Goal: Information Seeking & Learning: Check status

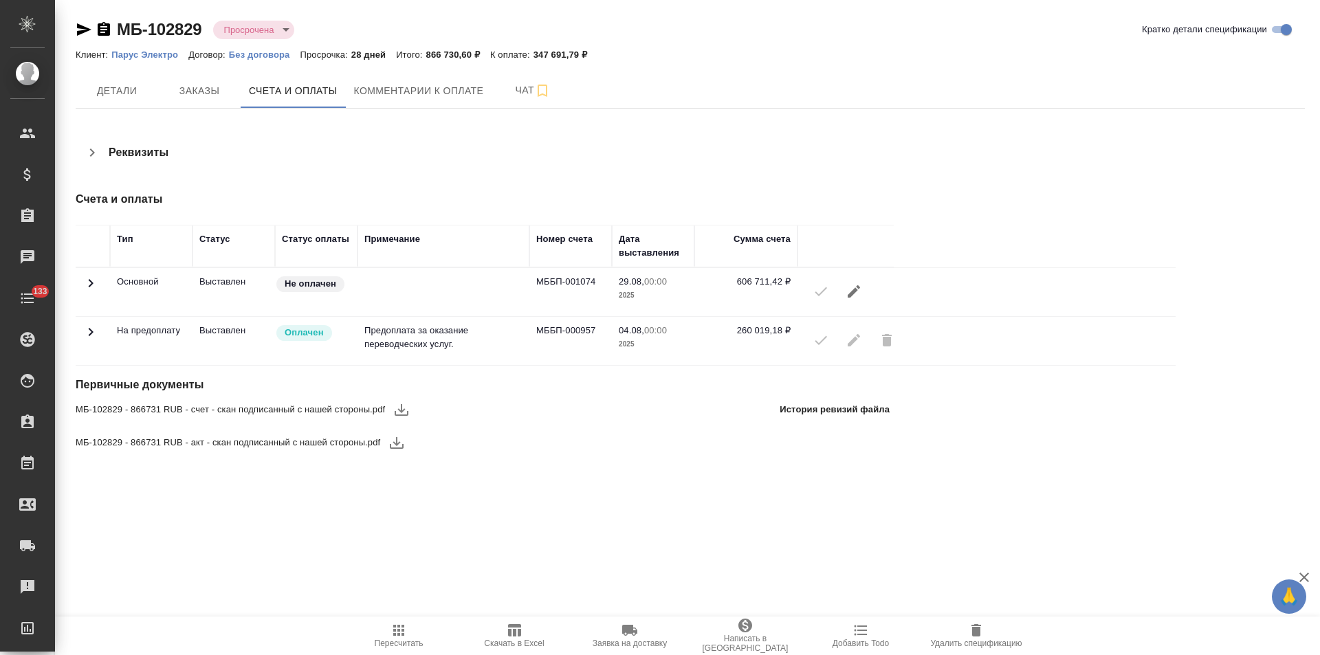
click at [91, 331] on icon at bounding box center [90, 332] width 16 height 16
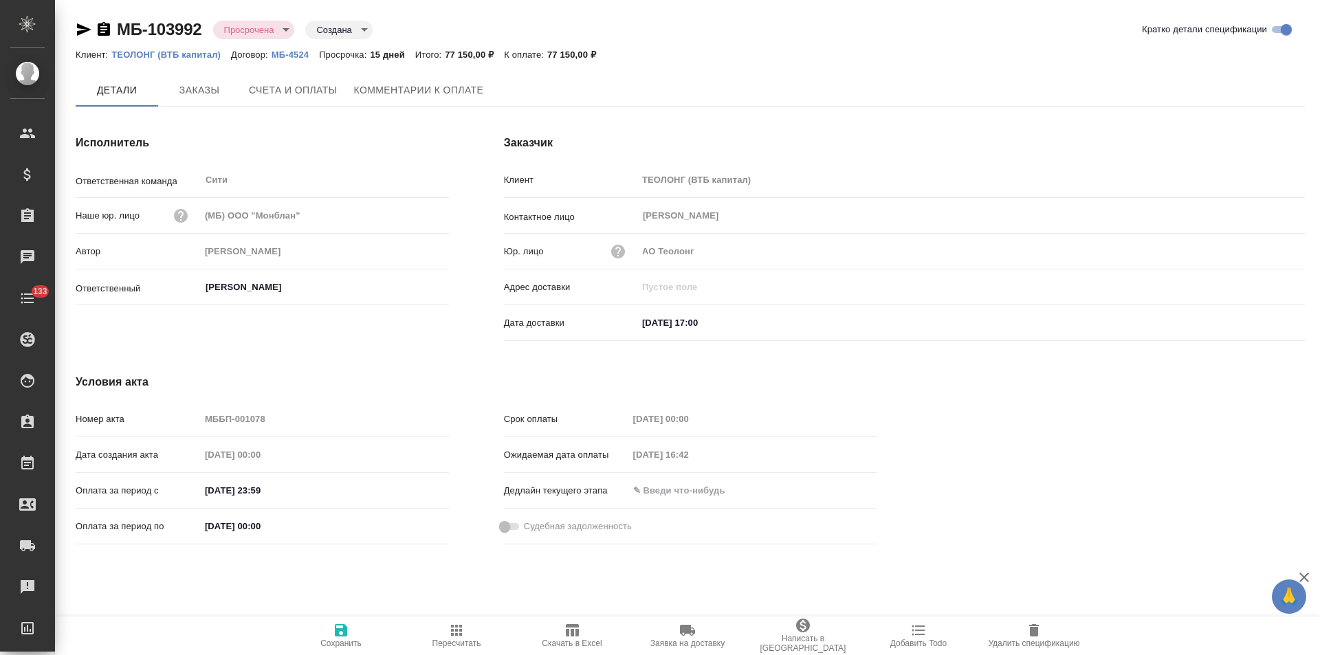
type input "Лямина Надежда"
click at [402, 96] on span "Комментарии к оплате" at bounding box center [419, 90] width 130 height 17
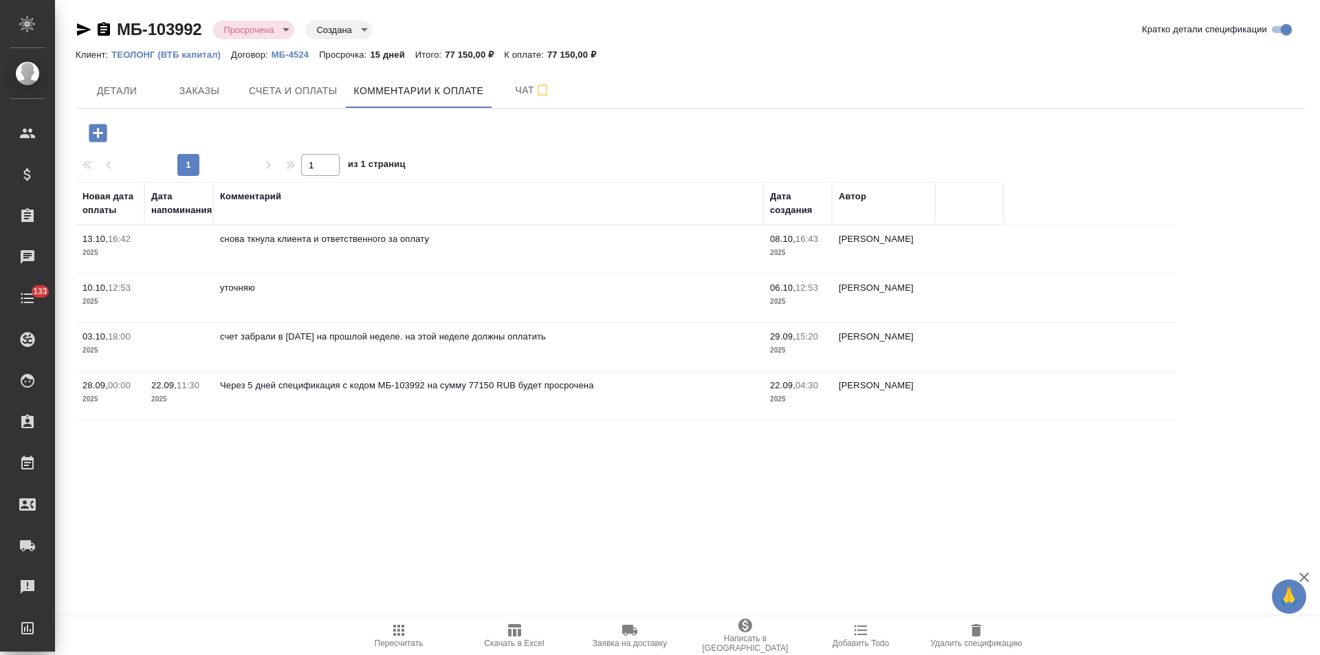
click at [105, 30] on icon "button" at bounding box center [104, 29] width 16 height 16
click at [81, 30] on icon "button" at bounding box center [84, 29] width 16 height 16
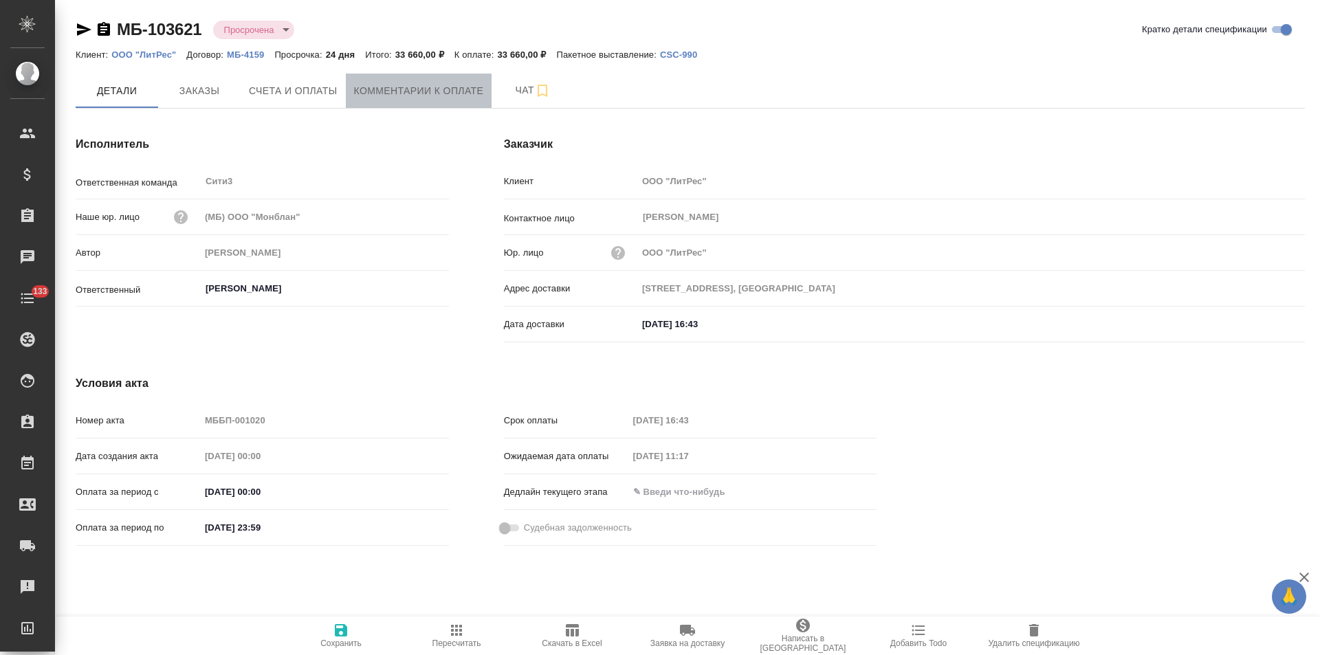
click at [377, 96] on span "Комментарии к оплате" at bounding box center [419, 90] width 130 height 17
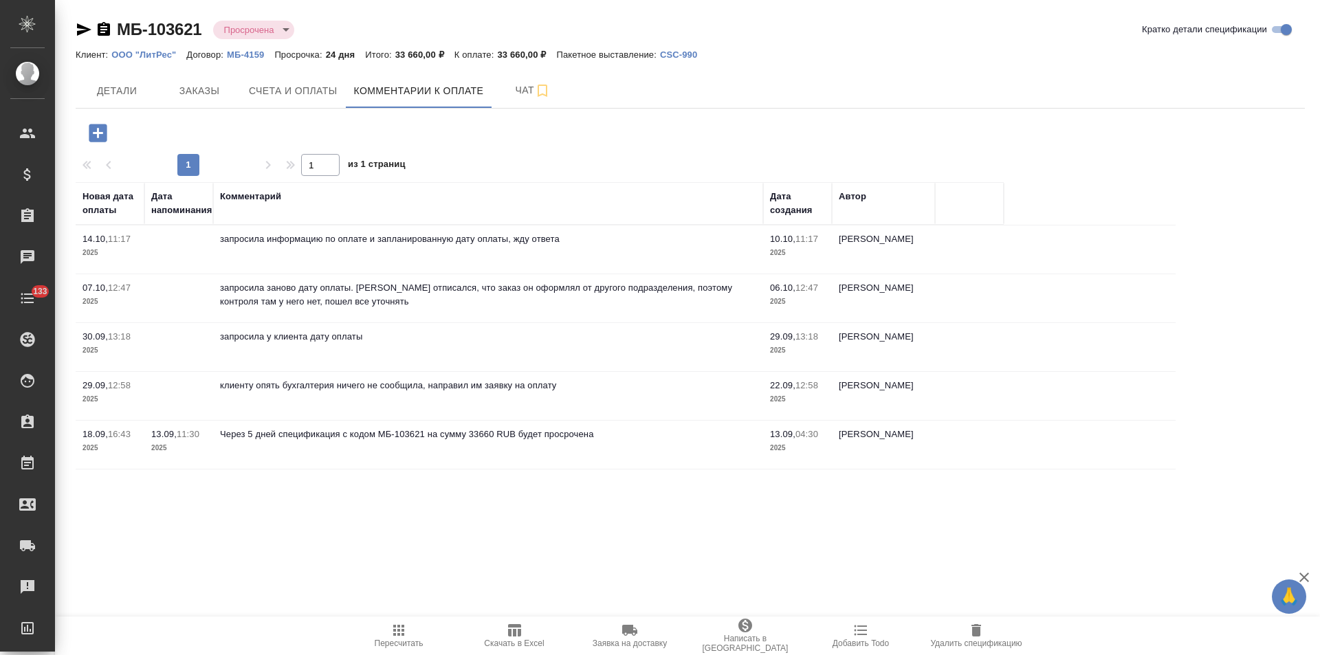
click at [80, 30] on icon "button" at bounding box center [84, 29] width 16 height 16
click at [85, 26] on icon "button" at bounding box center [84, 29] width 16 height 16
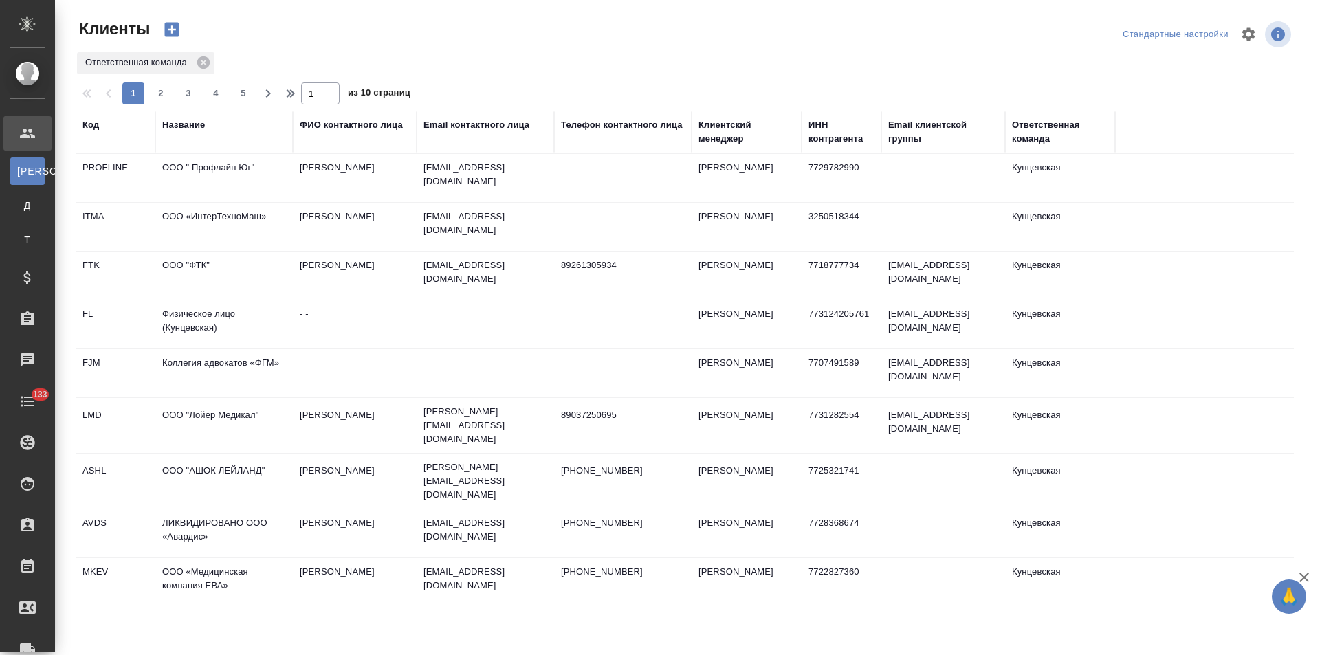
select select "RU"
click at [207, 65] on icon at bounding box center [203, 62] width 12 height 12
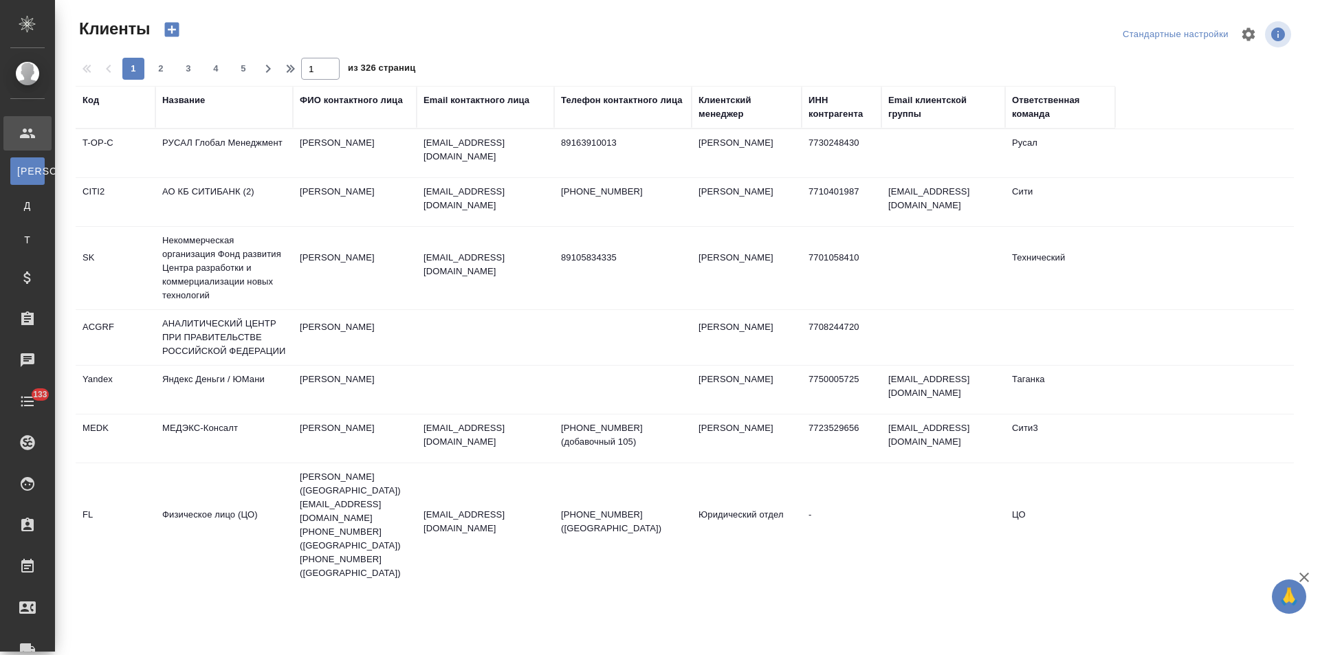
click at [198, 104] on div "Название" at bounding box center [183, 100] width 43 height 14
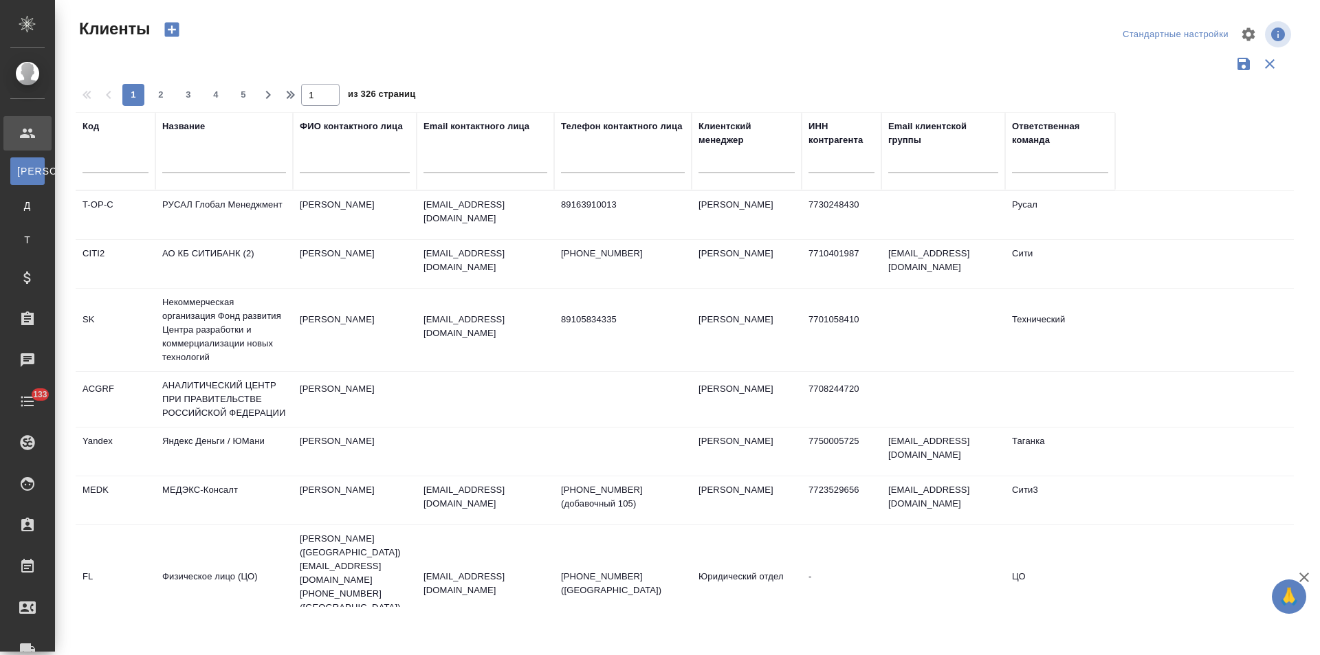
click at [210, 166] on input "text" at bounding box center [224, 164] width 124 height 17
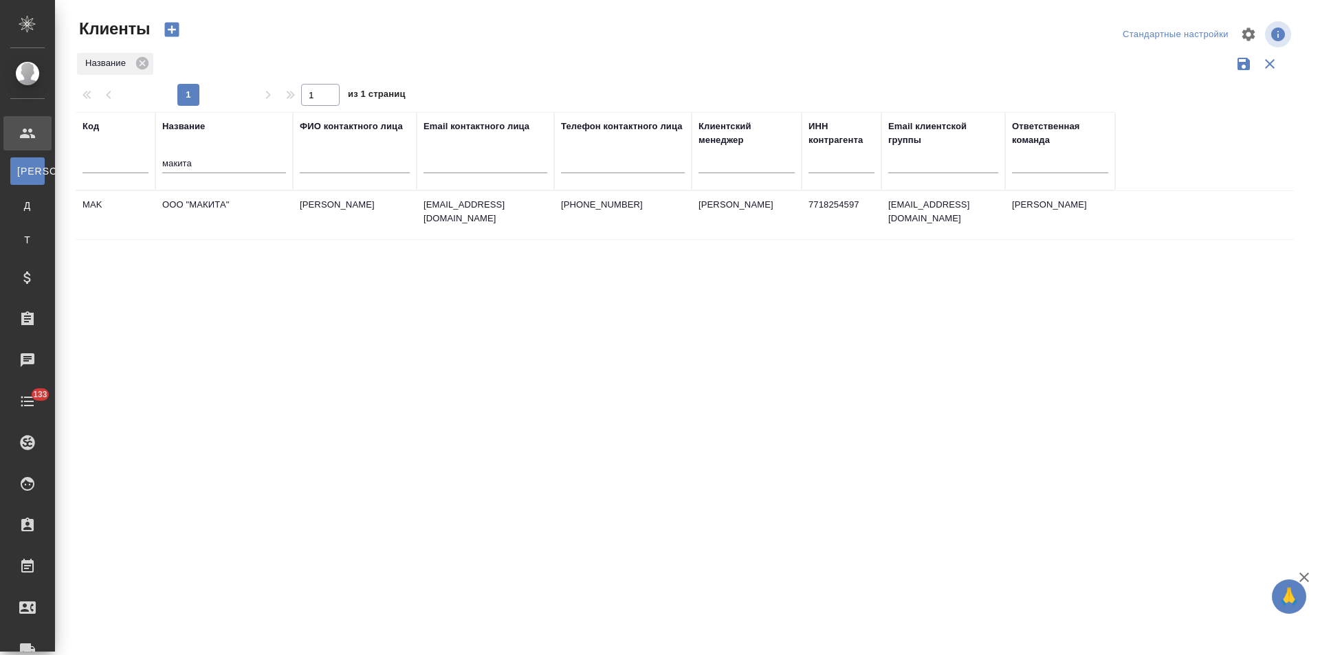
click at [668, 221] on td "+7 (925) 049-75-83" at bounding box center [622, 215] width 137 height 48
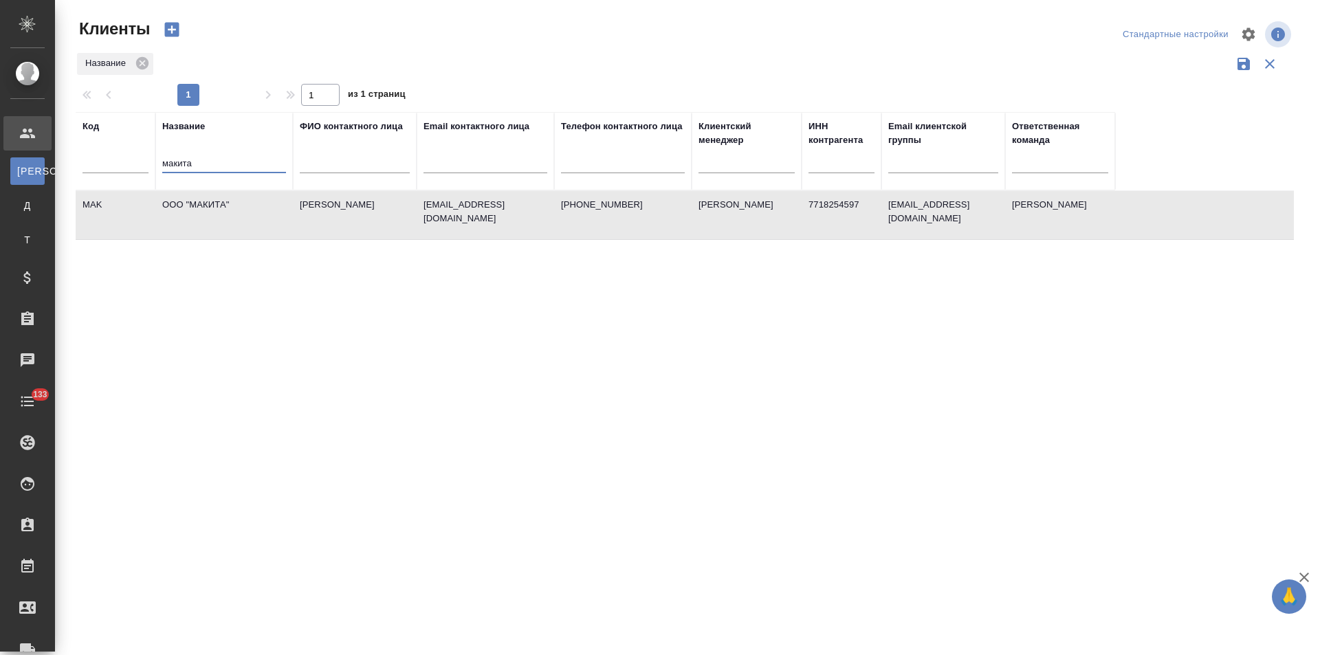
drag, startPoint x: 214, startPoint y: 168, endPoint x: 147, endPoint y: 162, distance: 67.0
click at [147, 162] on tr "Код Название макита ФИО контактного лица Email контактного лица Телефон контакт…" at bounding box center [595, 151] width 1039 height 78
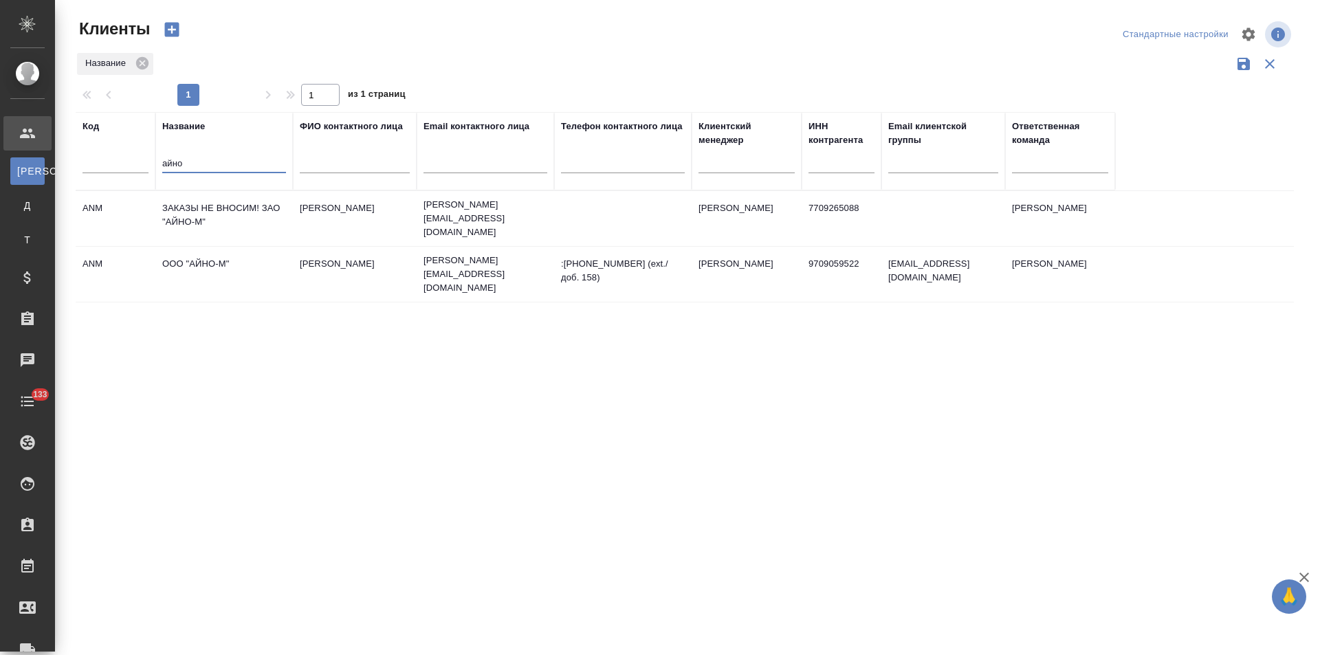
click at [256, 254] on td "ООО "АЙНО-М"" at bounding box center [223, 274] width 137 height 48
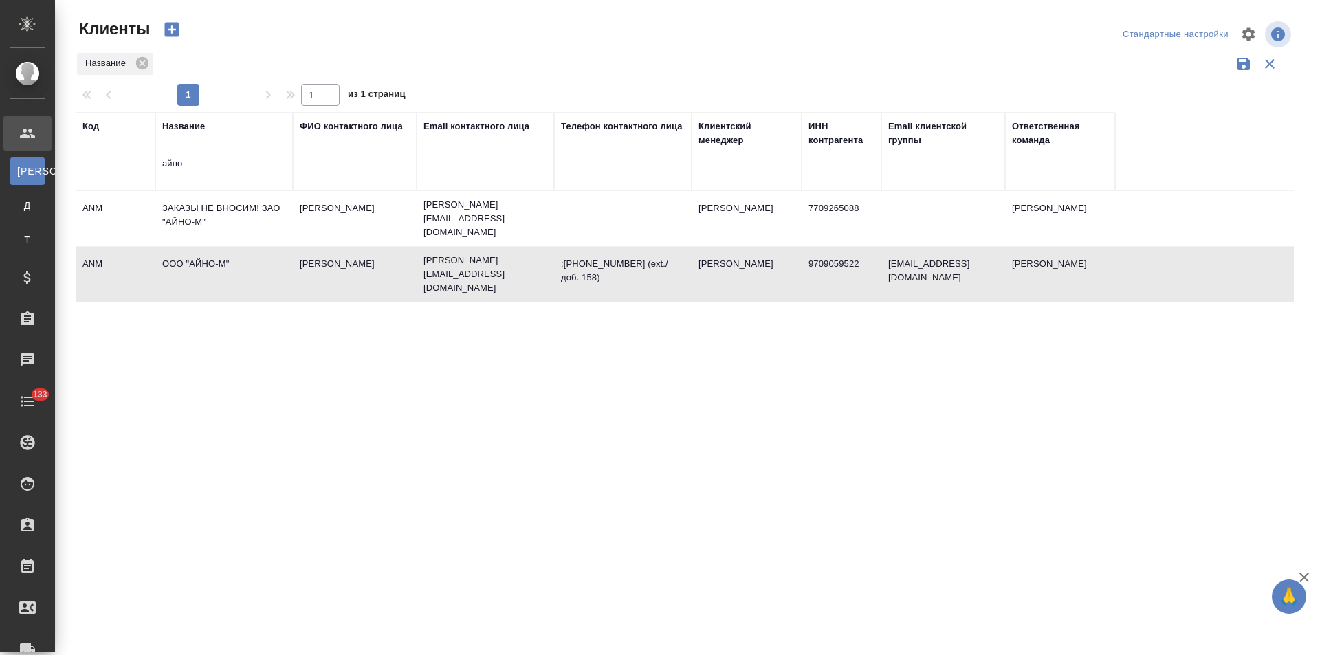
click at [256, 254] on td "ООО "АЙНО-М"" at bounding box center [223, 274] width 137 height 48
drag, startPoint x: 195, startPoint y: 153, endPoint x: 149, endPoint y: 164, distance: 47.2
click at [149, 164] on tr "Код Название айно ФИО контактного лица Email контактного лица Телефон контактно…" at bounding box center [595, 151] width 1039 height 78
drag, startPoint x: 190, startPoint y: 166, endPoint x: 142, endPoint y: 166, distance: 48.8
click at [142, 166] on tr "Код Название айно ФИО контактного лица Email контактного лица Телефон контактно…" at bounding box center [595, 151] width 1039 height 78
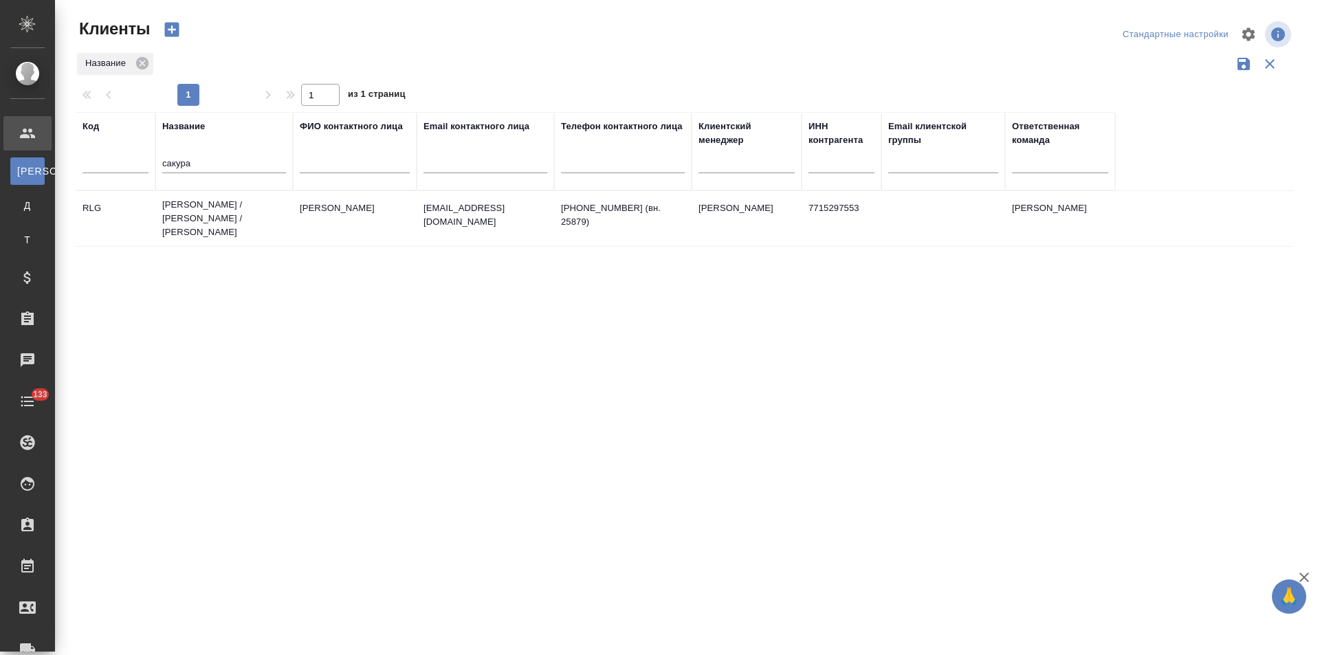
click at [241, 218] on td "Сакура Лоджистикс / Рольф- Лоджистик / Эн Уай Кей Ауто Лоджистикс" at bounding box center [223, 218] width 137 height 55
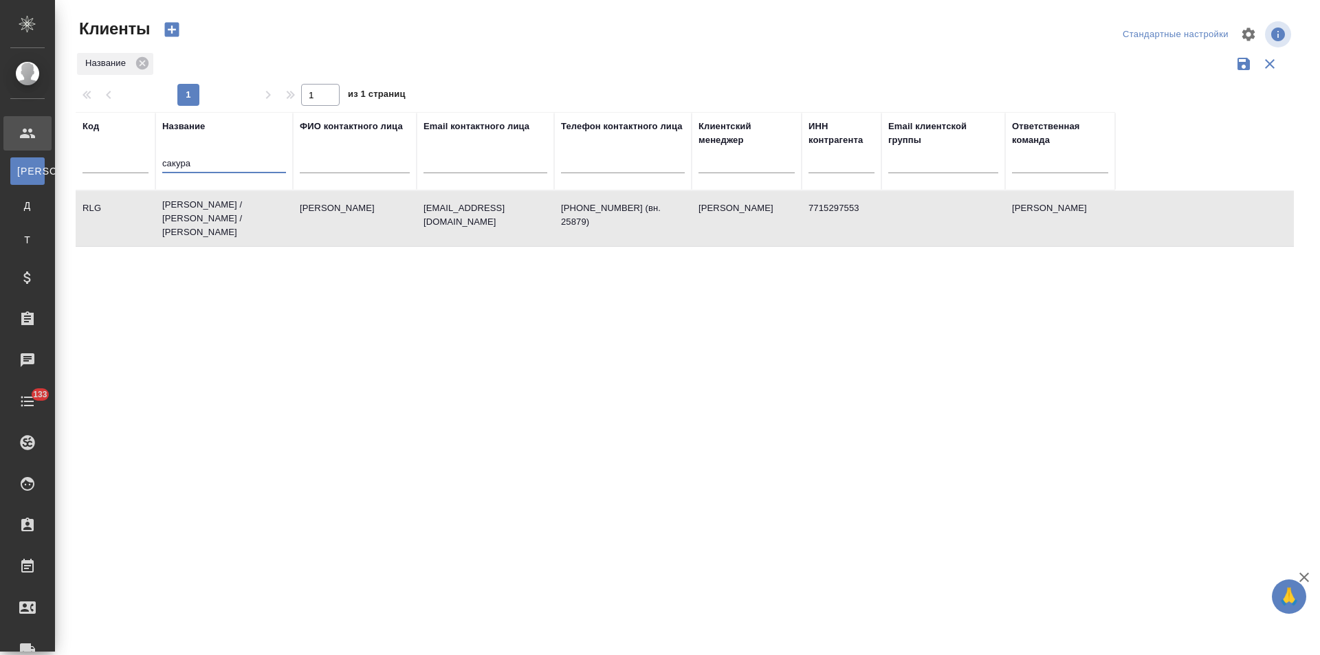
drag, startPoint x: 183, startPoint y: 167, endPoint x: 118, endPoint y: 167, distance: 64.6
click at [118, 167] on tr "Код Название сакура ФИО контактного лица Email контактного лица Телефон контакт…" at bounding box center [595, 151] width 1039 height 78
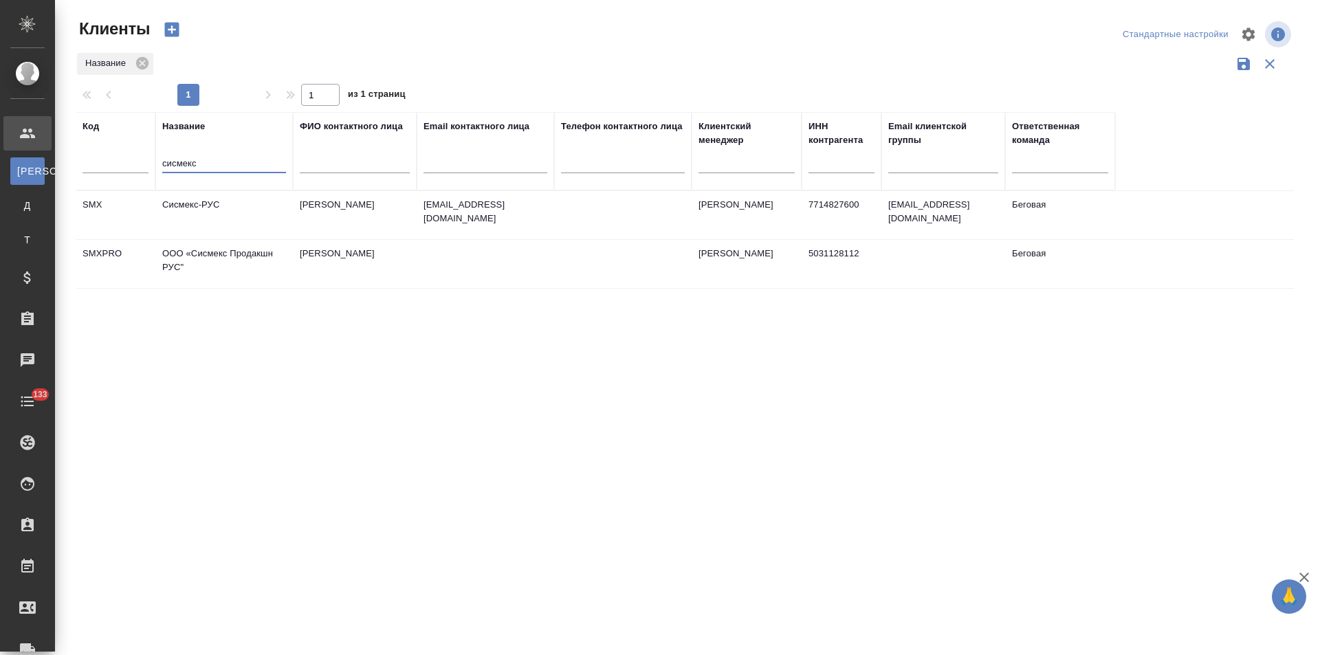
click at [268, 265] on td "ООО «Сисмекс Продакшн РУС"" at bounding box center [223, 264] width 137 height 48
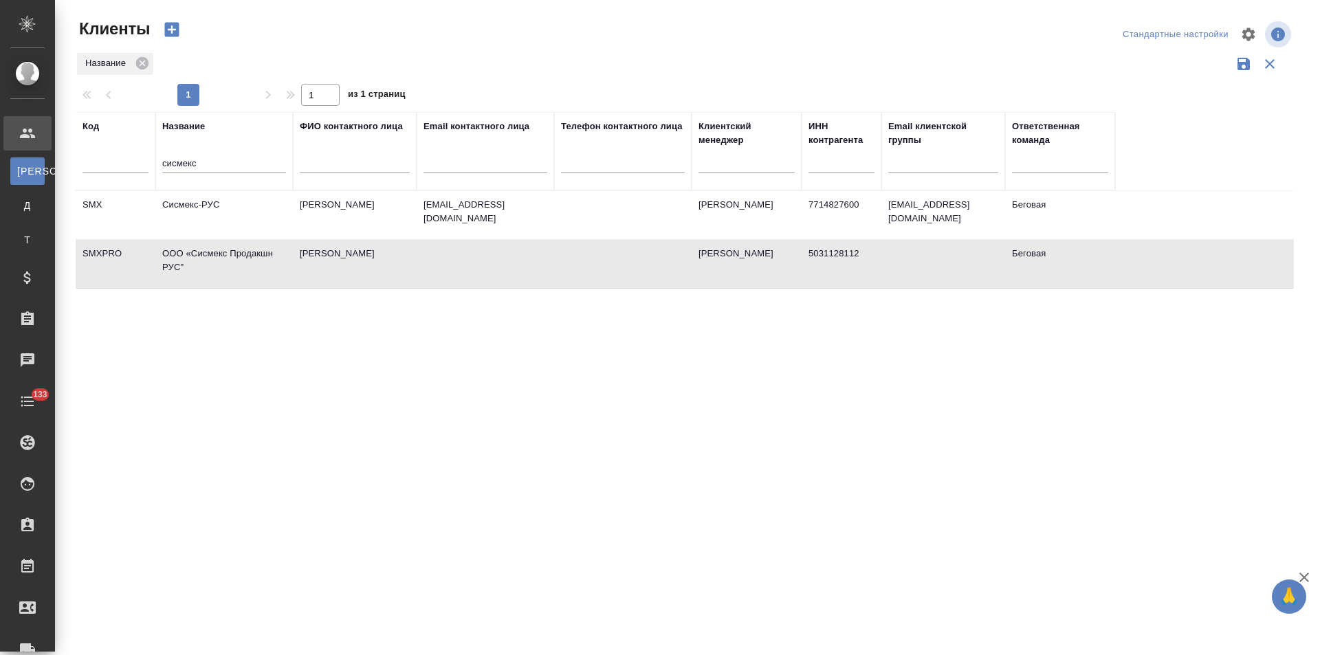
click at [268, 265] on td "ООО «Сисмекс Продакшн РУС"" at bounding box center [223, 264] width 137 height 48
click at [378, 263] on td "Фомина Ольга" at bounding box center [355, 264] width 124 height 48
drag, startPoint x: 207, startPoint y: 156, endPoint x: 155, endPoint y: 160, distance: 51.7
click at [155, 160] on tr "Код Название сисмекс ФИО контактного лица Email контактного лица Телефон контак…" at bounding box center [595, 151] width 1039 height 78
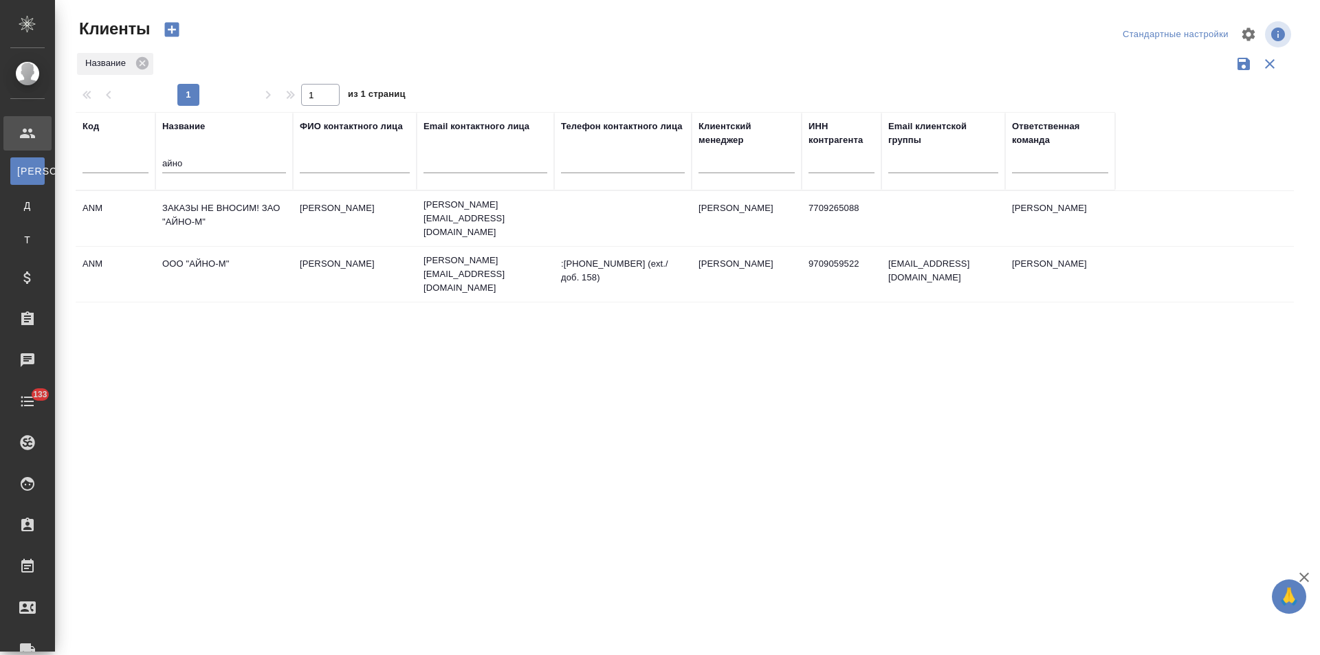
click at [229, 267] on td "ООО "АЙНО-М"" at bounding box center [223, 274] width 137 height 48
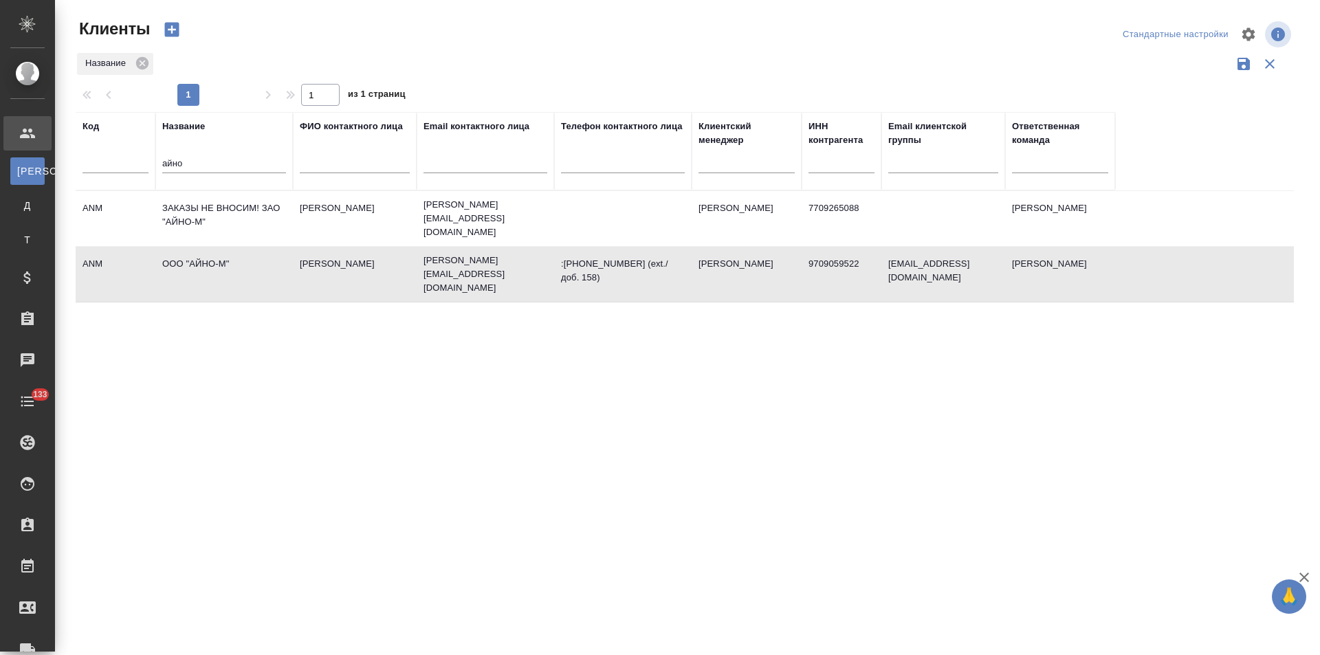
click at [229, 267] on td "ООО "АЙНО-М"" at bounding box center [223, 274] width 137 height 48
drag, startPoint x: 191, startPoint y: 169, endPoint x: 137, endPoint y: 169, distance: 53.6
click at [137, 169] on tr "Код Название айно ФИО контактного лица Email контактного лица Телефон контактно…" at bounding box center [595, 151] width 1039 height 78
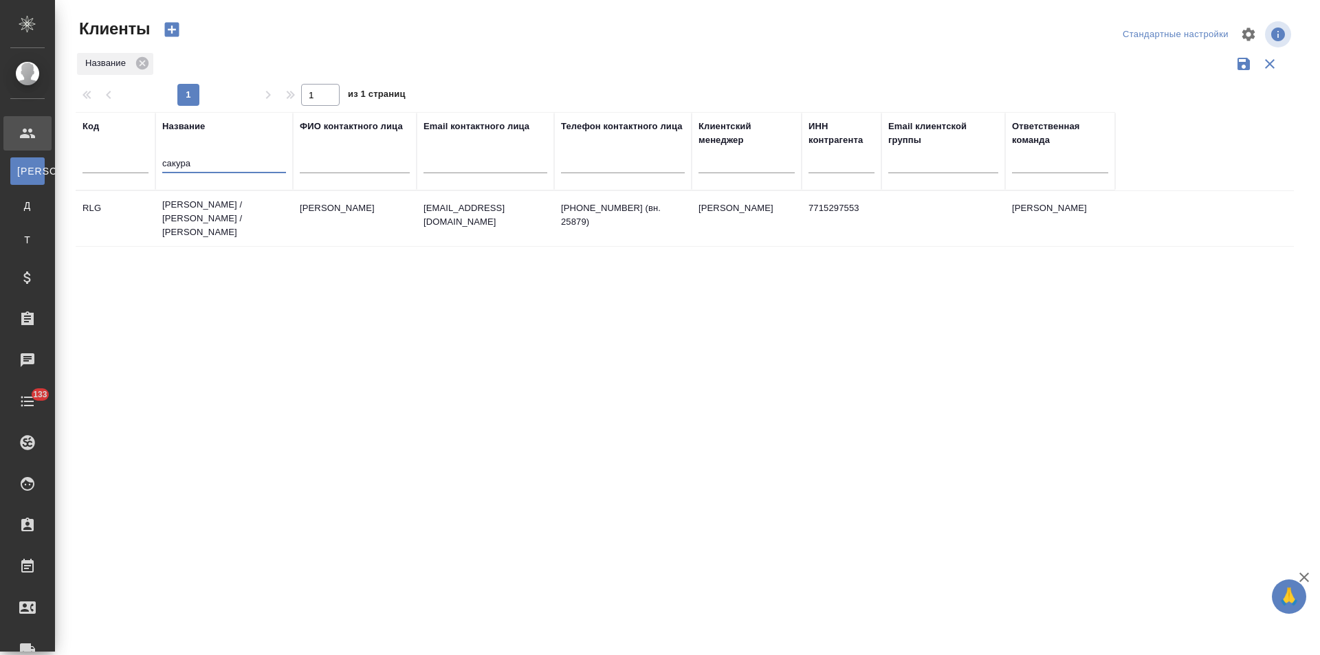
click at [236, 210] on td "Сакура Лоджистикс / Рольф- Лоджистик / Эн Уай Кей Ауто Лоджистикс" at bounding box center [223, 218] width 137 height 55
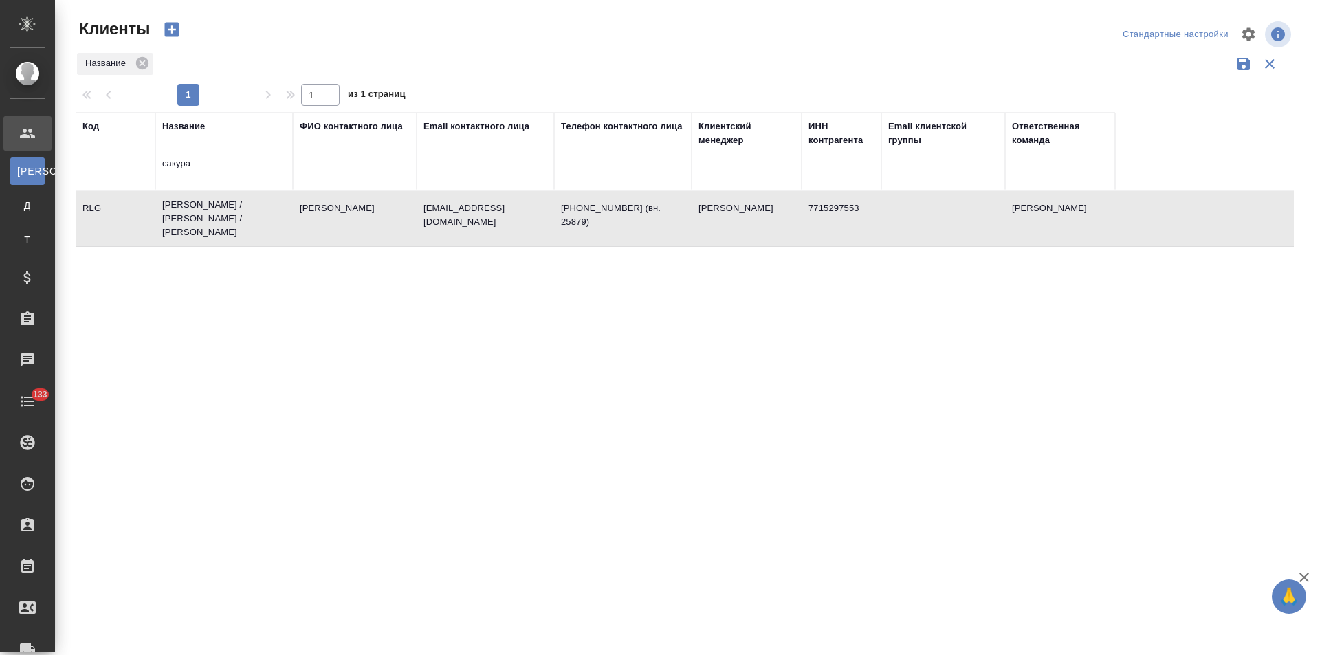
click at [236, 210] on td "Сакура Лоджистикс / Рольф- Лоджистик / Эн Уай Кей Ауто Лоджистикс" at bounding box center [223, 218] width 137 height 55
drag, startPoint x: 202, startPoint y: 162, endPoint x: 151, endPoint y: 163, distance: 51.5
click at [151, 163] on tr "Код Название сакура ФИО контактного лица Email контактного лица Телефон контакт…" at bounding box center [595, 151] width 1039 height 78
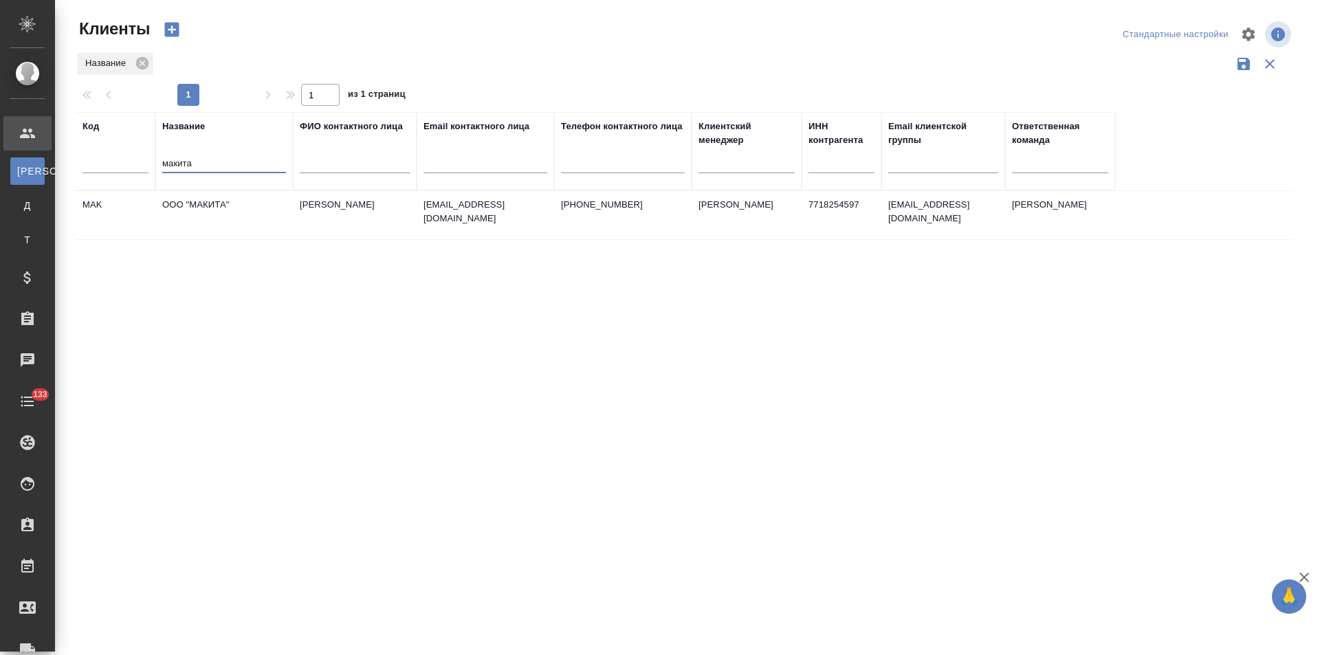
click at [435, 227] on td "dmitry.korobaev@makita.ru" at bounding box center [484, 215] width 137 height 48
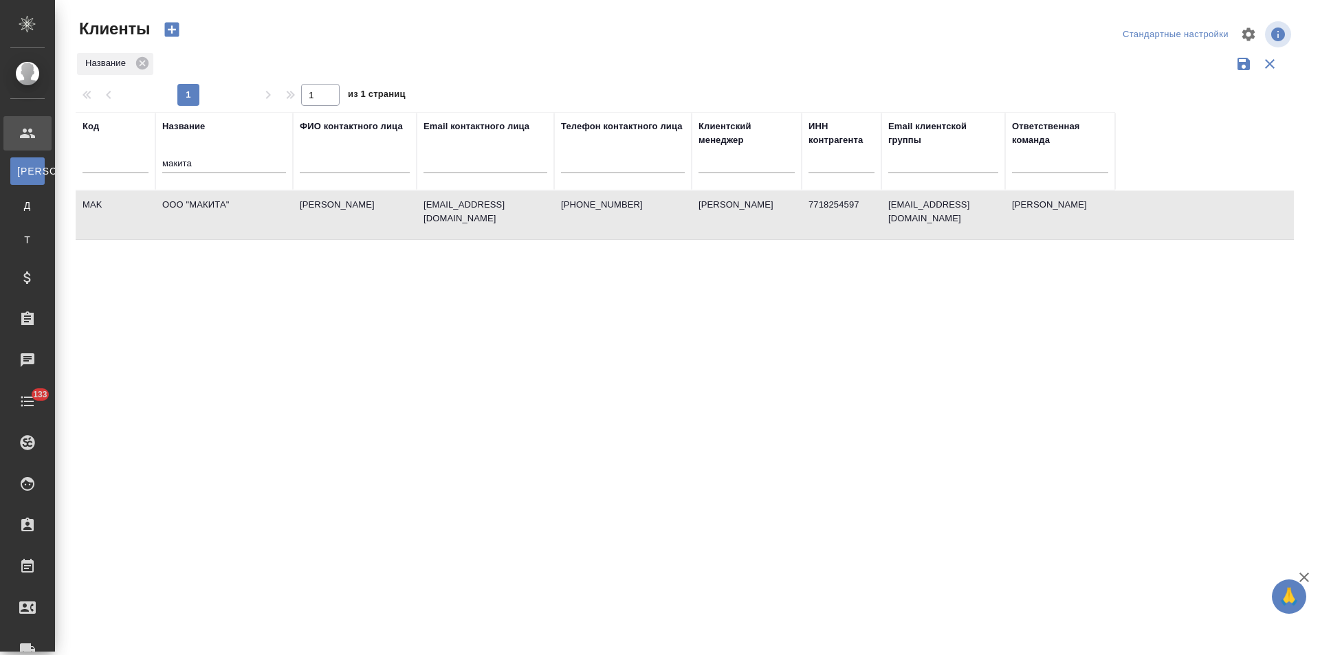
click at [435, 227] on td "dmitry.korobaev@makita.ru" at bounding box center [484, 215] width 137 height 48
drag, startPoint x: 205, startPoint y: 162, endPoint x: 145, endPoint y: 173, distance: 60.8
click at [145, 173] on tr "Код Название макита ФИО контактного лица Email контактного лица Телефон контакт…" at bounding box center [595, 151] width 1039 height 78
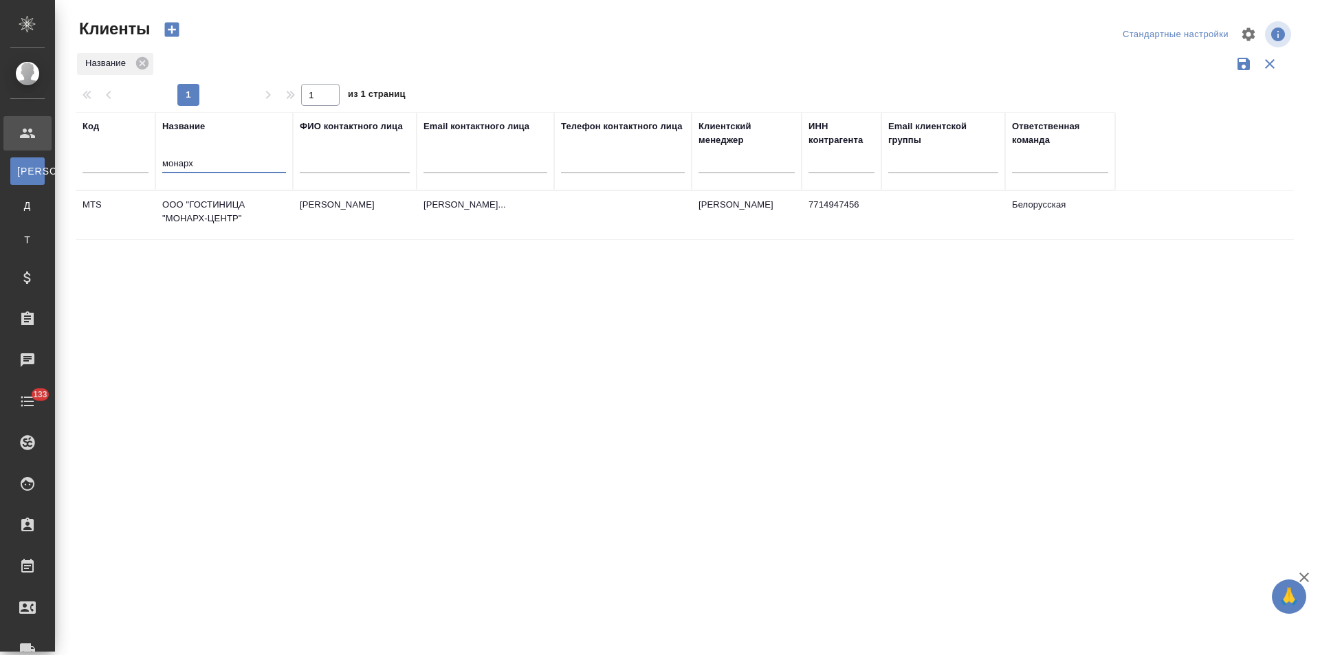
click at [227, 210] on td "ООО "ГОСТИНИЦА "МОНАРХ-ЦЕНТР"" at bounding box center [223, 215] width 137 height 48
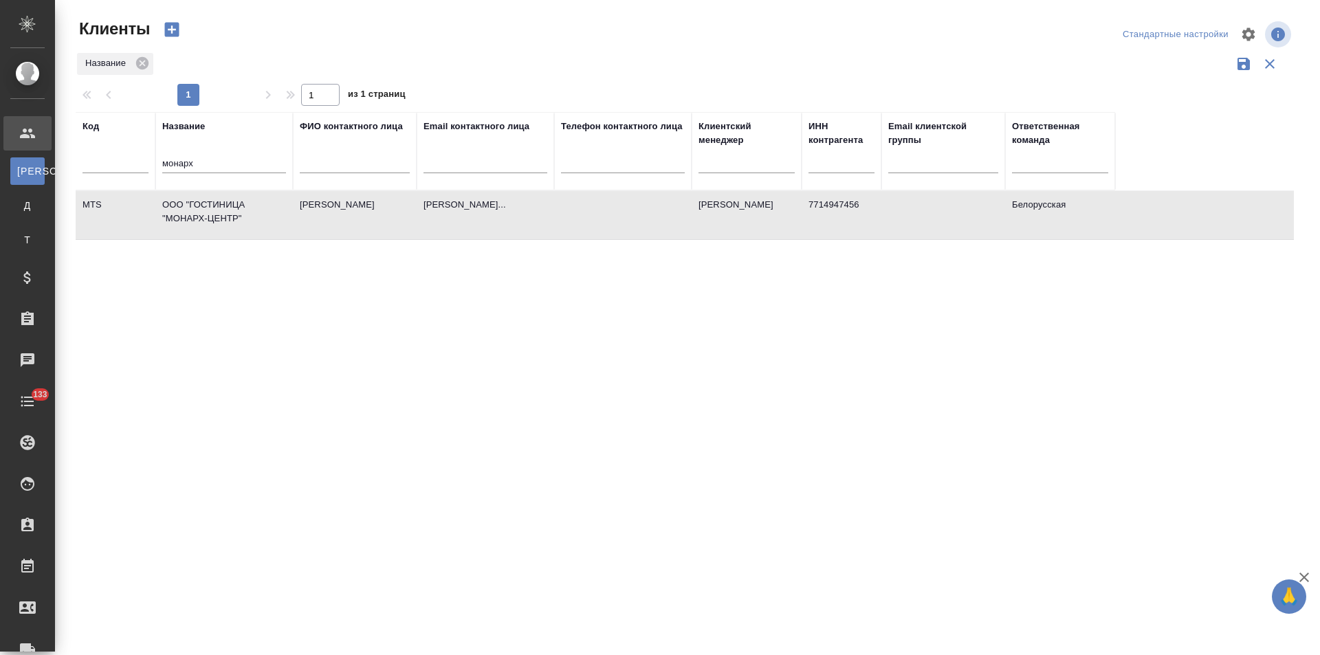
click at [227, 210] on td "ООО "ГОСТИНИЦА "МОНАРХ-ЦЕНТР"" at bounding box center [223, 215] width 137 height 48
drag, startPoint x: 167, startPoint y: 168, endPoint x: 132, endPoint y: 172, distance: 35.3
click at [132, 172] on tr "Код Название монарх ФИО контактного лица Email контактного лица Телефон контакт…" at bounding box center [595, 151] width 1039 height 78
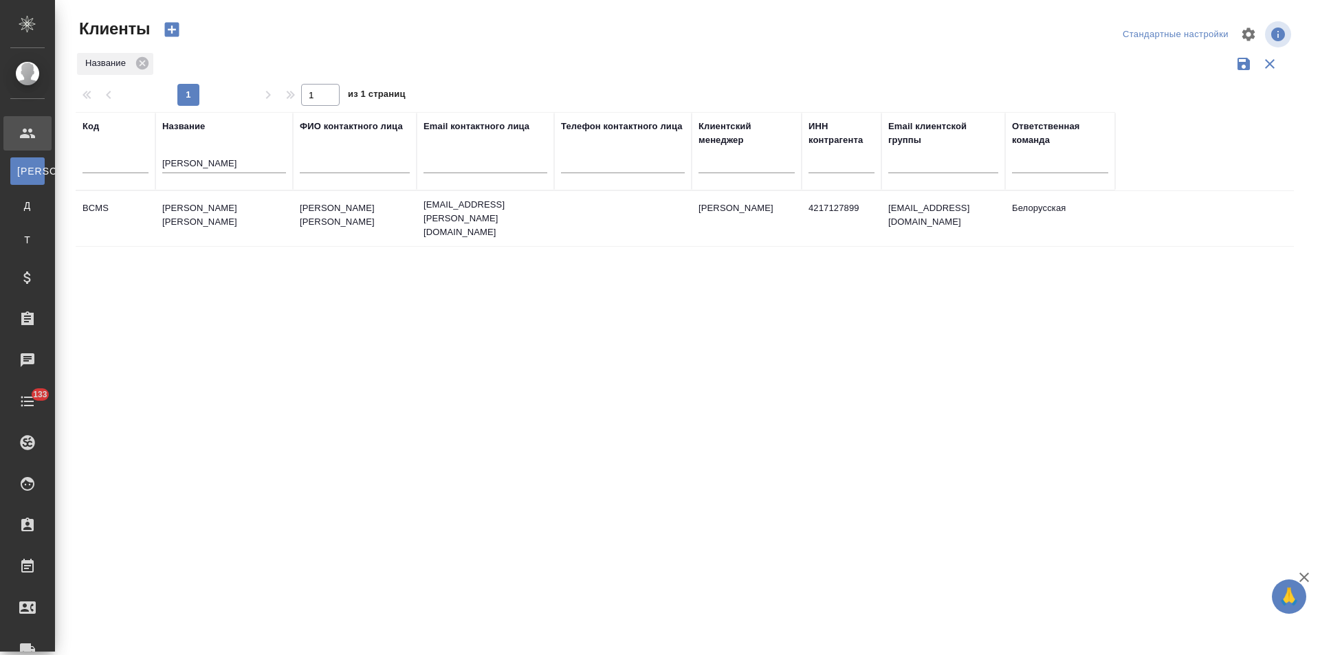
click at [233, 208] on td "Беккер Майнинг Системс РУС" at bounding box center [223, 218] width 137 height 48
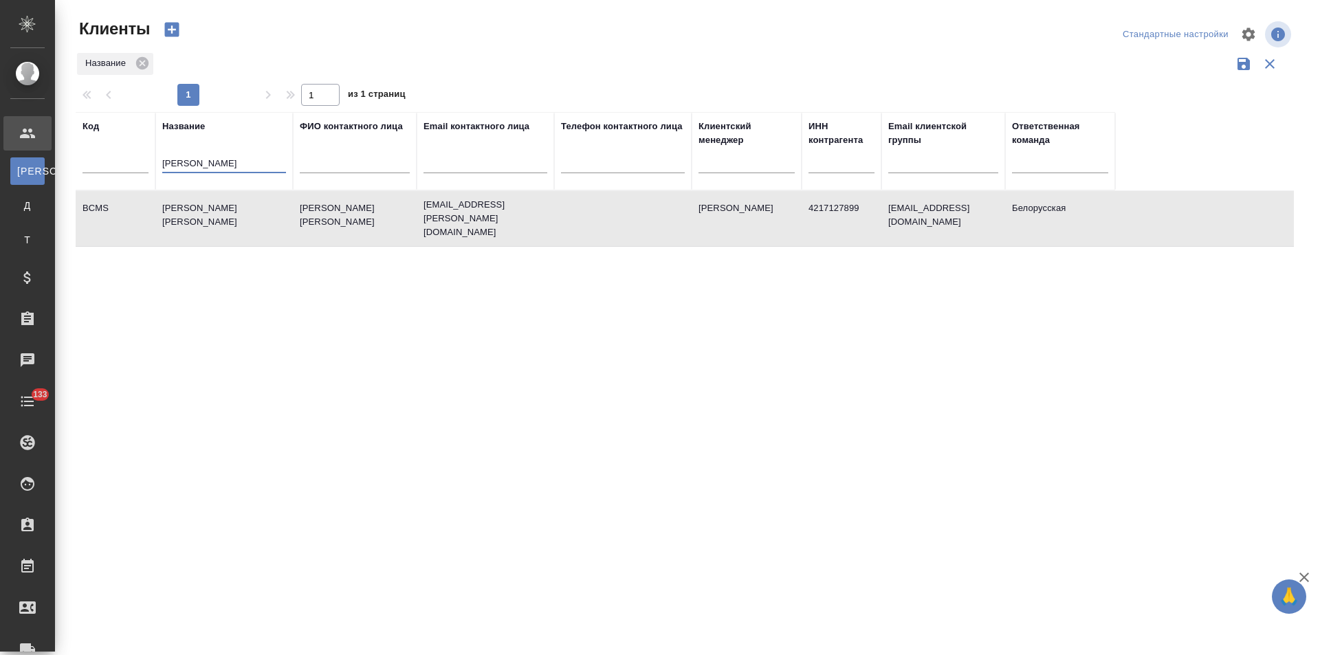
drag, startPoint x: 218, startPoint y: 170, endPoint x: 137, endPoint y: 170, distance: 80.4
click at [137, 170] on tr "Код Название беккер ФИО контактного лица Email контактного лица Телефон контакт…" at bounding box center [595, 151] width 1039 height 78
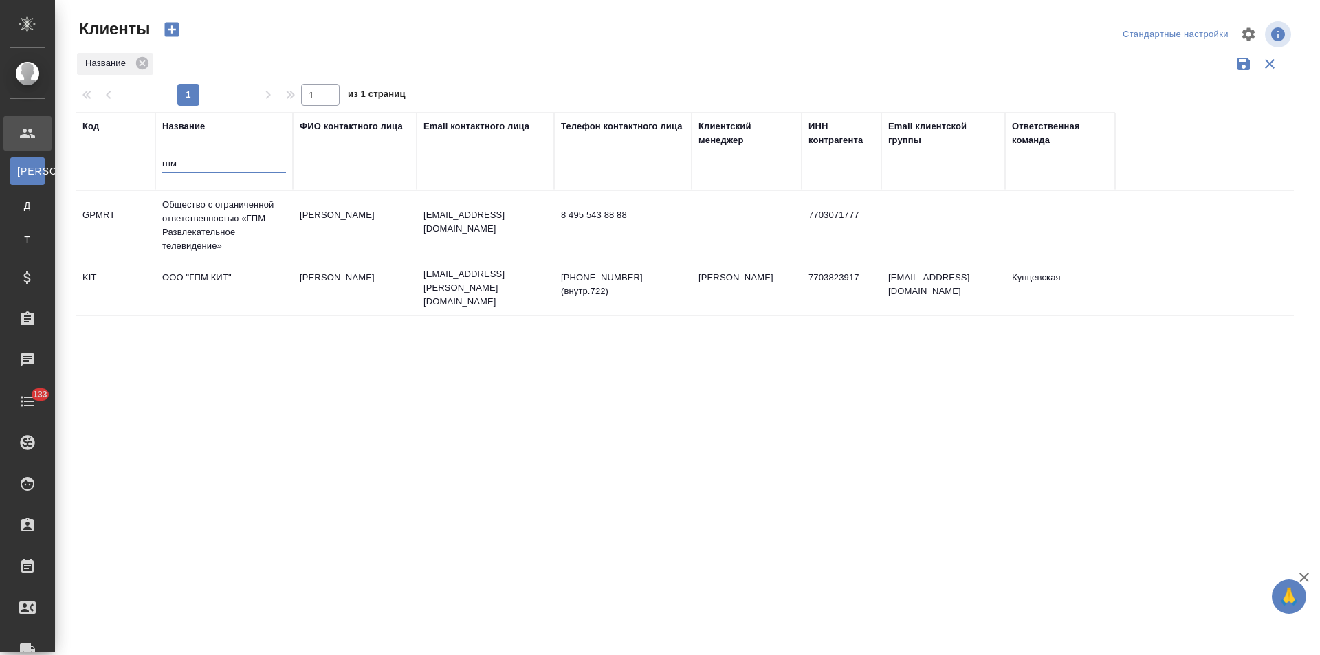
type input "гпм"
click at [288, 216] on td "Общество с ограниченной ответственностью «ГПМ Развлекательное телевидение»" at bounding box center [223, 225] width 137 height 69
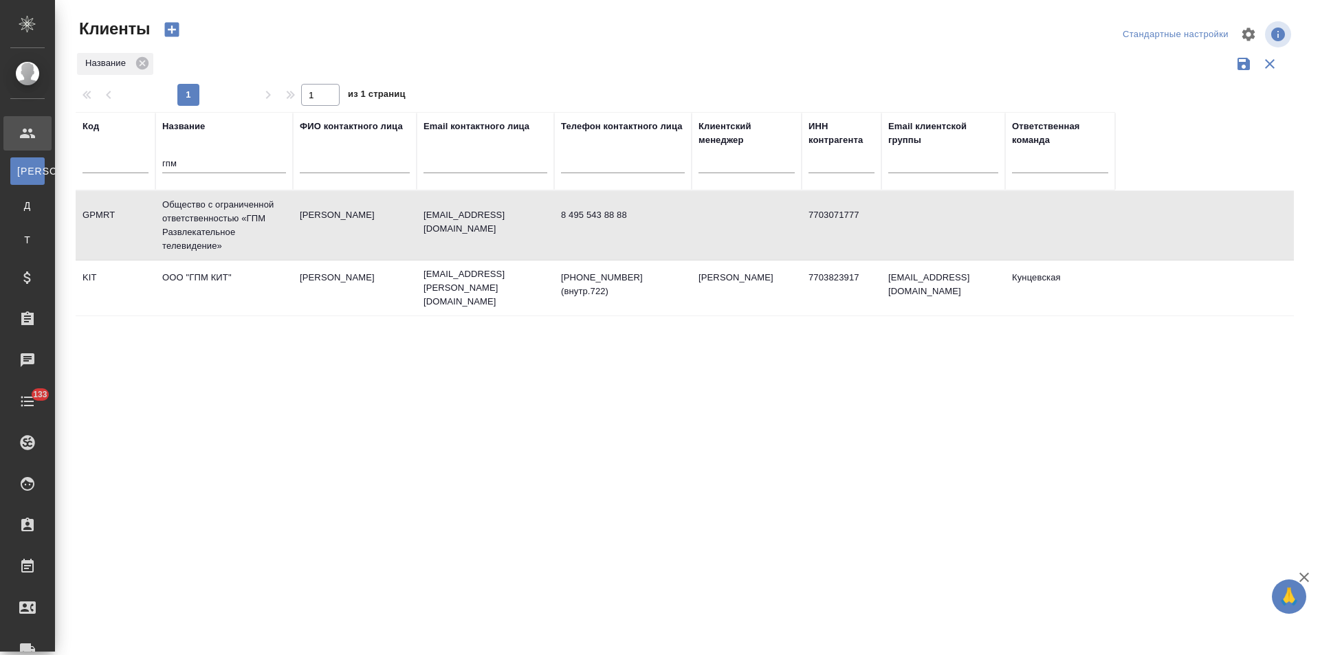
click at [288, 216] on td "Общество с ограниченной ответственностью «ГПМ Развлекательное телевидение»" at bounding box center [223, 225] width 137 height 69
click at [361, 299] on td "Анна Бложе" at bounding box center [355, 288] width 124 height 48
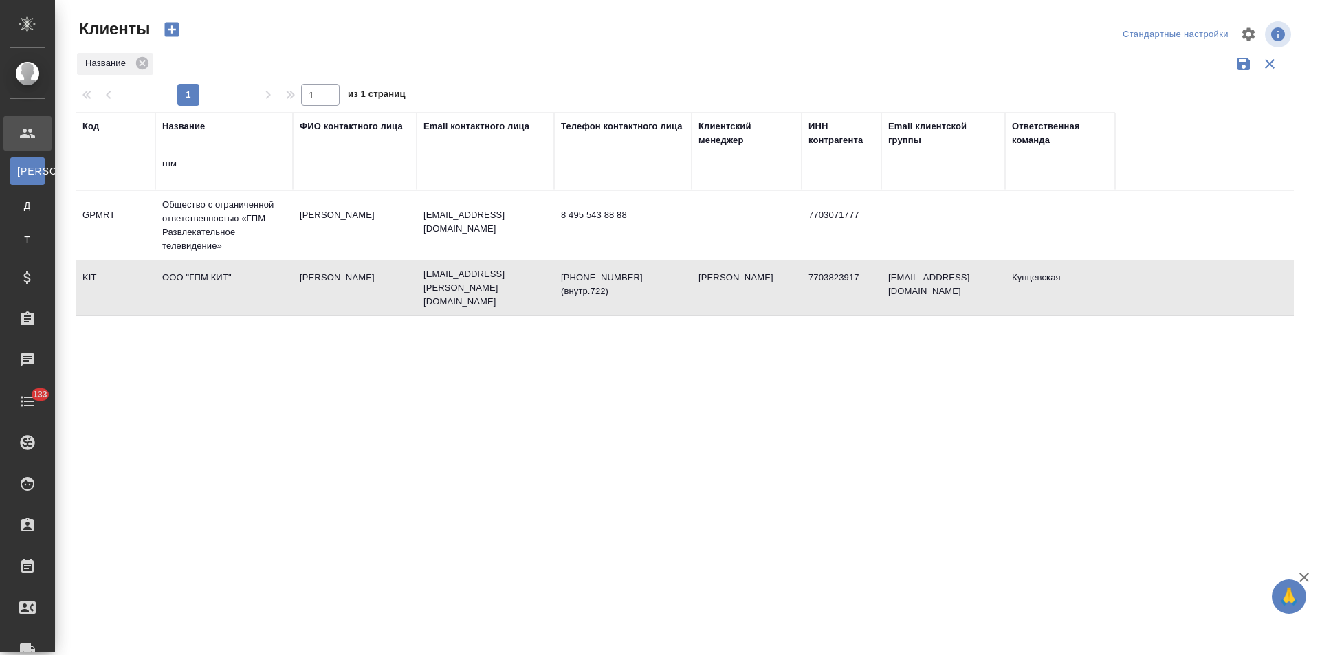
click at [361, 299] on td "Анна Бложе" at bounding box center [355, 288] width 124 height 48
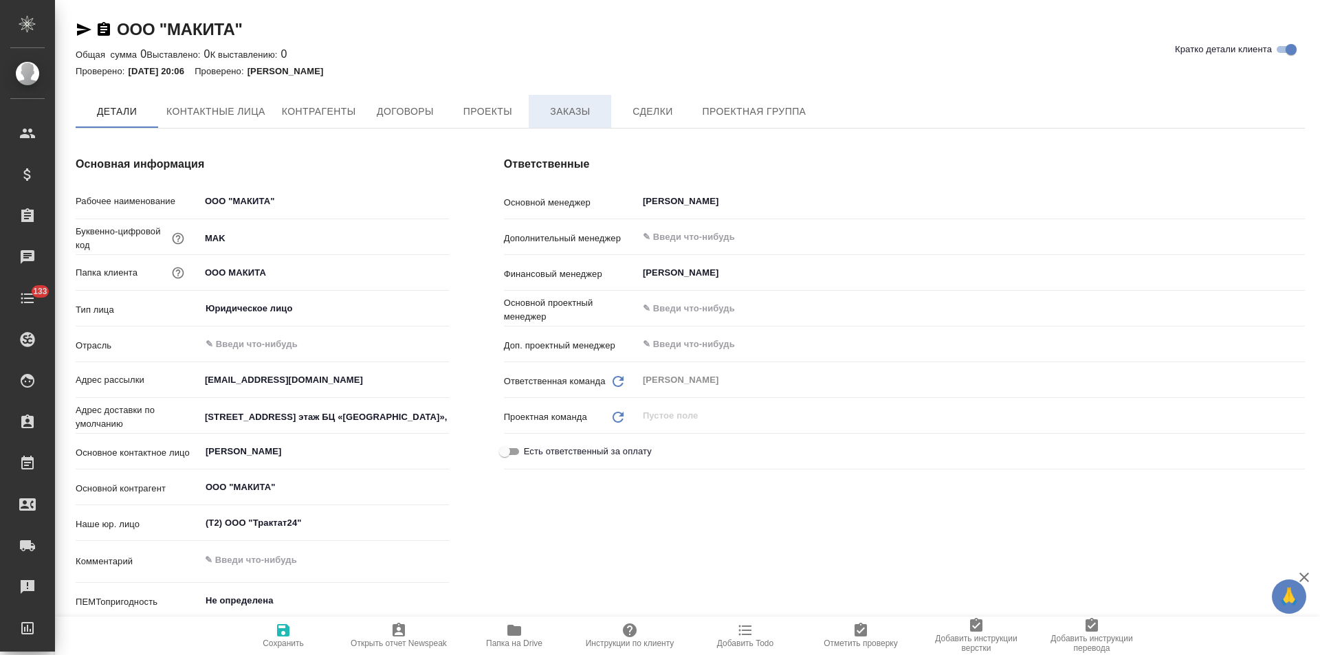
type textarea "x"
click at [574, 119] on span "Заказы" at bounding box center [570, 112] width 66 height 17
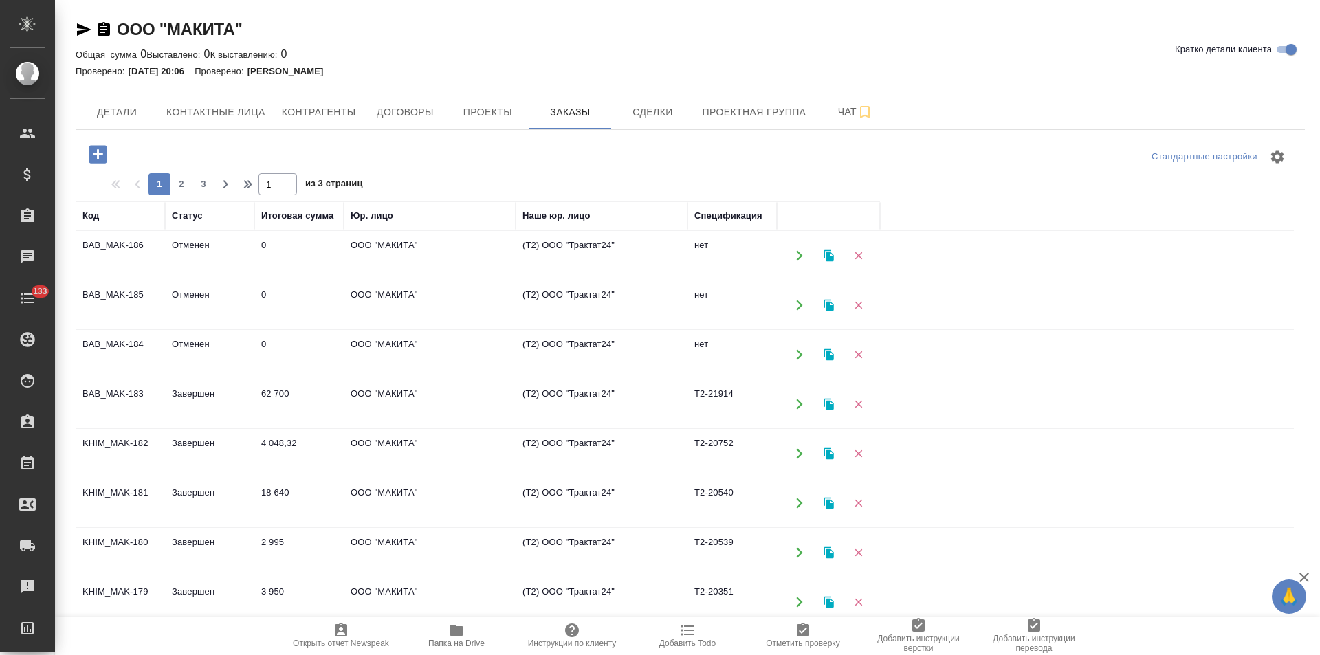
click at [589, 259] on td "(Т2) ООО "Трактат24"" at bounding box center [601, 256] width 172 height 48
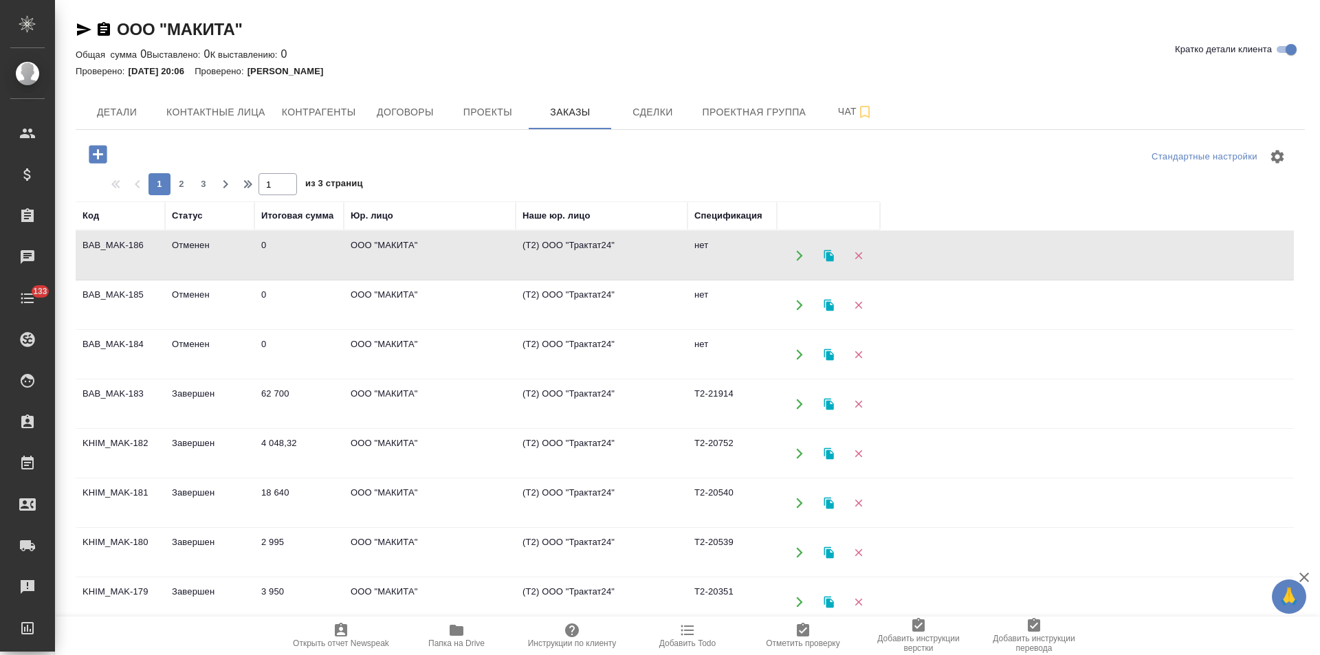
click at [589, 259] on td "(Т2) ООО "Трактат24"" at bounding box center [601, 256] width 172 height 48
click at [399, 118] on span "Договоры" at bounding box center [405, 112] width 66 height 17
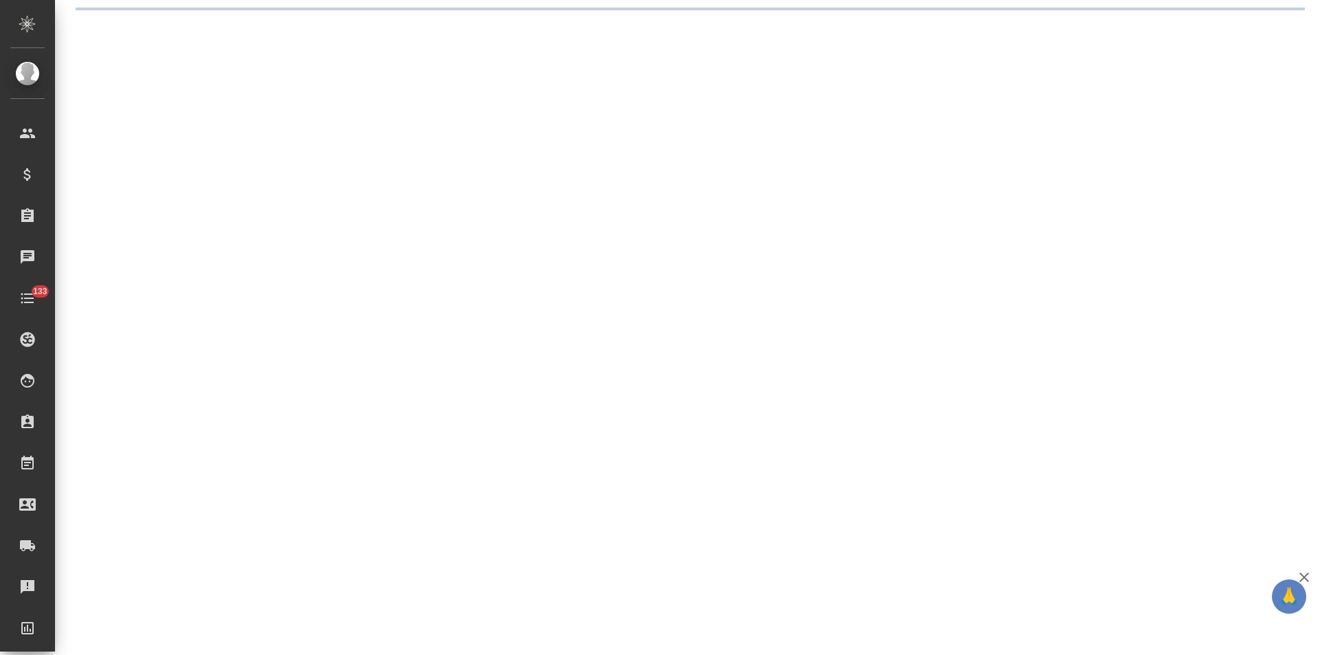
select select "RU"
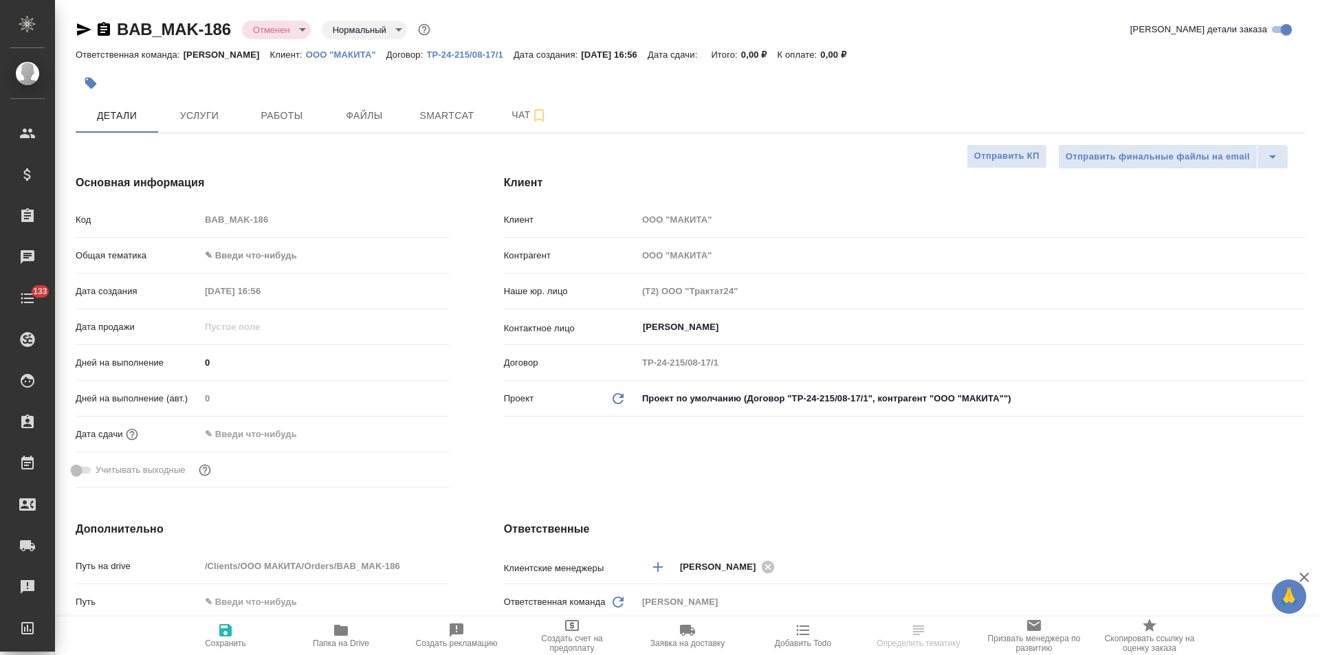
type textarea "x"
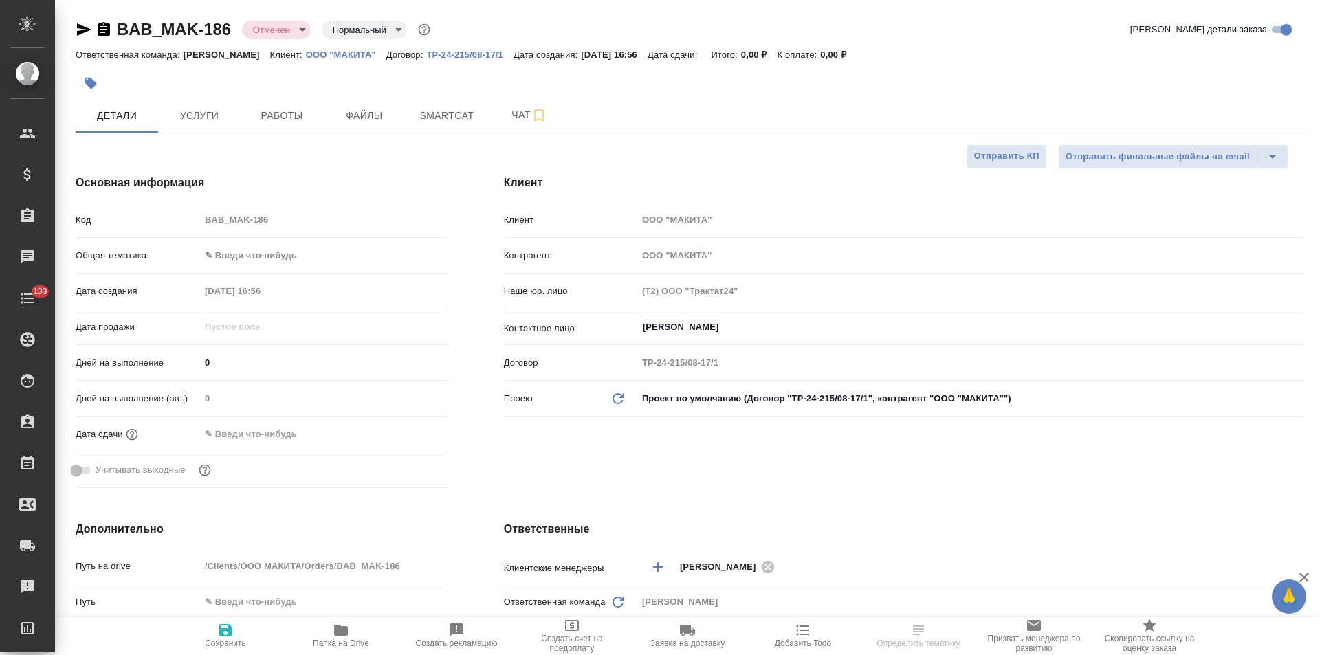
type textarea "x"
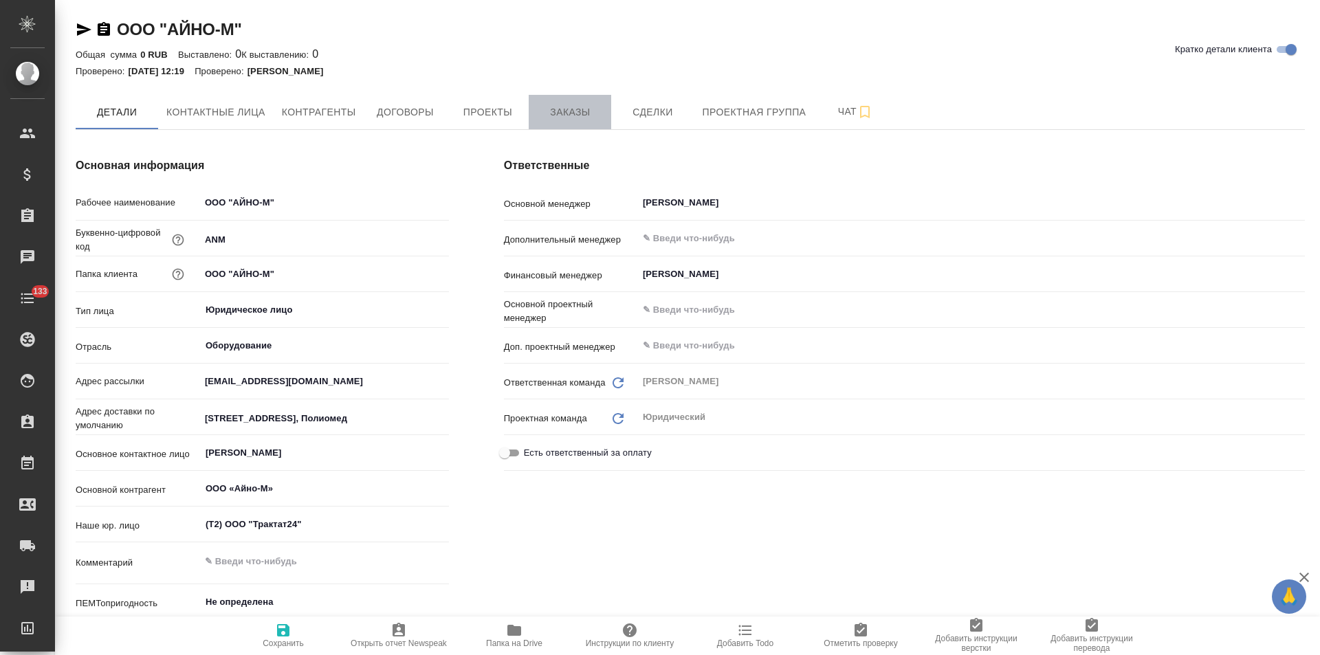
click at [579, 109] on span "Заказы" at bounding box center [570, 112] width 66 height 17
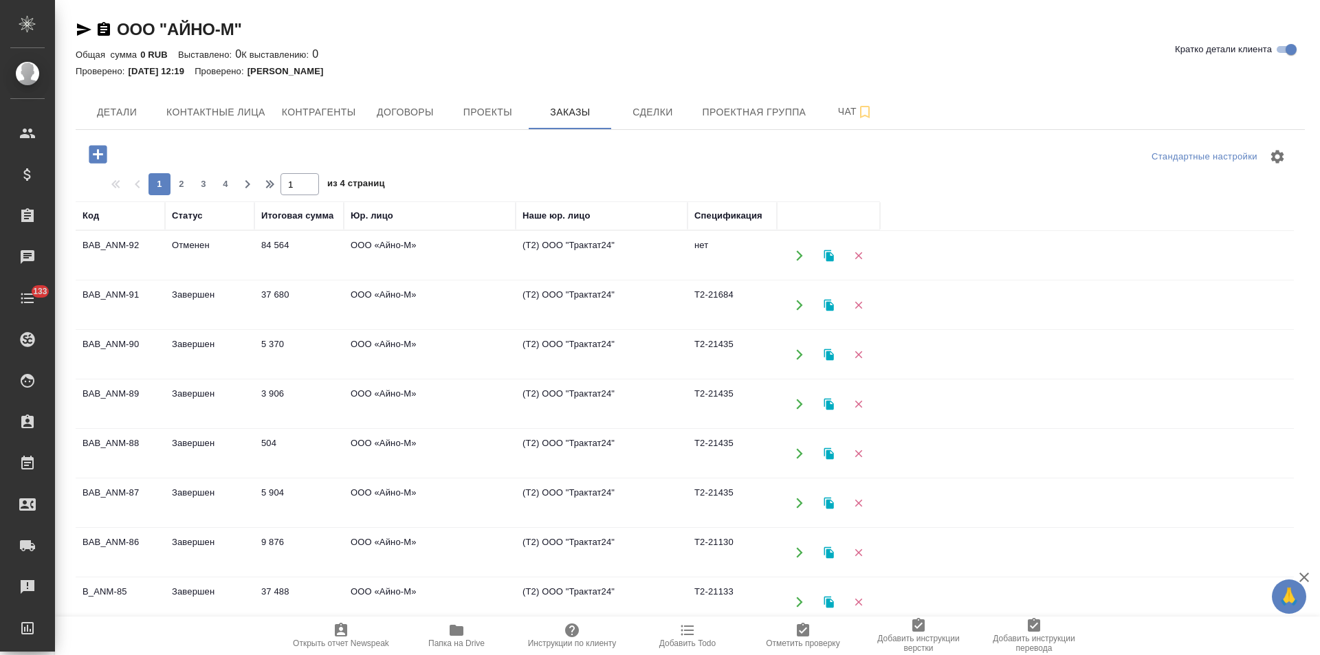
click at [579, 254] on td "(Т2) ООО "Трактат24"" at bounding box center [601, 256] width 172 height 48
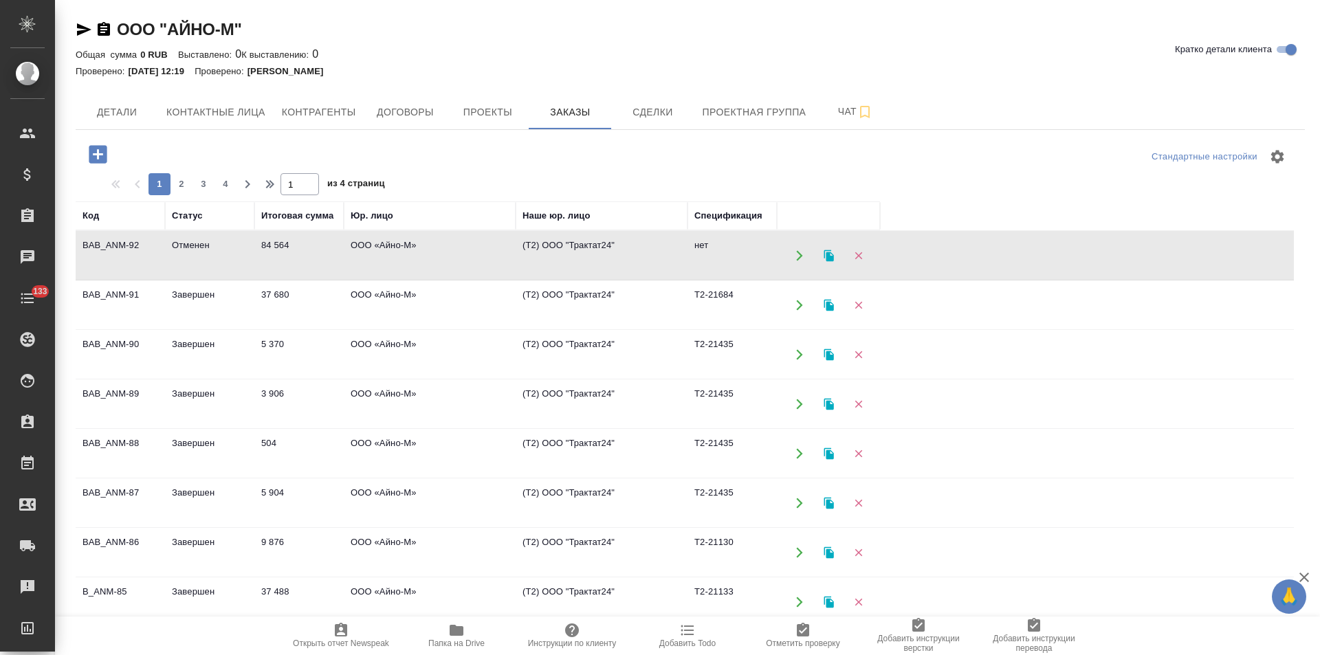
click at [579, 254] on td "(Т2) ООО "Трактат24"" at bounding box center [601, 256] width 172 height 48
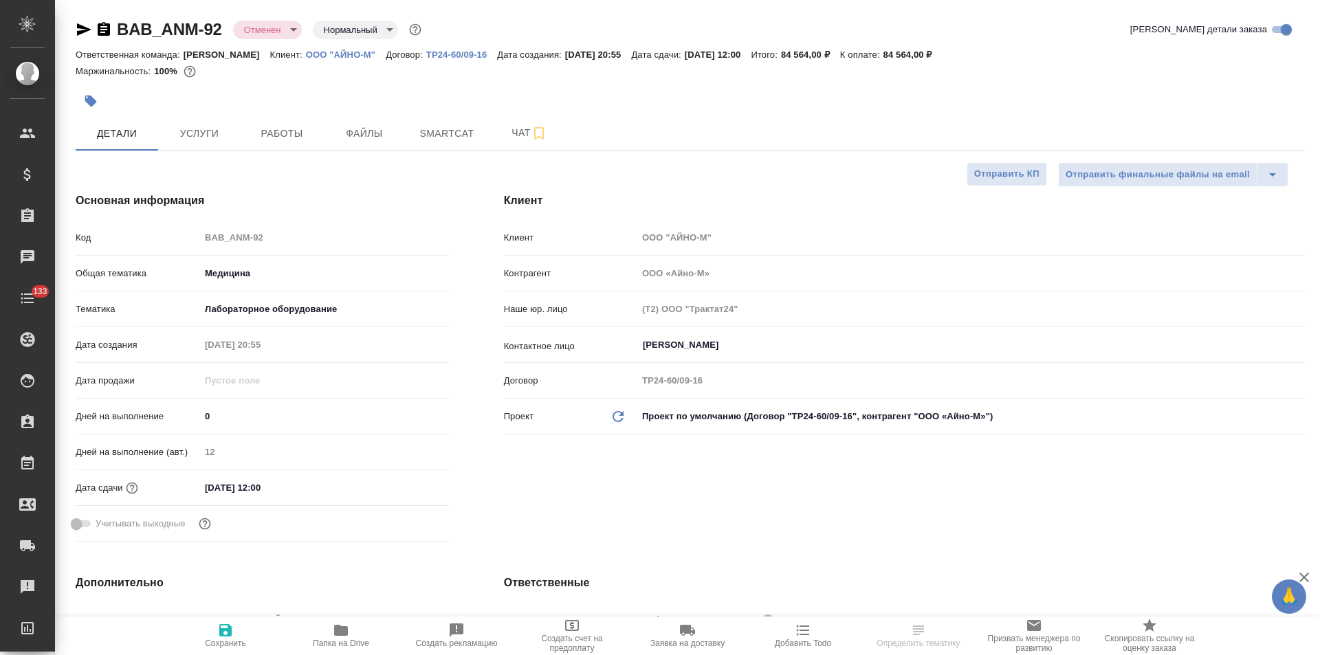
select select "RU"
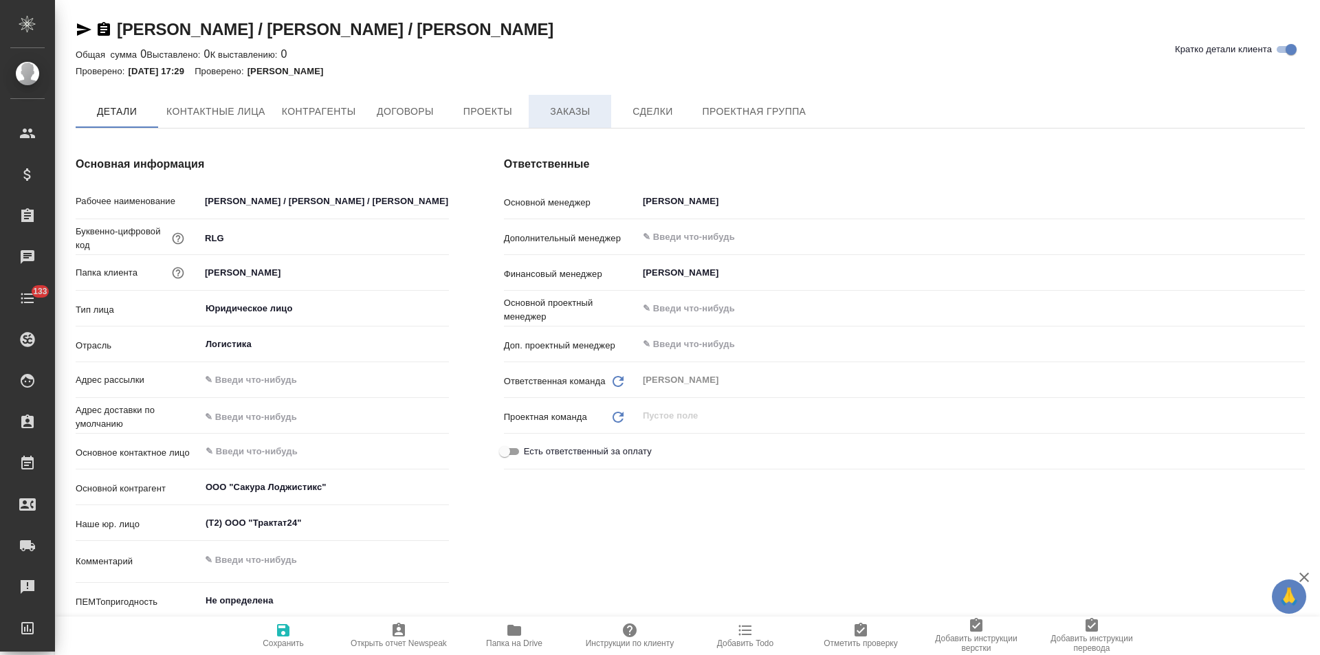
click at [544, 109] on span "Заказы" at bounding box center [570, 111] width 66 height 17
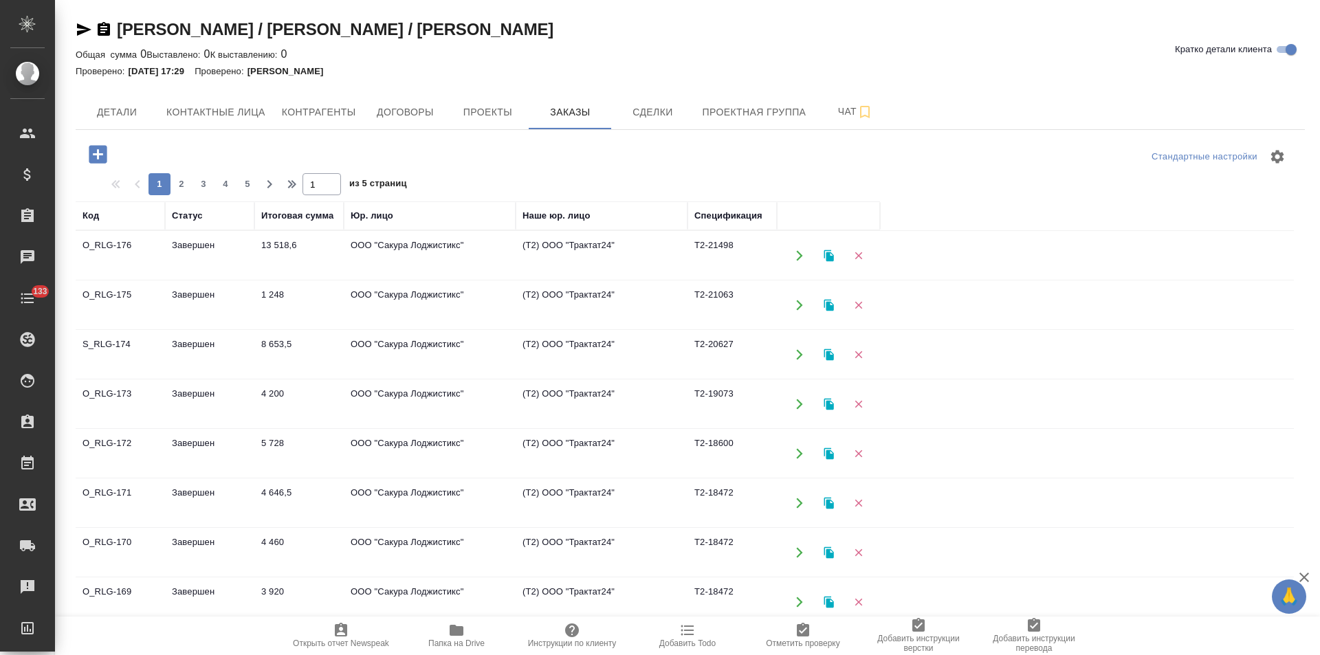
click at [570, 256] on td "(Т2) ООО "Трактат24"" at bounding box center [601, 256] width 172 height 48
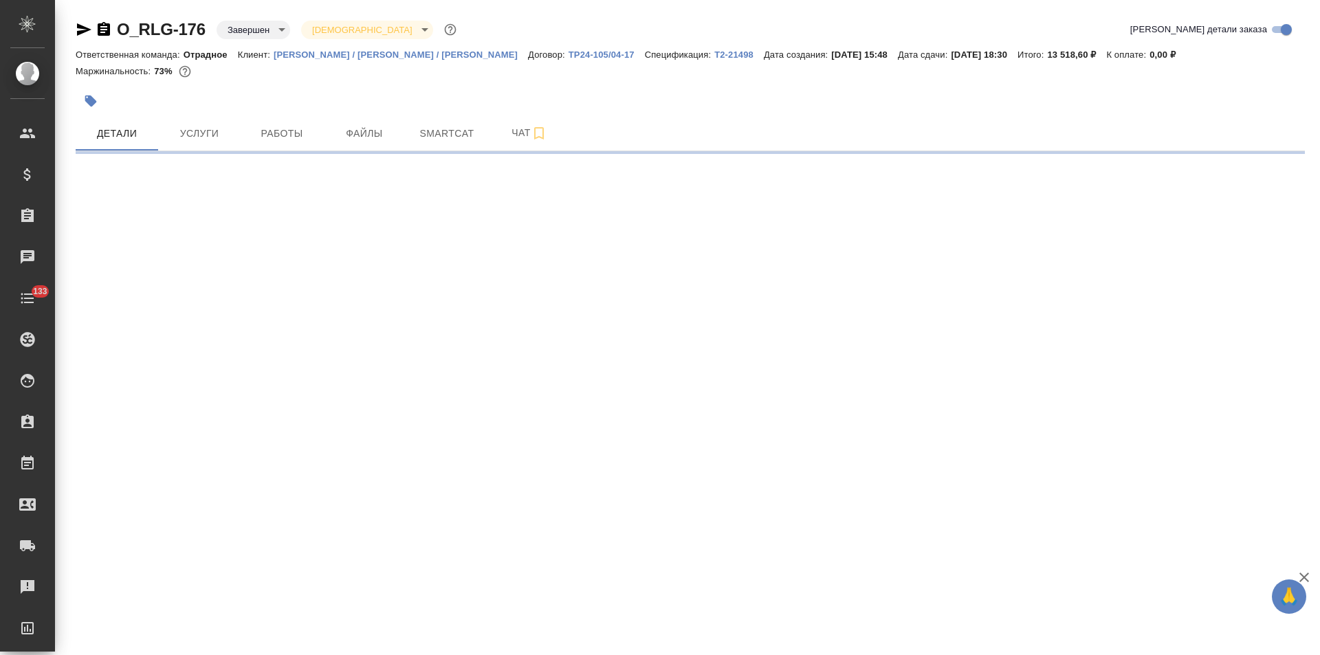
select select "RU"
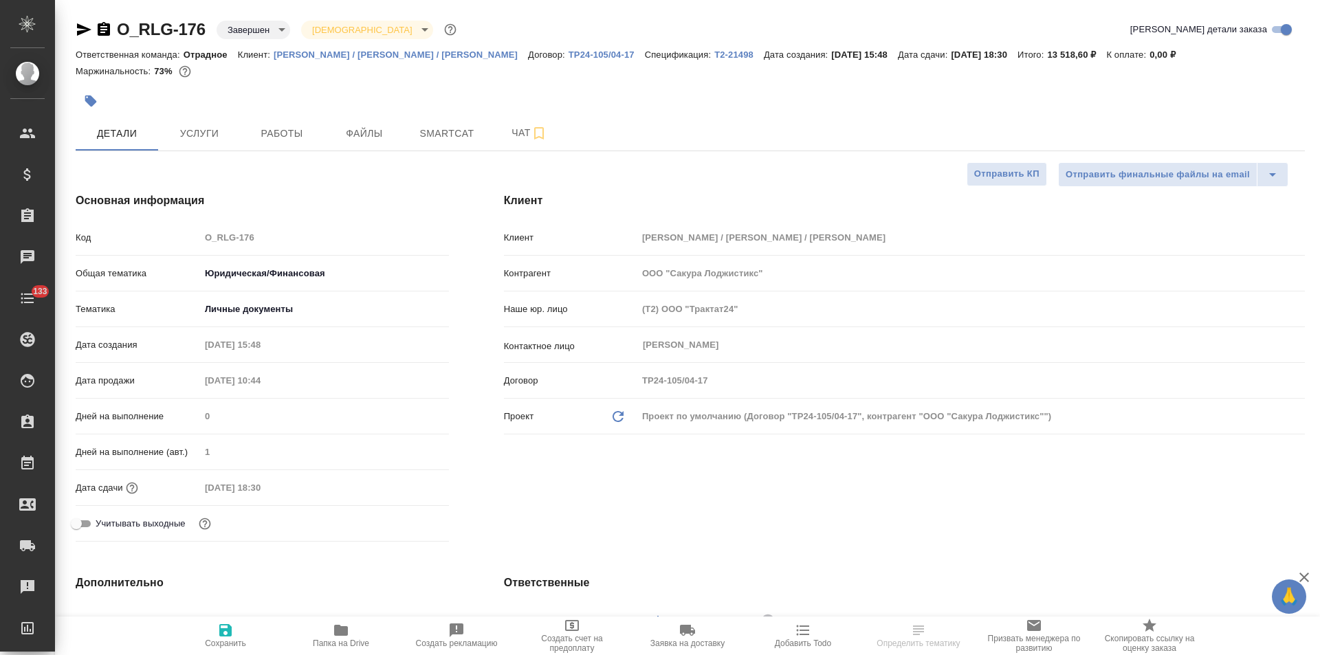
type textarea "x"
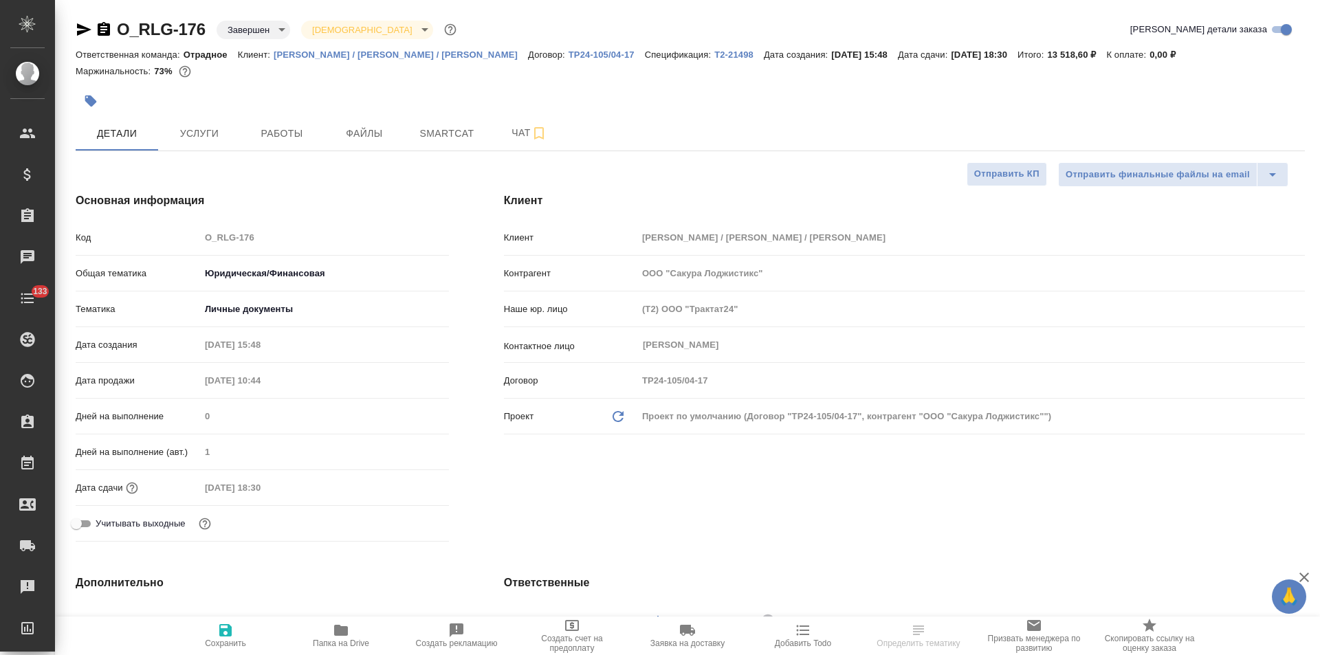
type textarea "x"
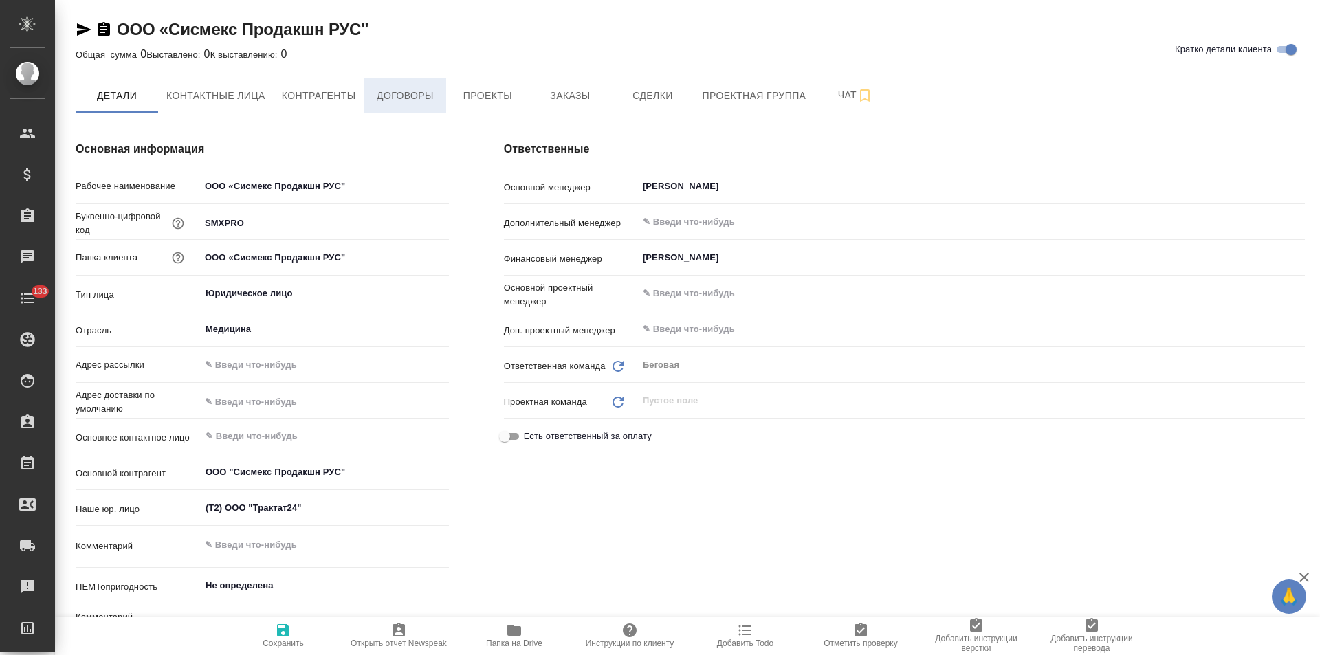
click at [420, 98] on span "Договоры" at bounding box center [405, 95] width 66 height 17
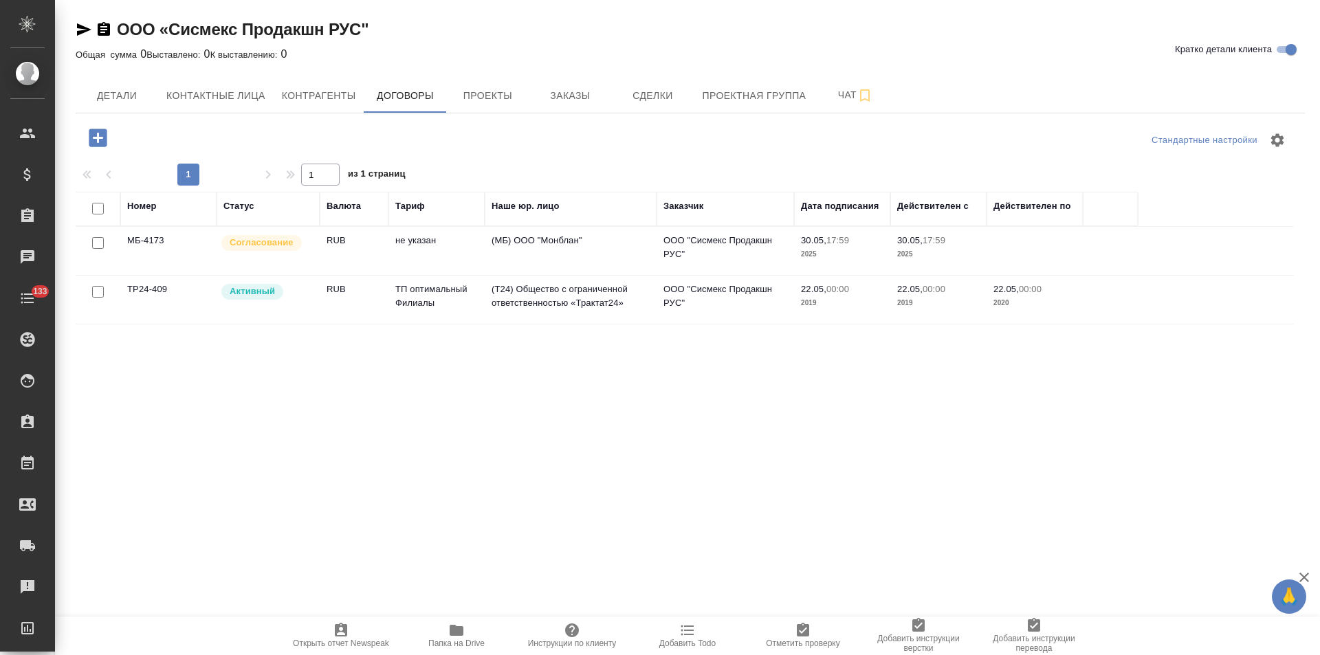
click at [592, 252] on td "(МБ) ООО "Монблан"" at bounding box center [571, 251] width 172 height 48
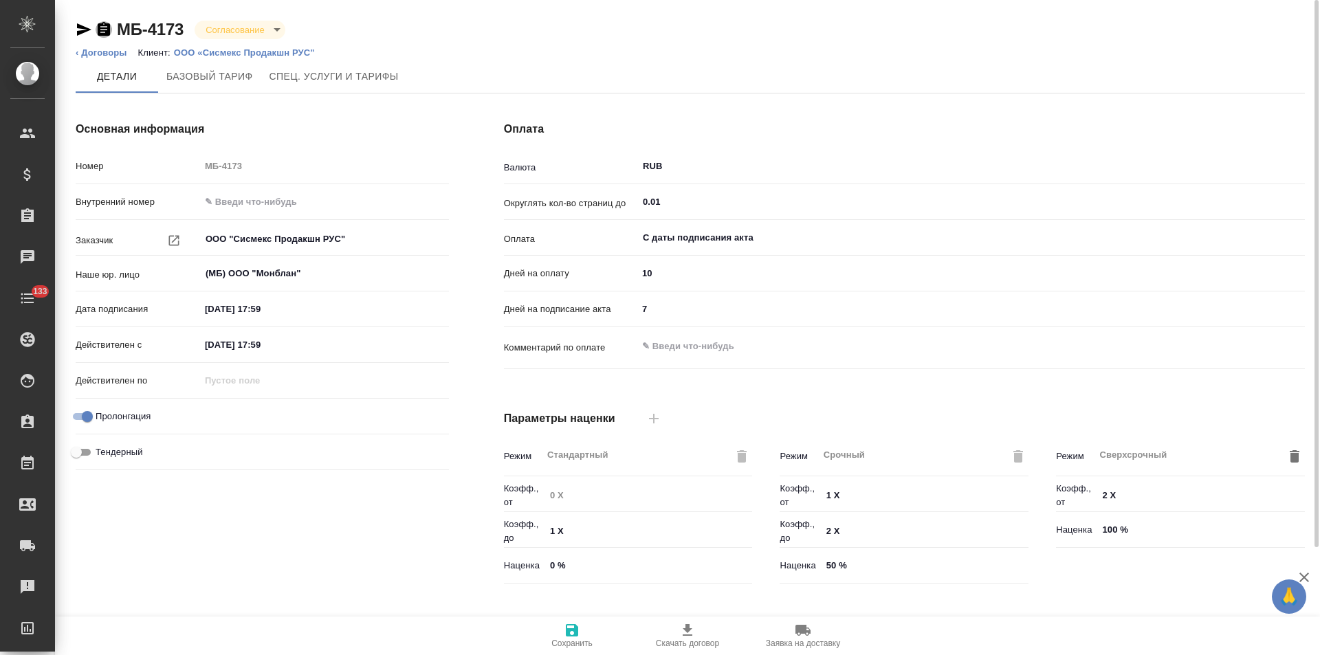
click at [104, 30] on icon "button" at bounding box center [104, 29] width 12 height 14
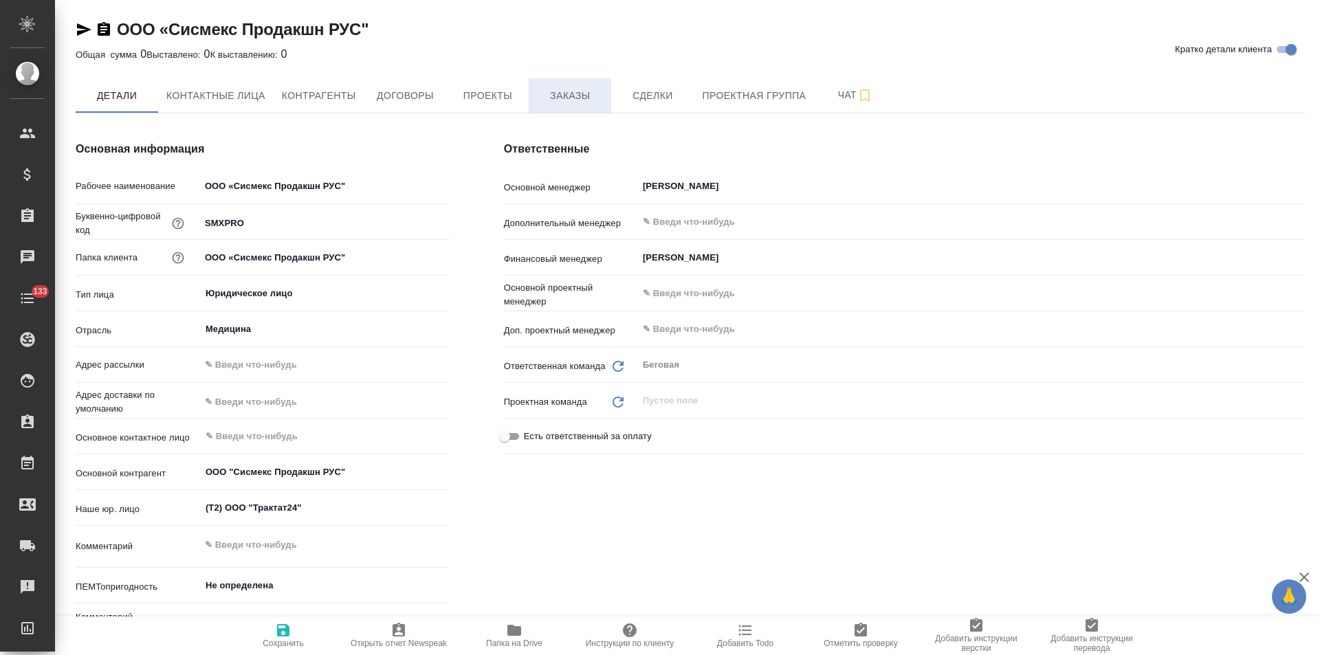
click at [575, 99] on span "Заказы" at bounding box center [570, 95] width 66 height 17
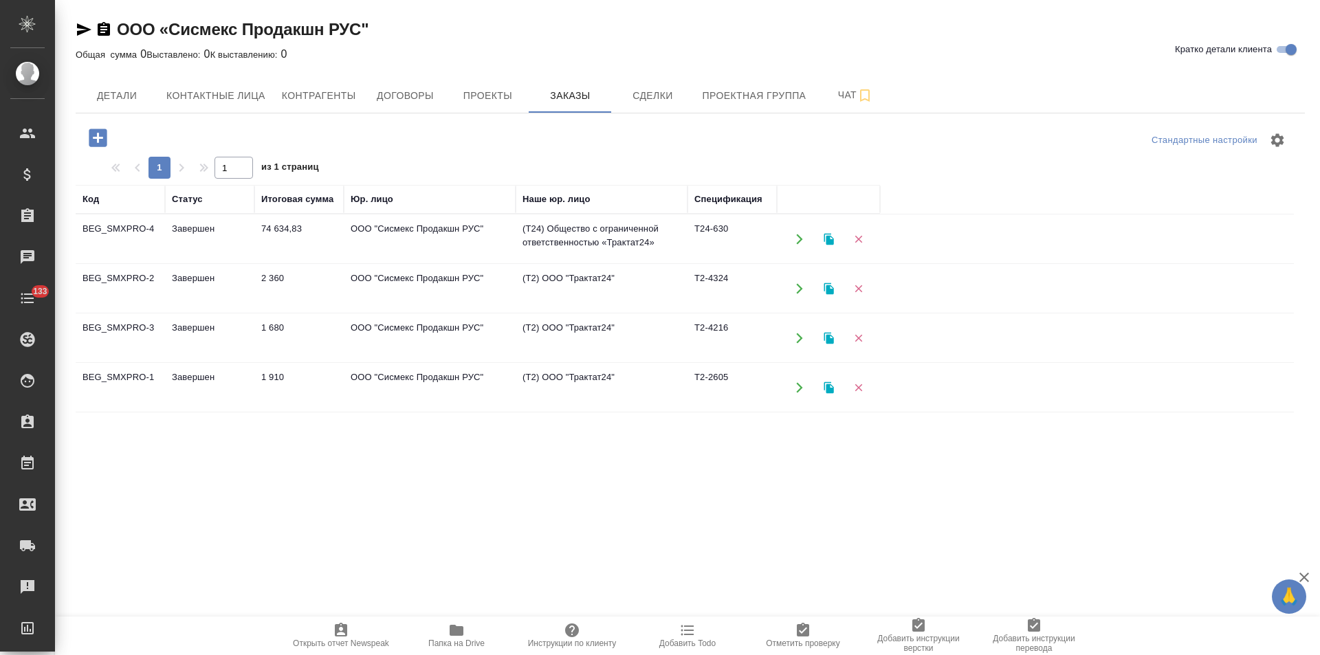
click at [473, 230] on td "ООО "Сисмекс Продакшн РУС"" at bounding box center [430, 239] width 172 height 48
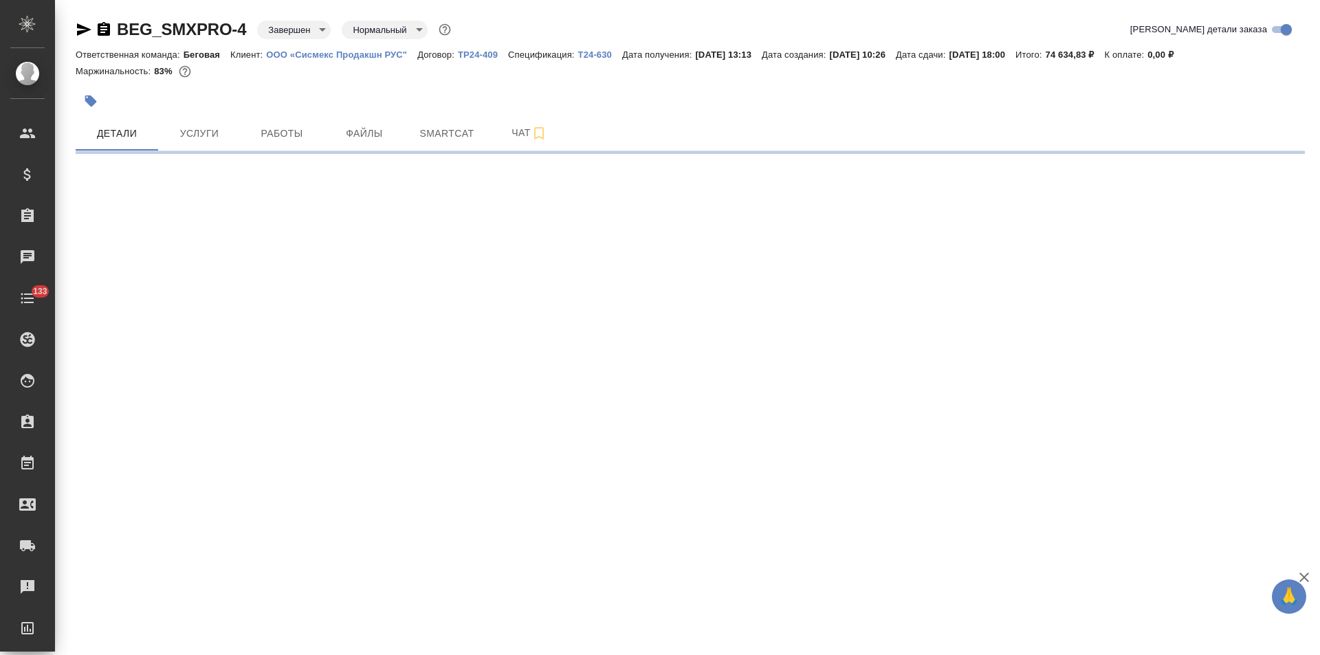
select select "RU"
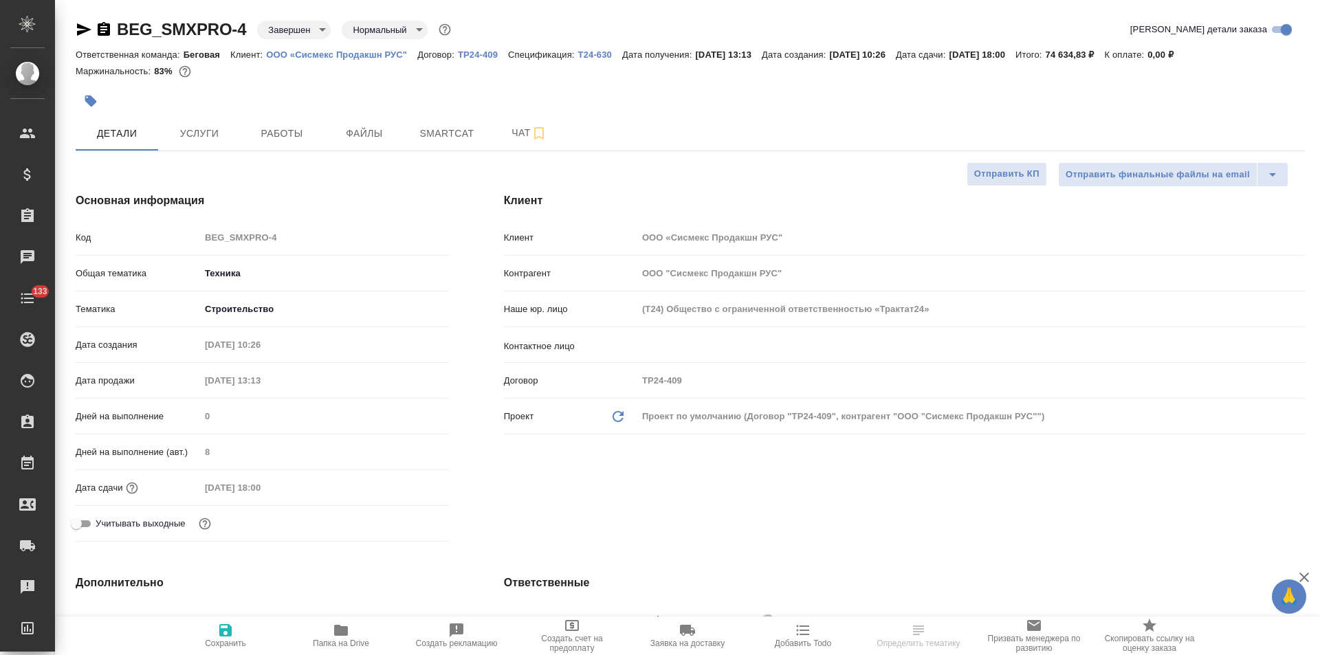
type textarea "x"
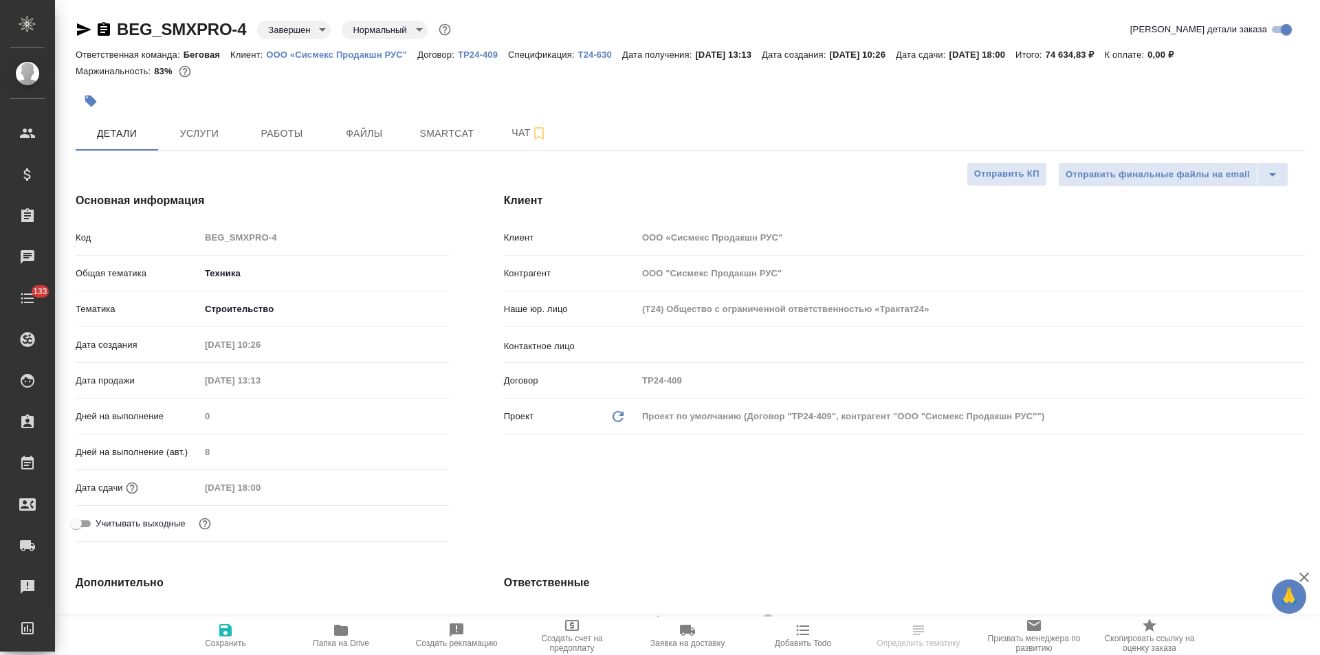
type textarea "x"
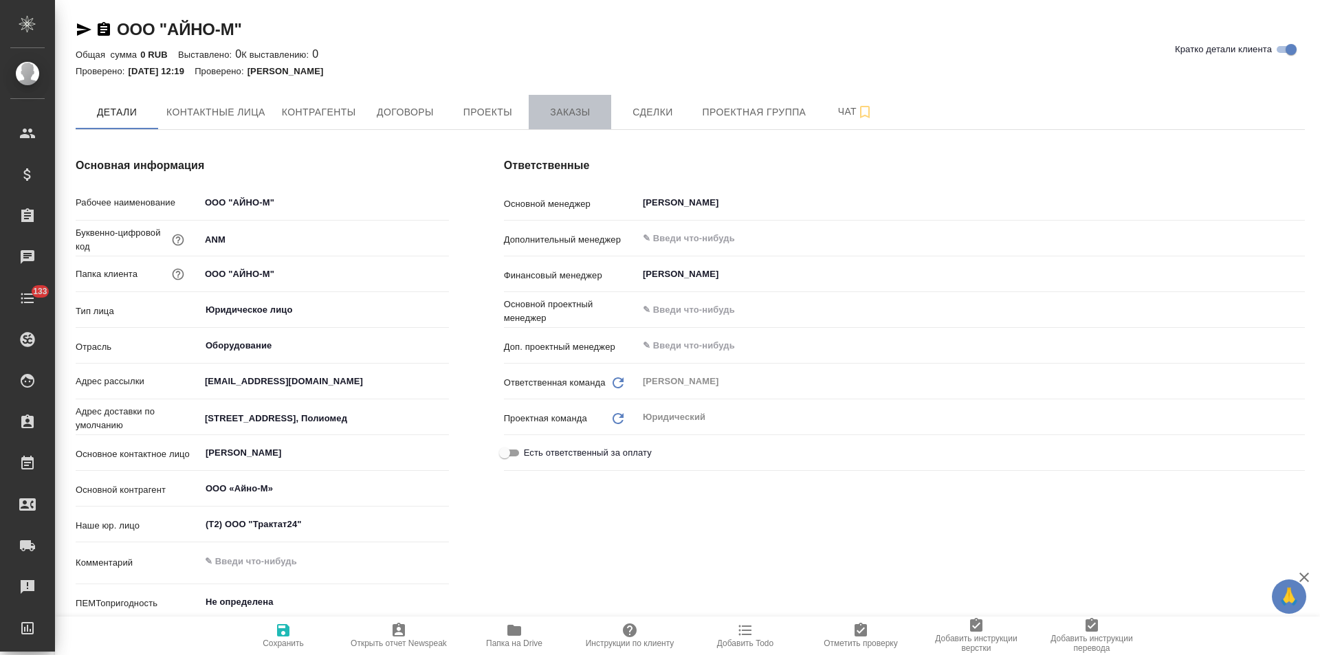
click at [572, 113] on span "Заказы" at bounding box center [570, 112] width 66 height 17
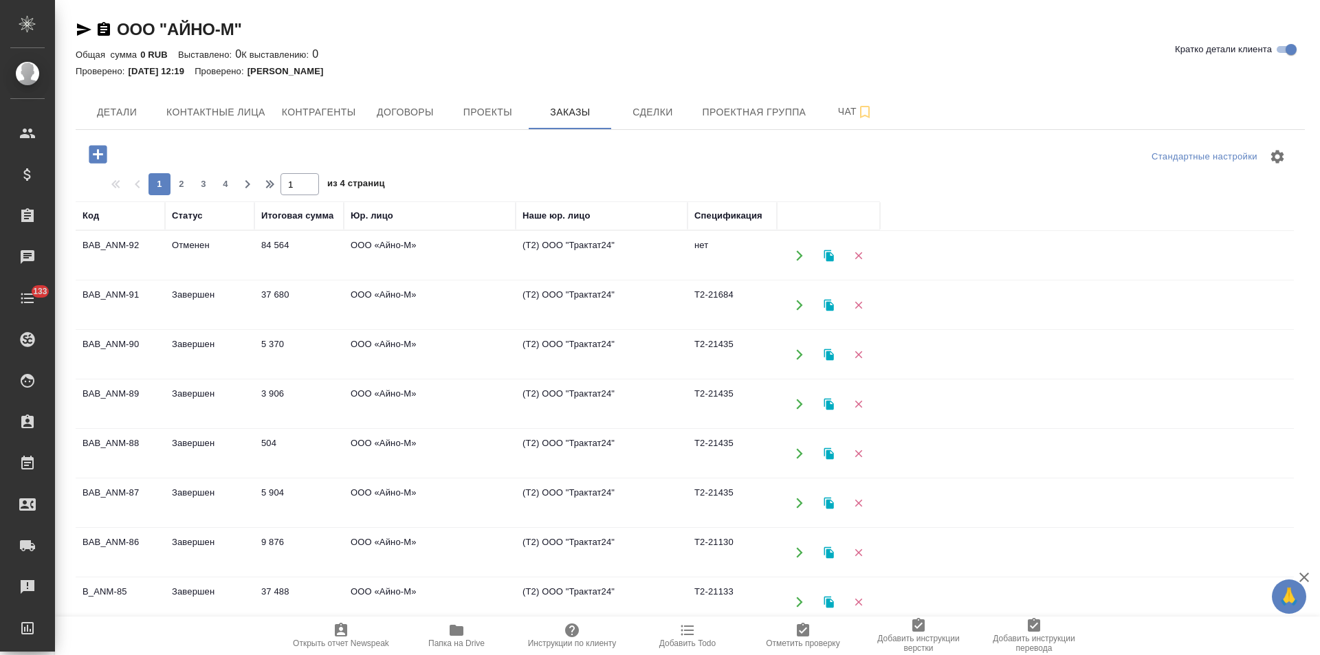
click at [523, 255] on td "(Т2) ООО "Трактат24"" at bounding box center [601, 256] width 172 height 48
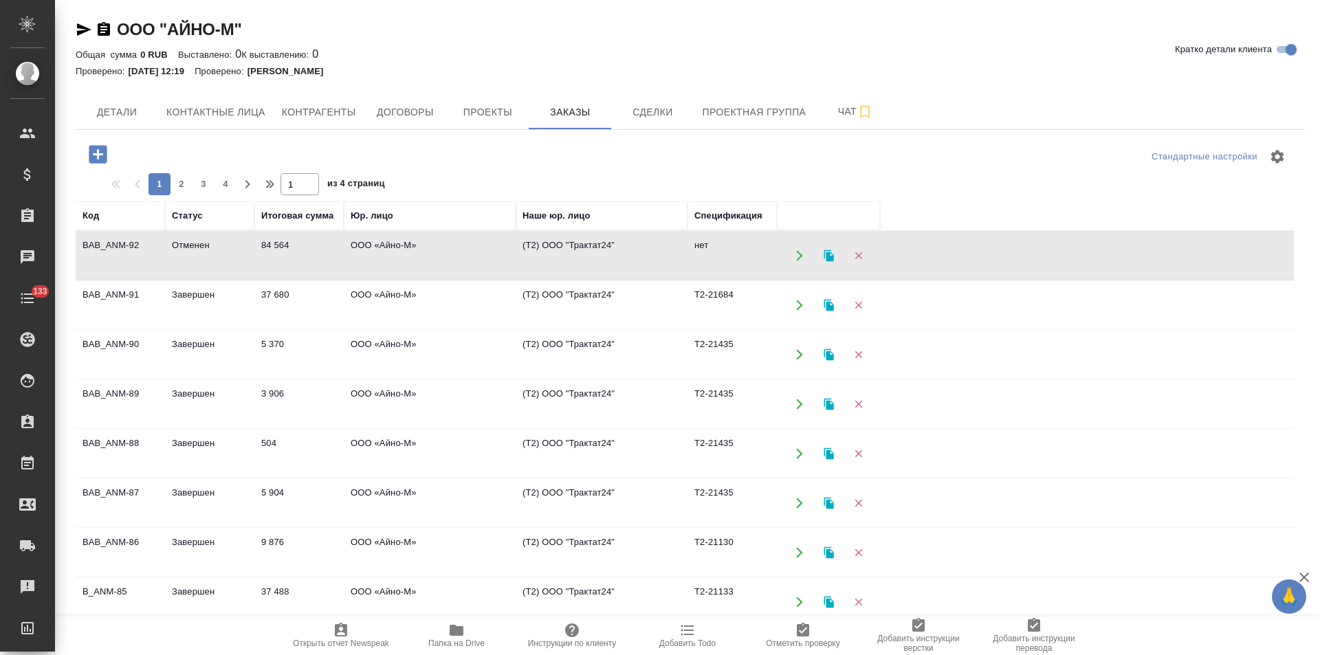
click at [523, 255] on td "(Т2) ООО "Трактат24"" at bounding box center [601, 256] width 172 height 48
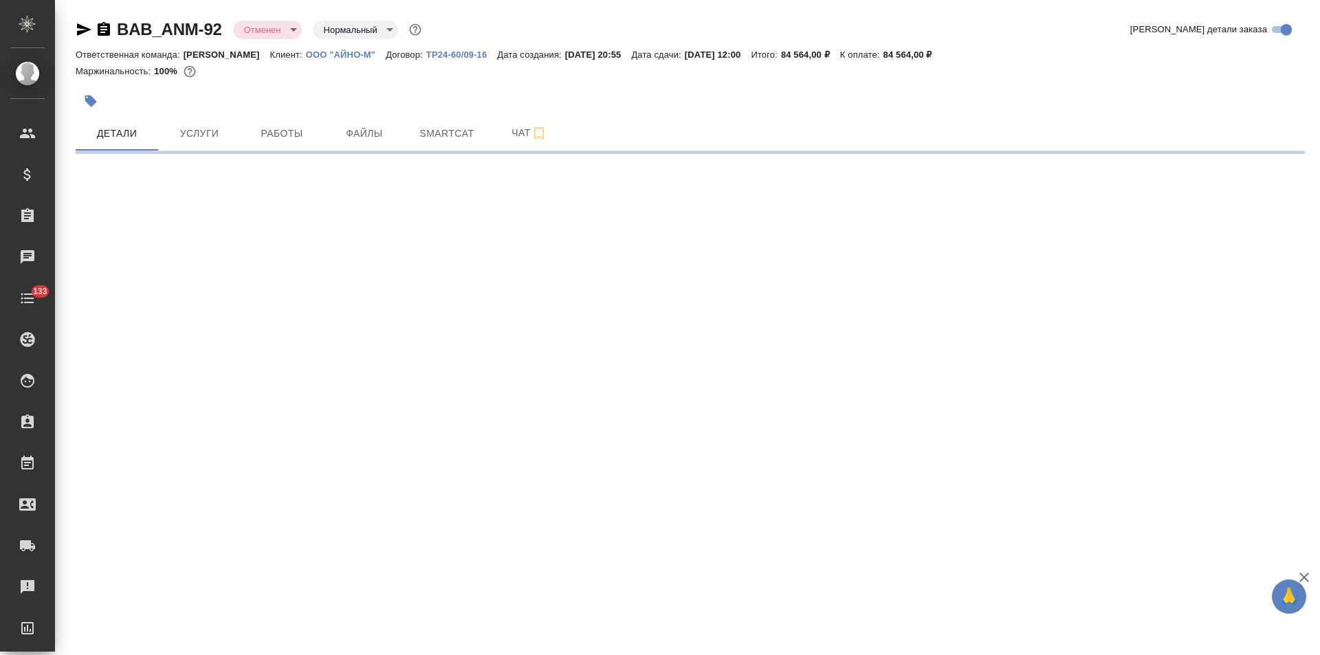
select select "RU"
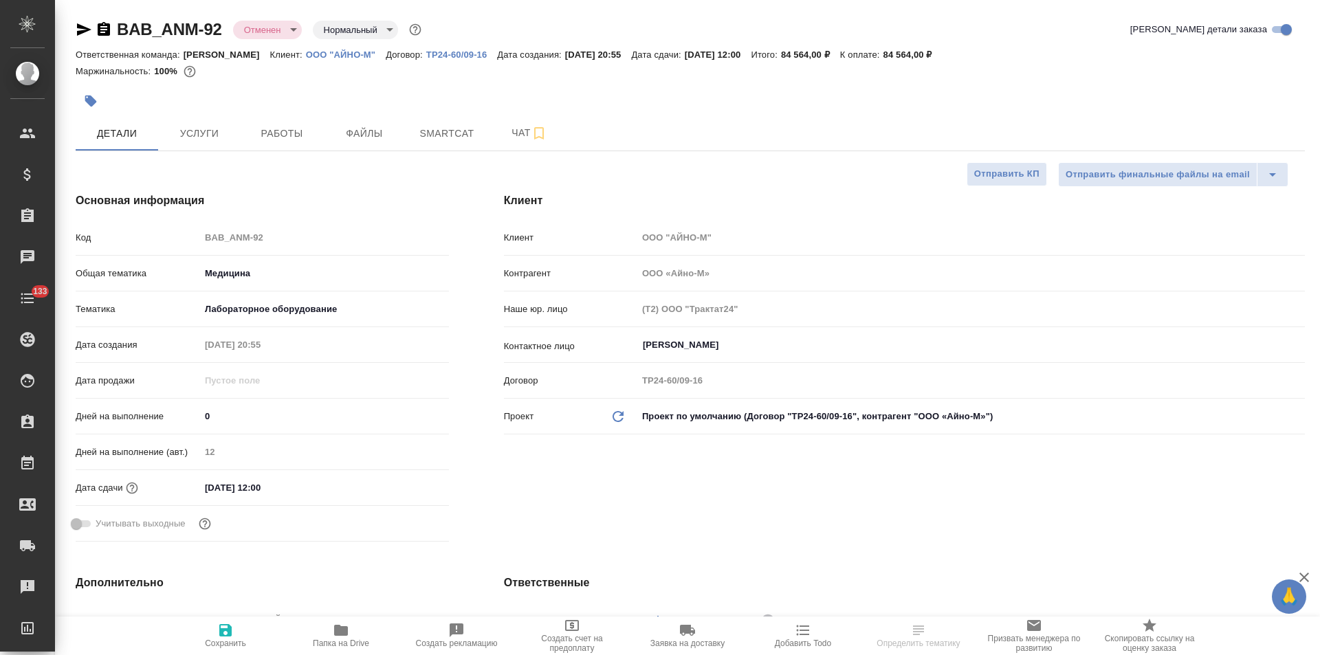
type textarea "x"
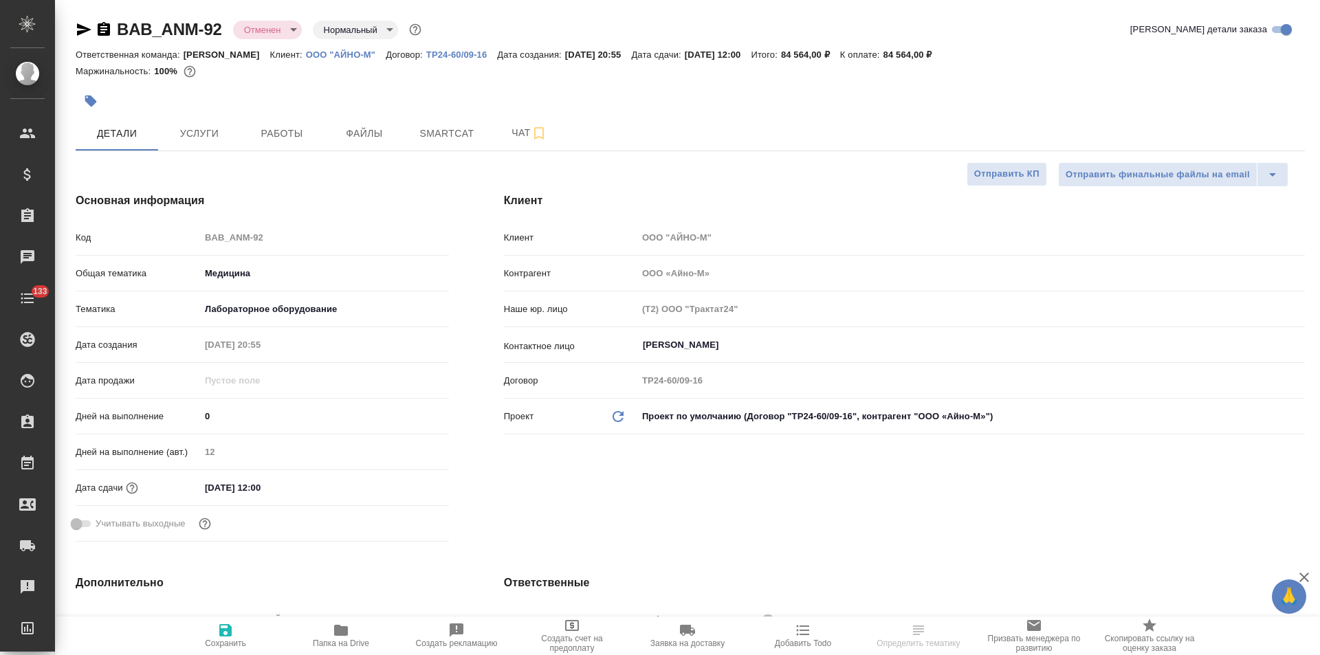
type textarea "x"
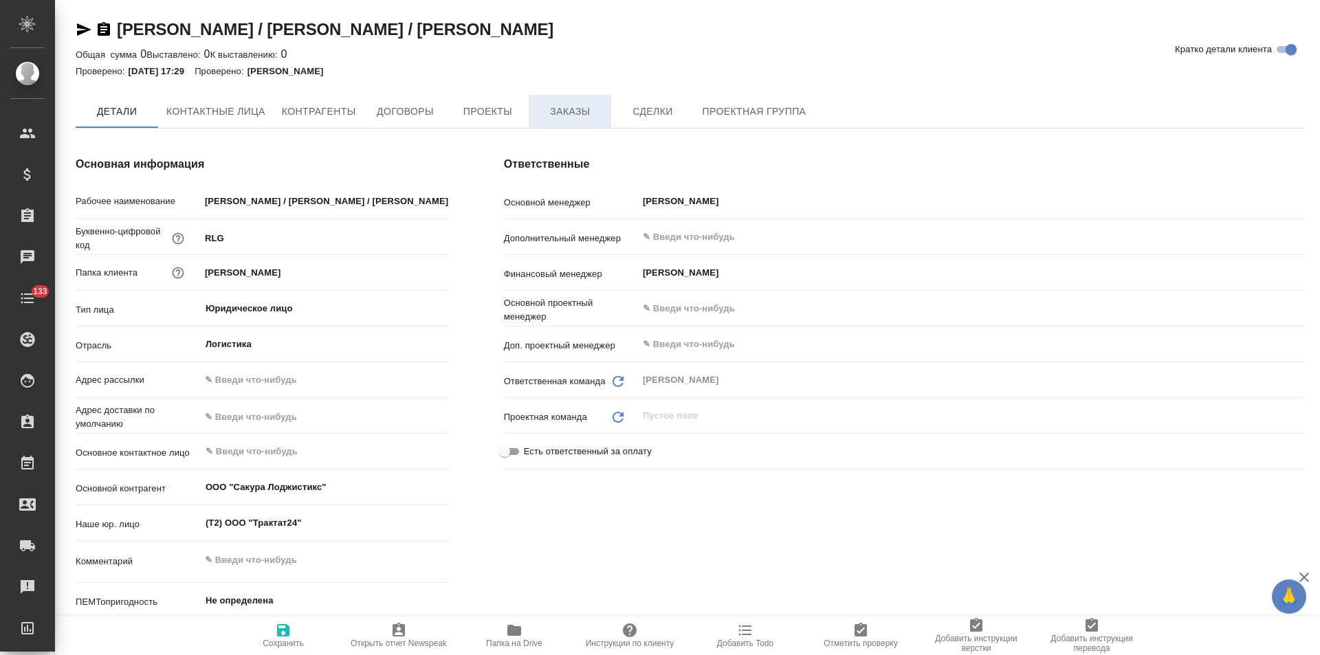
click at [589, 115] on span "Заказы" at bounding box center [570, 111] width 66 height 17
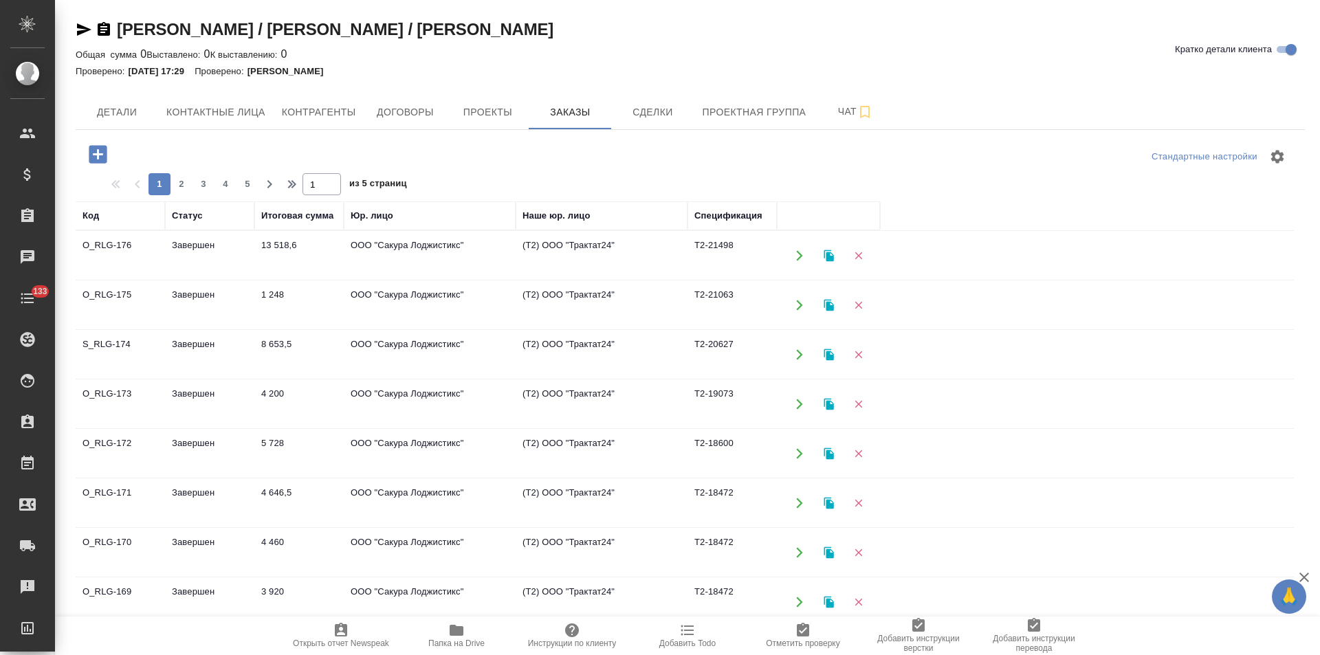
click at [500, 260] on td "ООО "Сакура Лоджистикс"" at bounding box center [430, 256] width 172 height 48
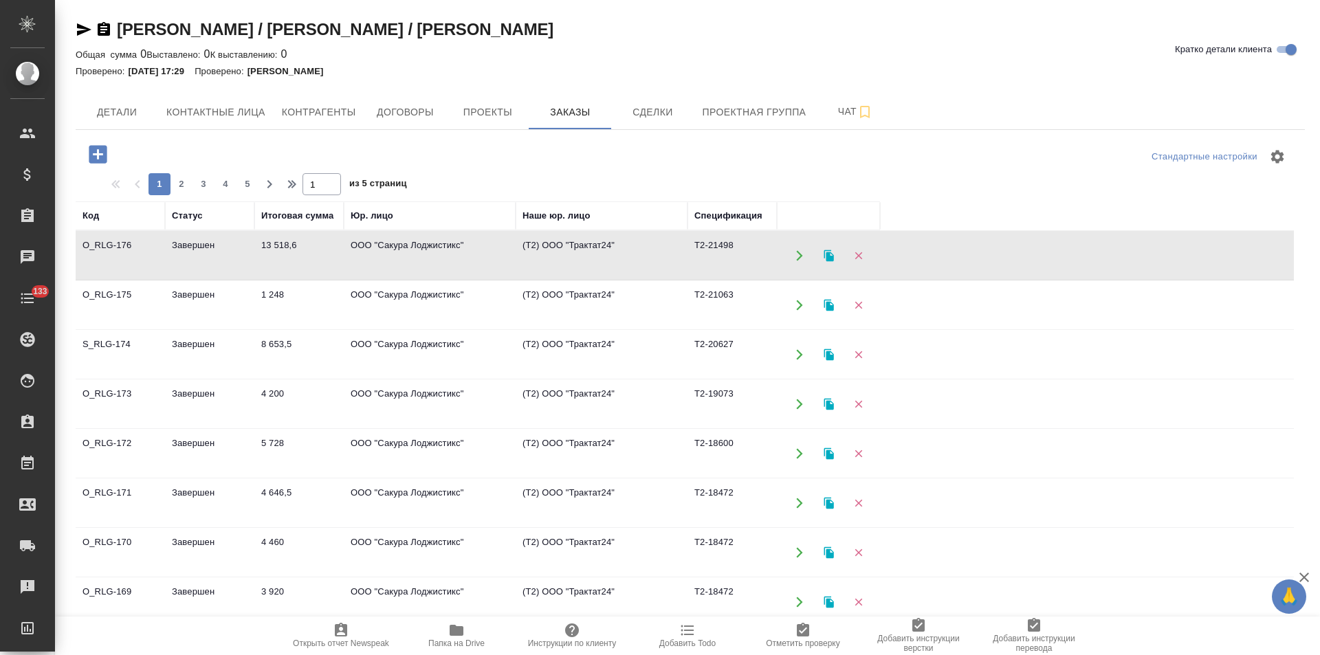
click at [500, 260] on td "ООО "Сакура Лоджистикс"" at bounding box center [430, 256] width 172 height 48
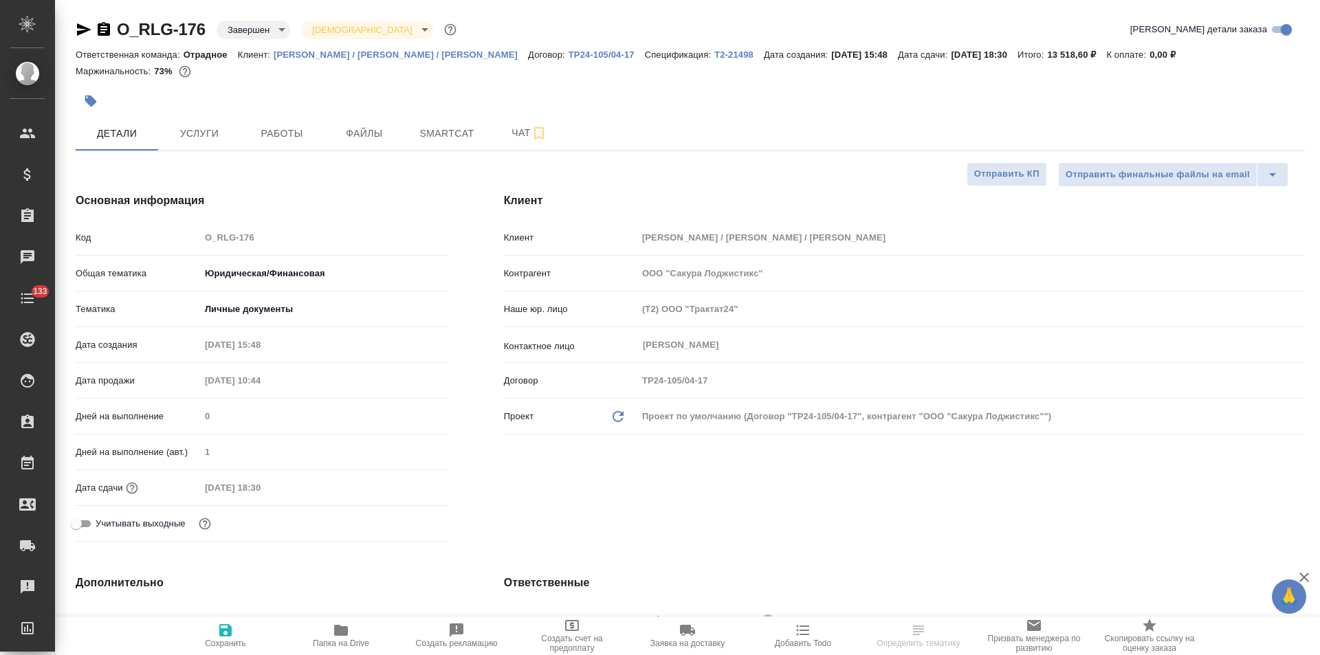
select select "RU"
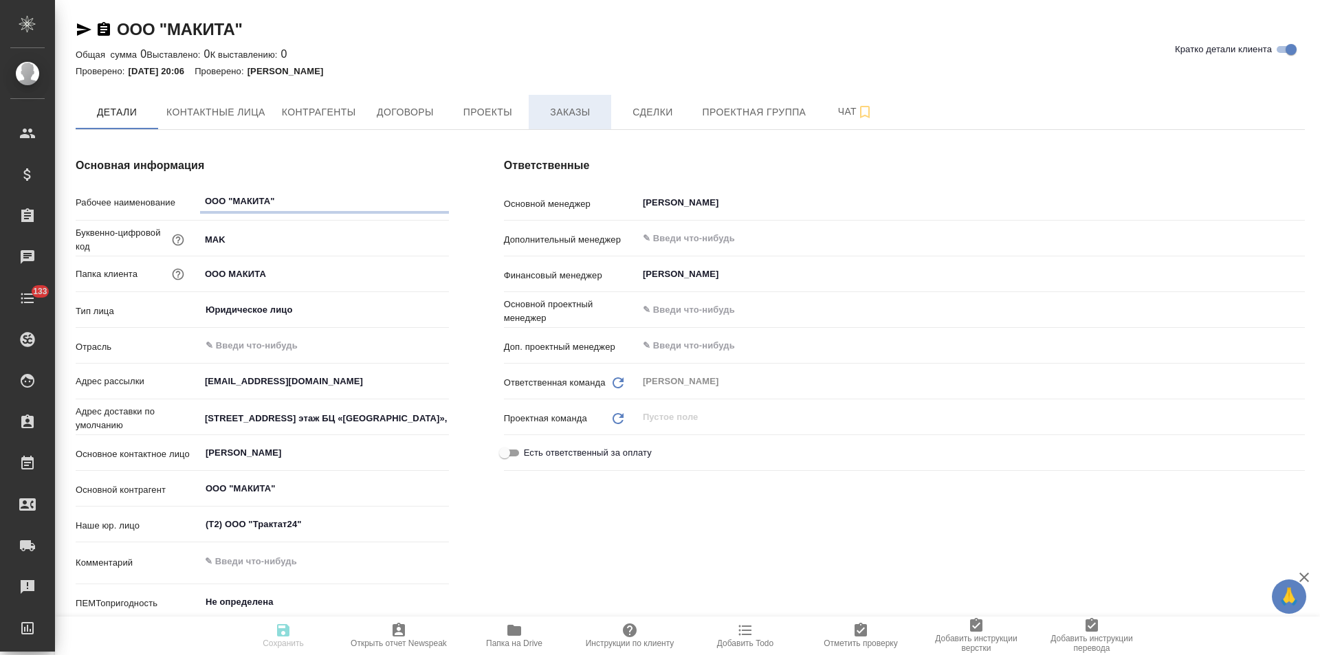
click at [568, 115] on span "Заказы" at bounding box center [570, 112] width 66 height 17
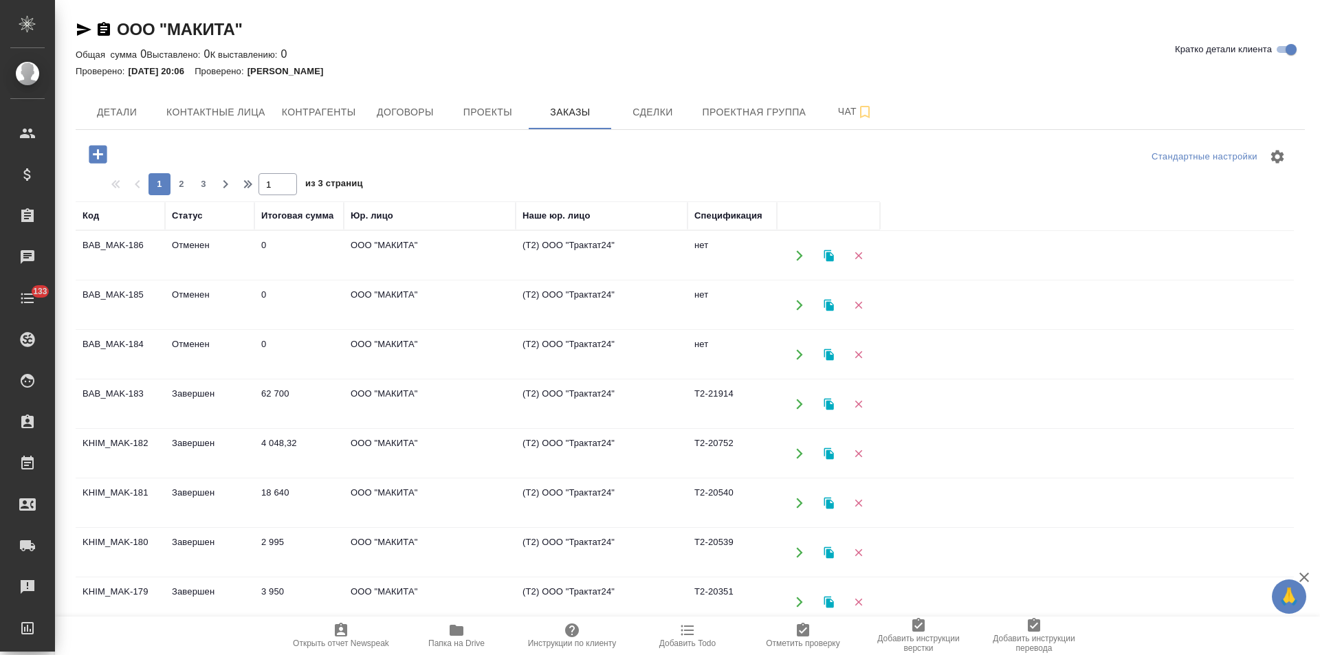
click at [530, 253] on td "(Т2) ООО "Трактат24"" at bounding box center [601, 256] width 172 height 48
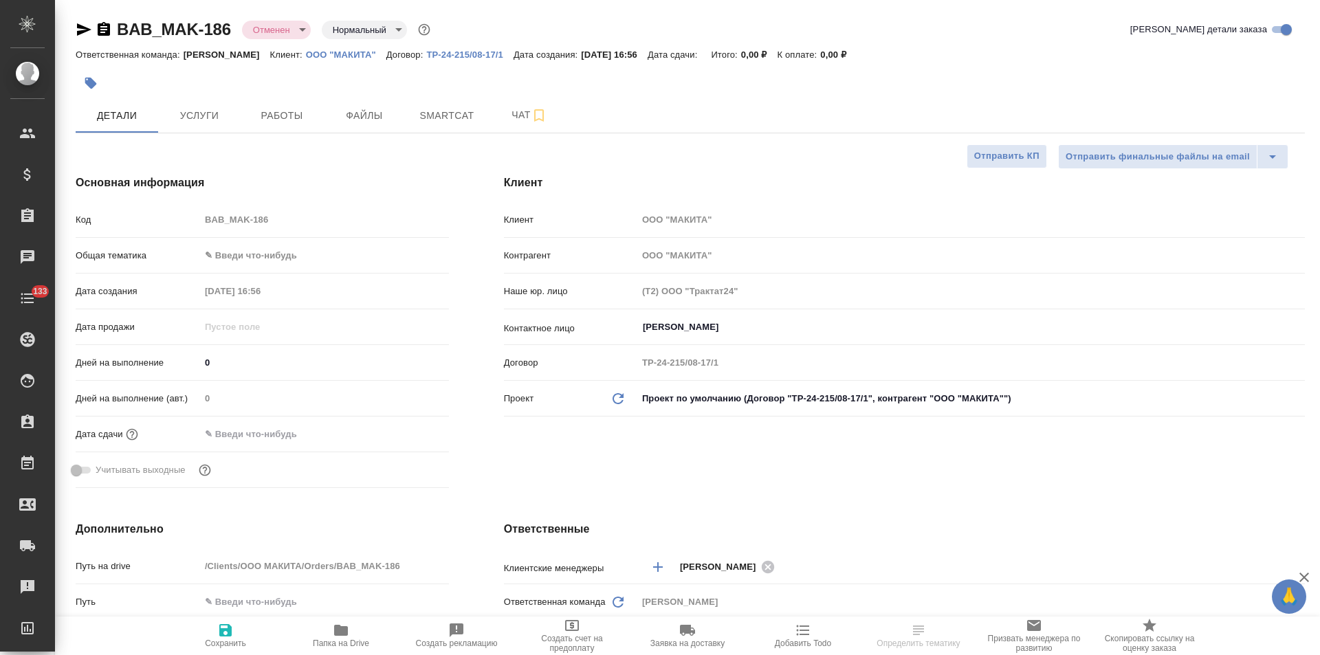
select select "RU"
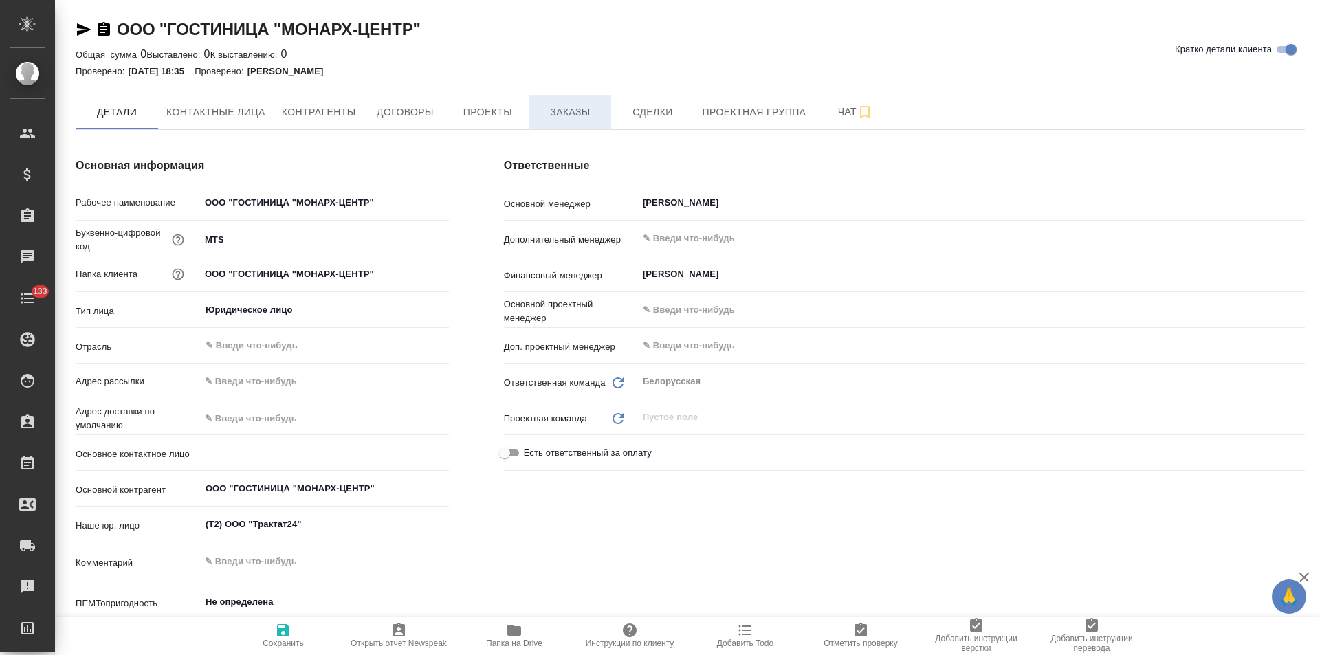
click at [570, 120] on span "Заказы" at bounding box center [570, 112] width 66 height 17
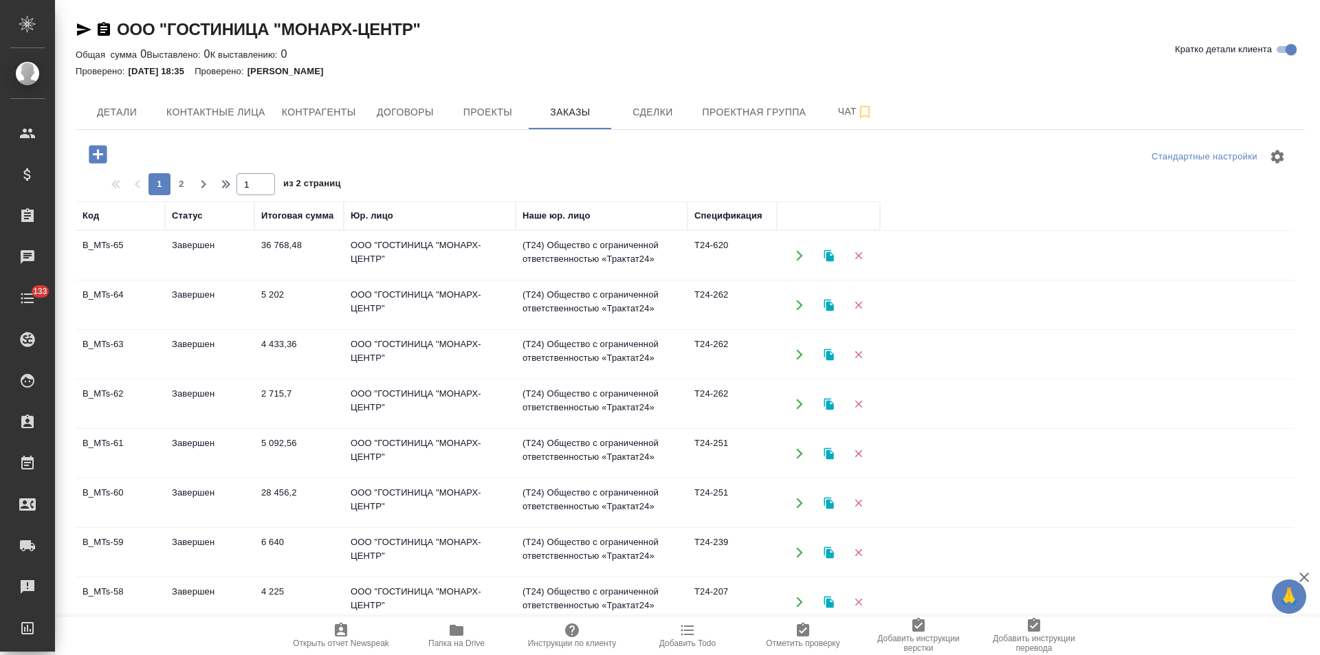
click at [548, 257] on td "(T24) Общество с ограниченной ответственностью «Трактат24»" at bounding box center [601, 256] width 172 height 48
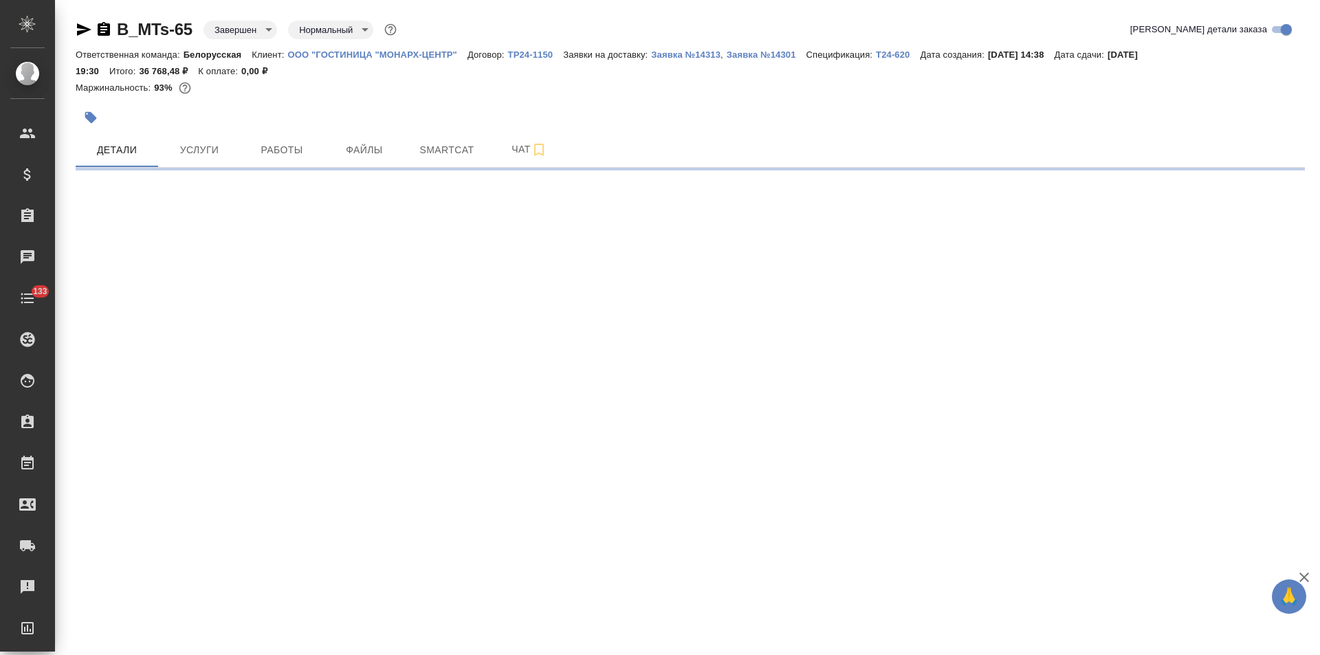
select select "RU"
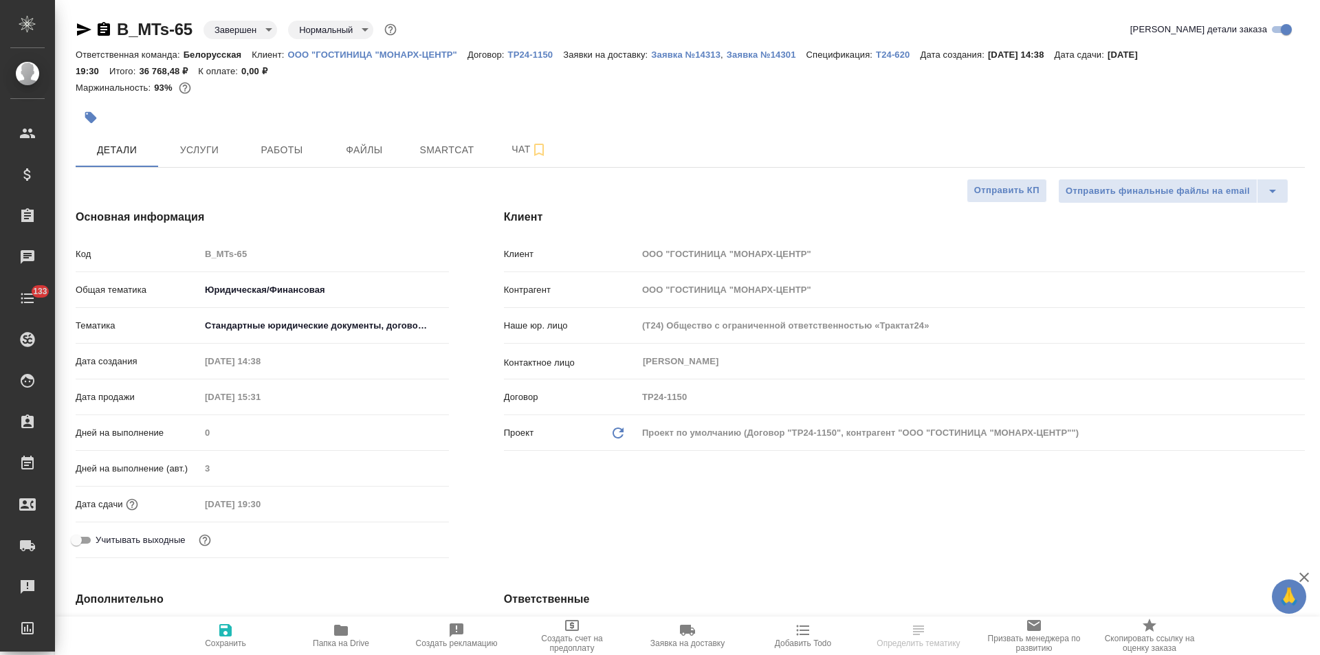
type textarea "x"
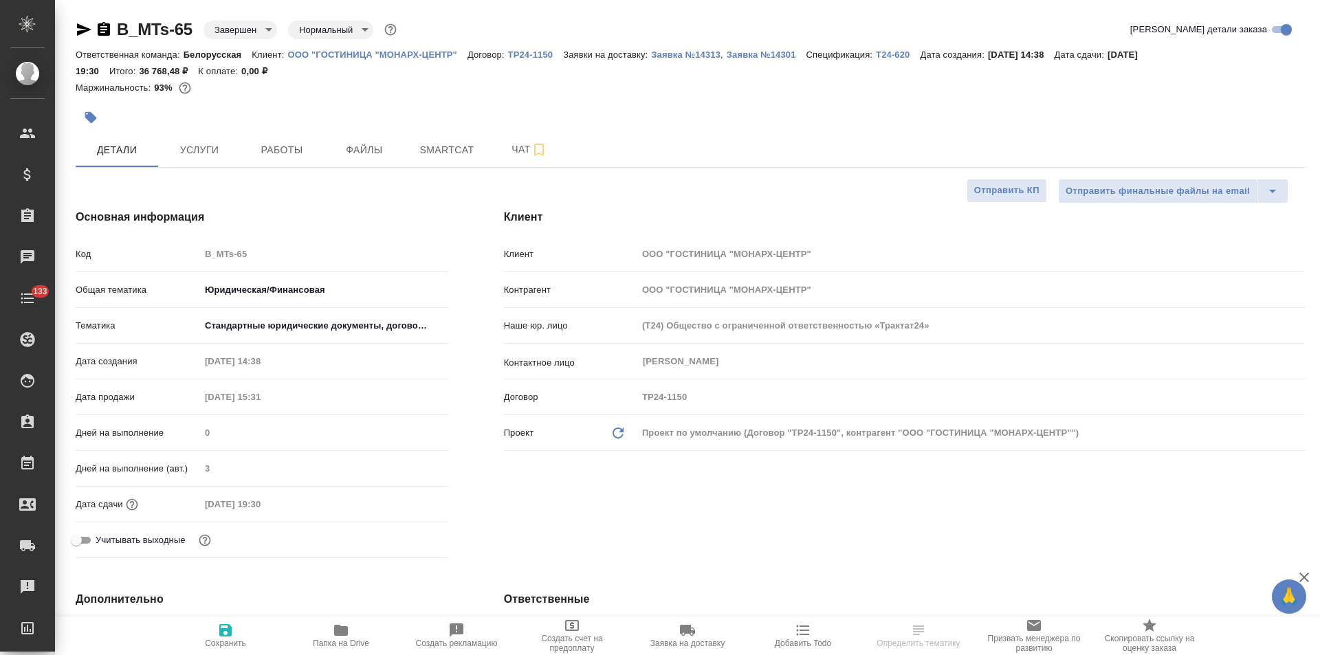
type textarea "x"
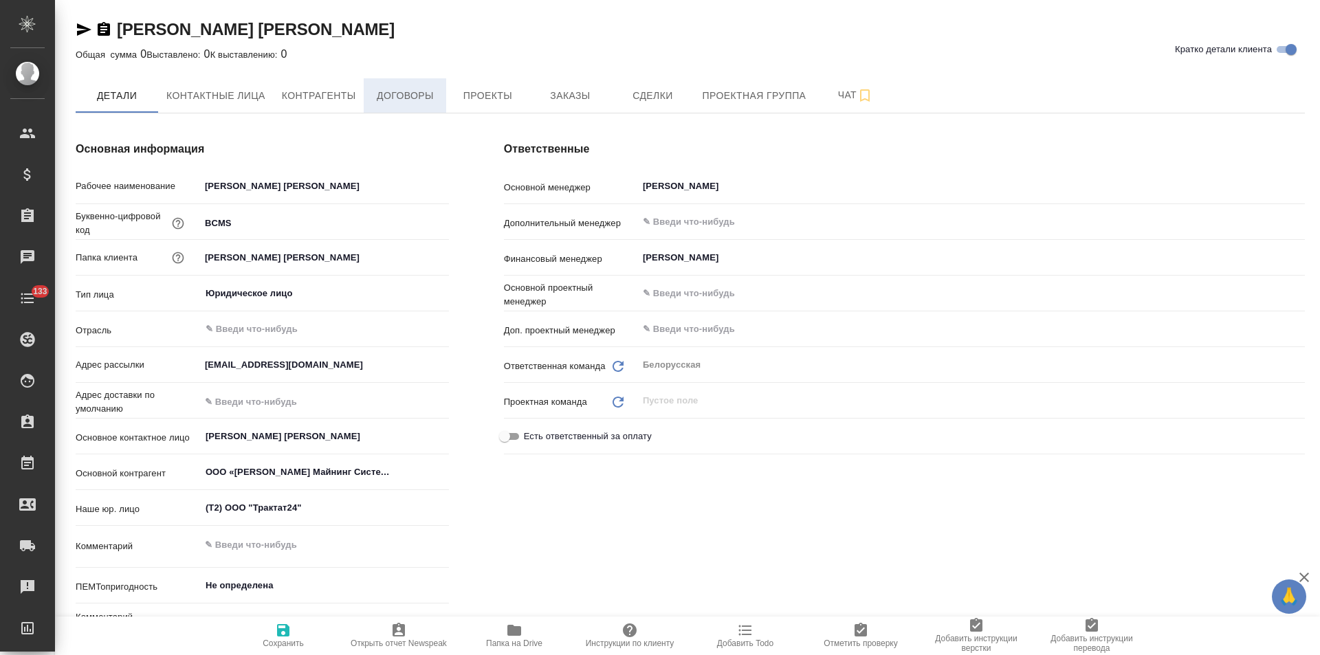
click at [418, 94] on span "Договоры" at bounding box center [405, 95] width 66 height 17
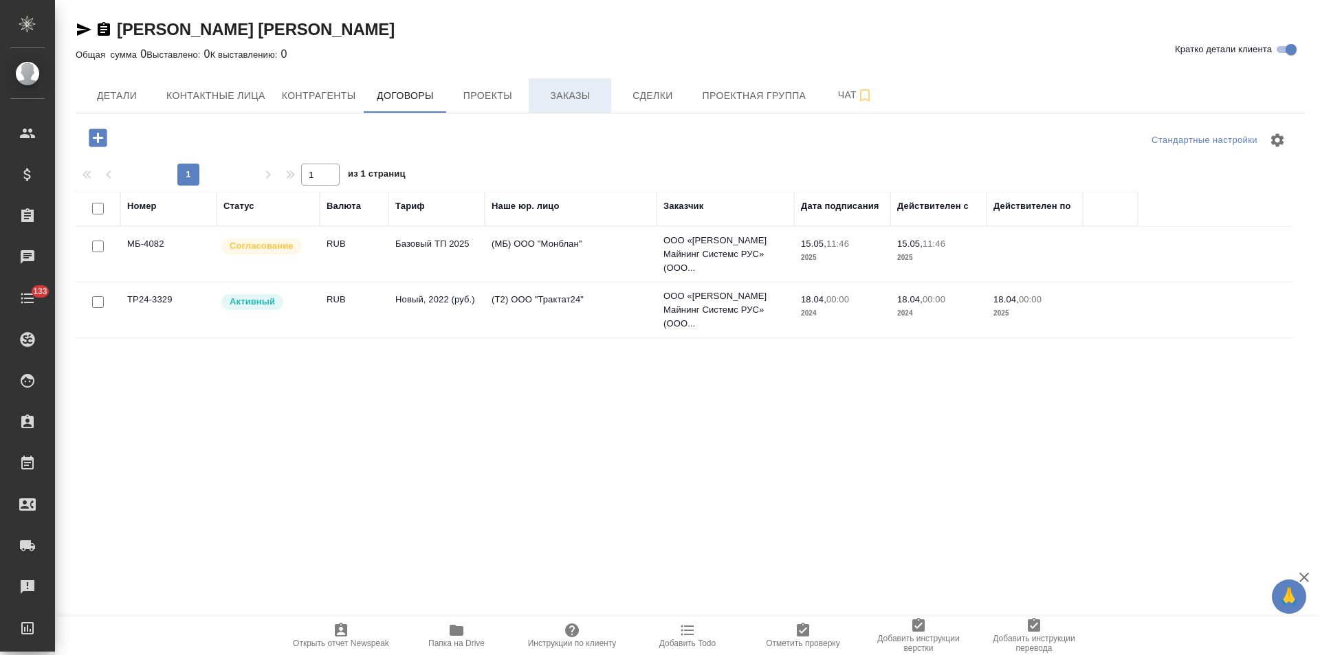
click at [577, 100] on span "Заказы" at bounding box center [570, 95] width 66 height 17
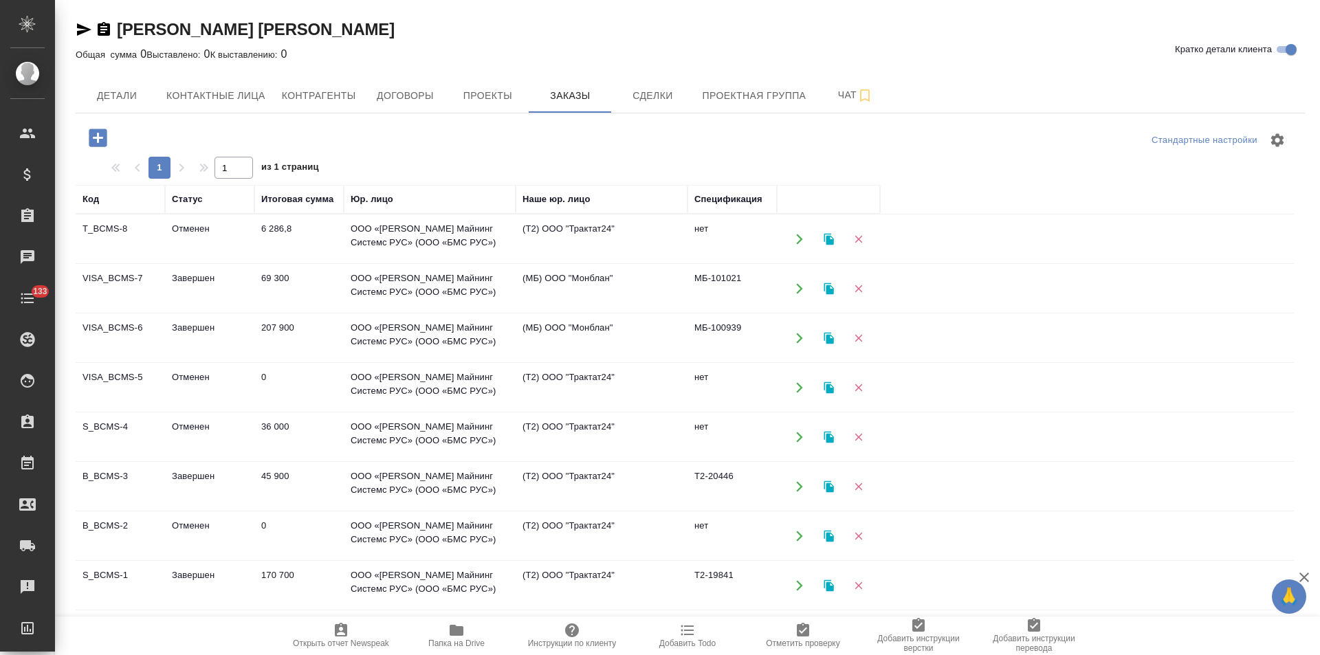
click at [561, 238] on td "(Т2) ООО "Трактат24"" at bounding box center [601, 239] width 172 height 48
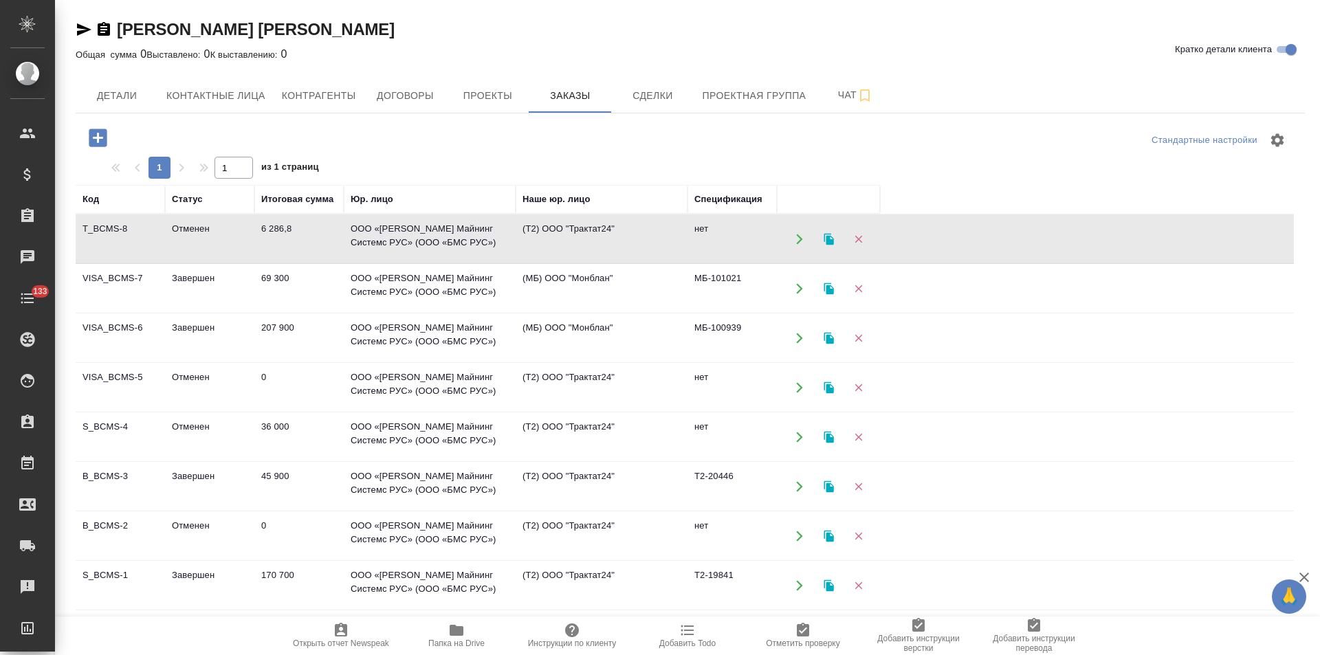
click at [561, 238] on td "(Т2) ООО "Трактат24"" at bounding box center [601, 239] width 172 height 48
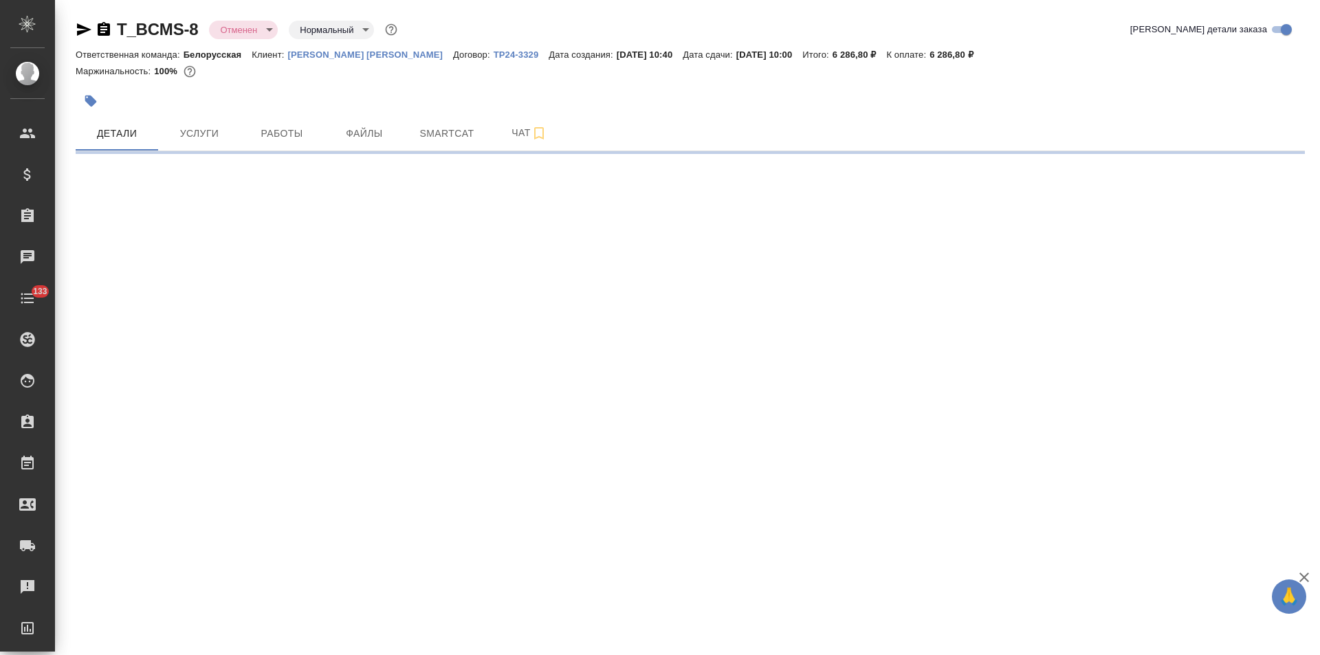
select select "RU"
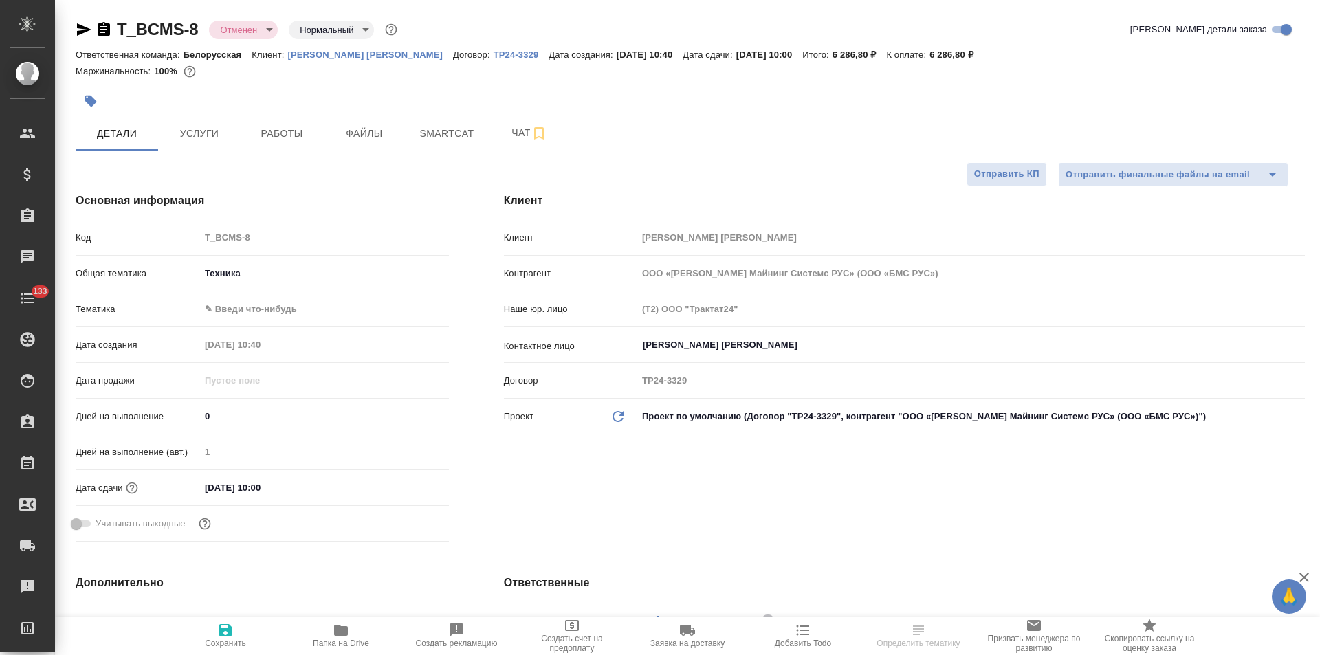
type textarea "x"
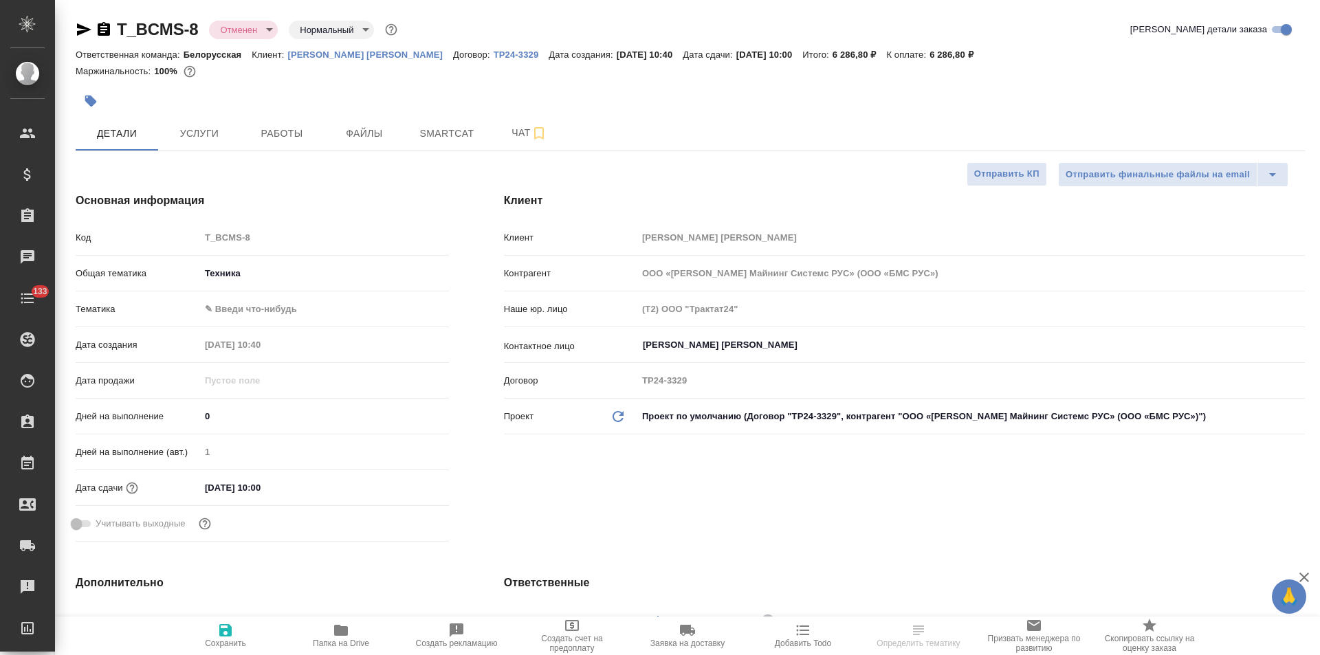
type textarea "x"
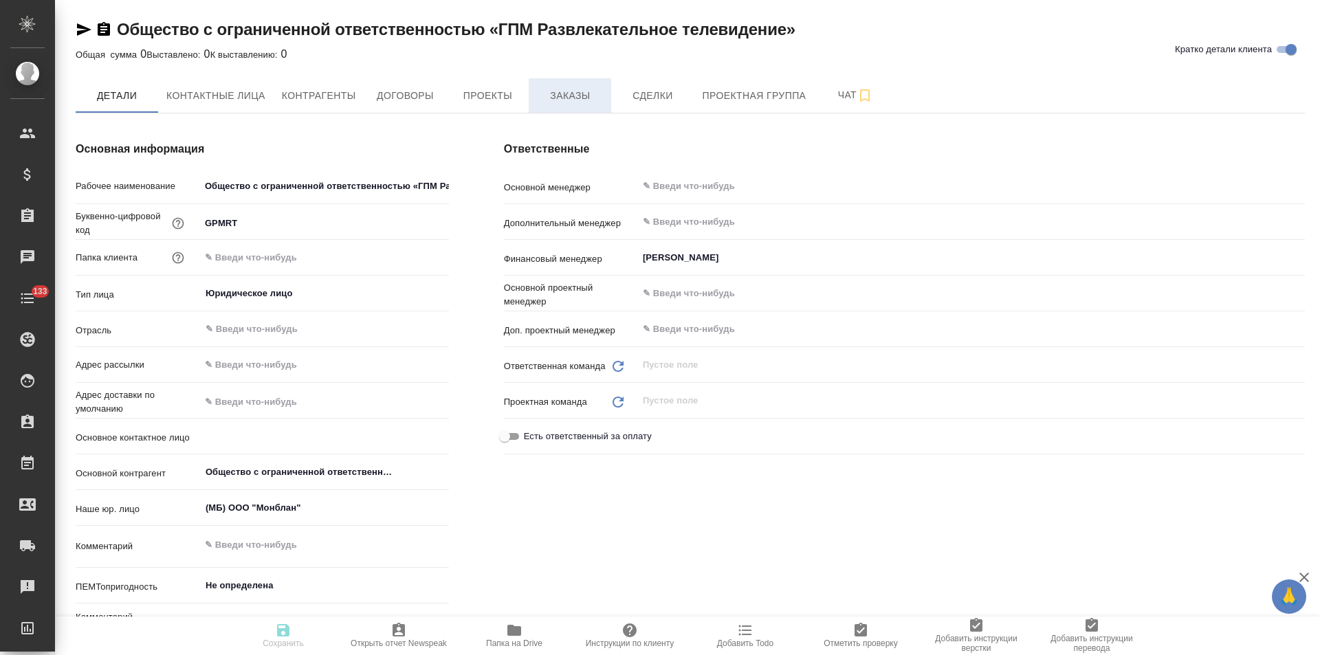
click at [562, 100] on span "Заказы" at bounding box center [570, 95] width 66 height 17
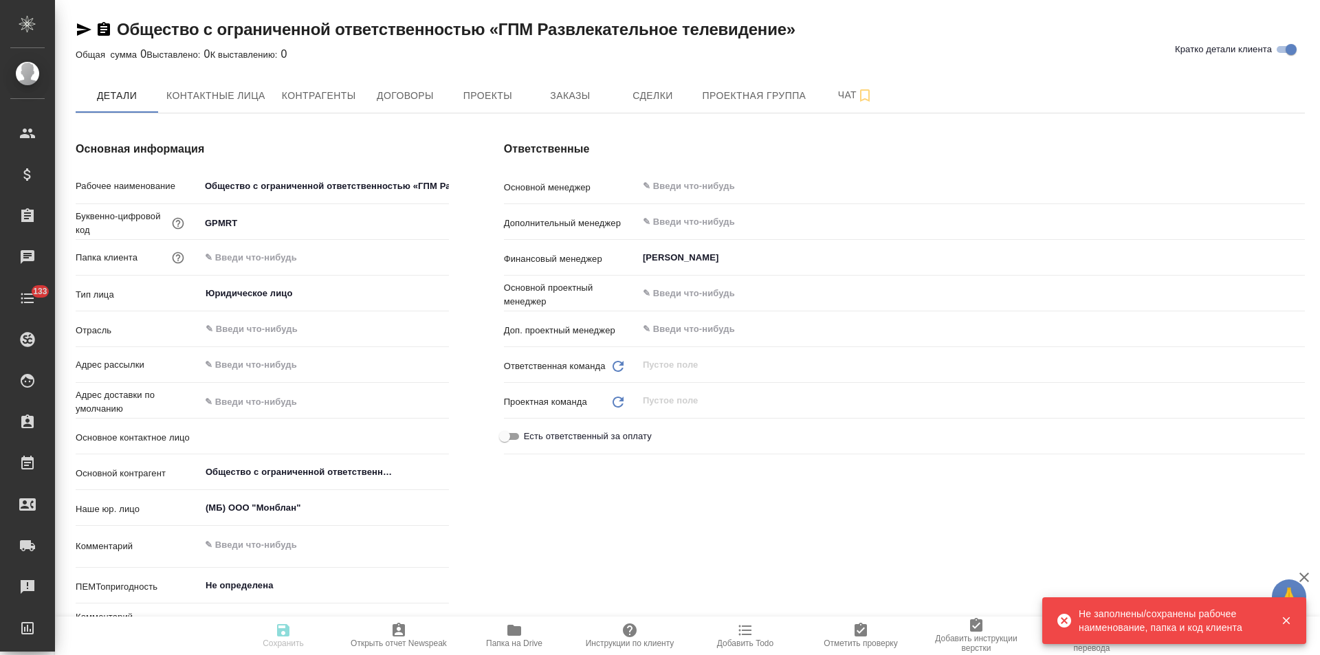
click at [560, 115] on div "Ответственные Основной менеджер ​ Дополнительный менеджер ​ Финансовый менеджер…" at bounding box center [904, 395] width 856 height 565
click at [566, 99] on span "Заказы" at bounding box center [570, 95] width 66 height 17
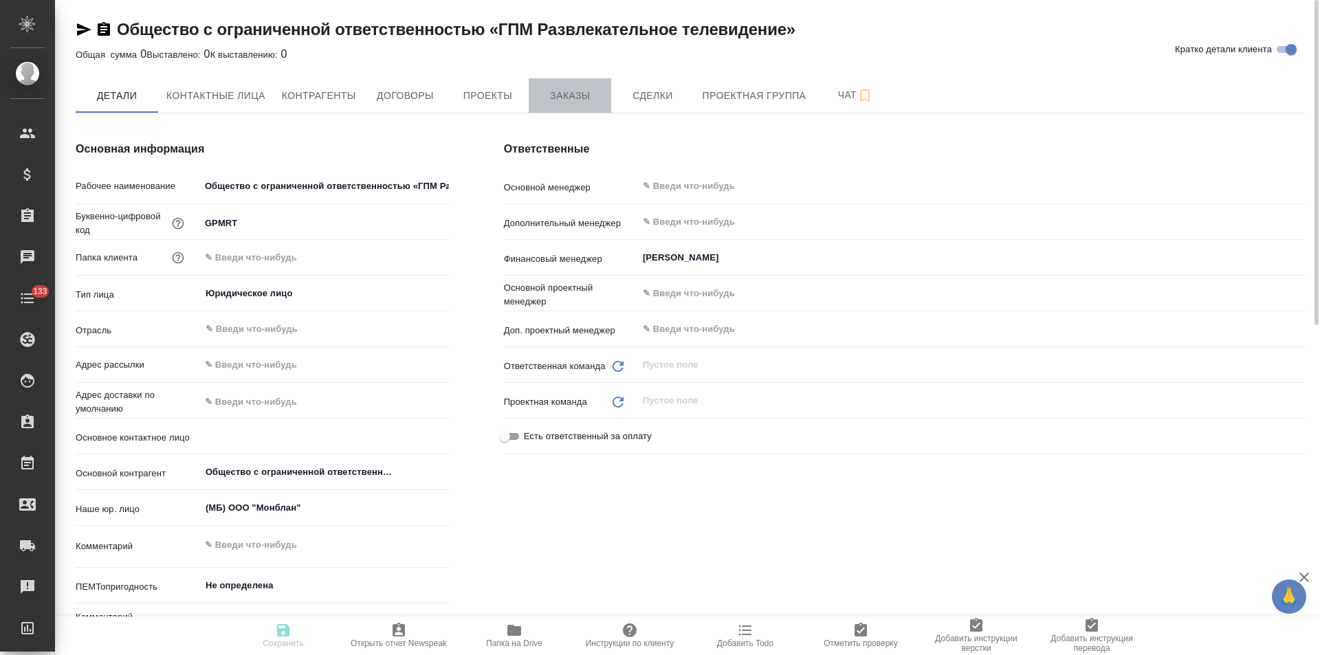
click at [573, 95] on span "Заказы" at bounding box center [570, 95] width 66 height 17
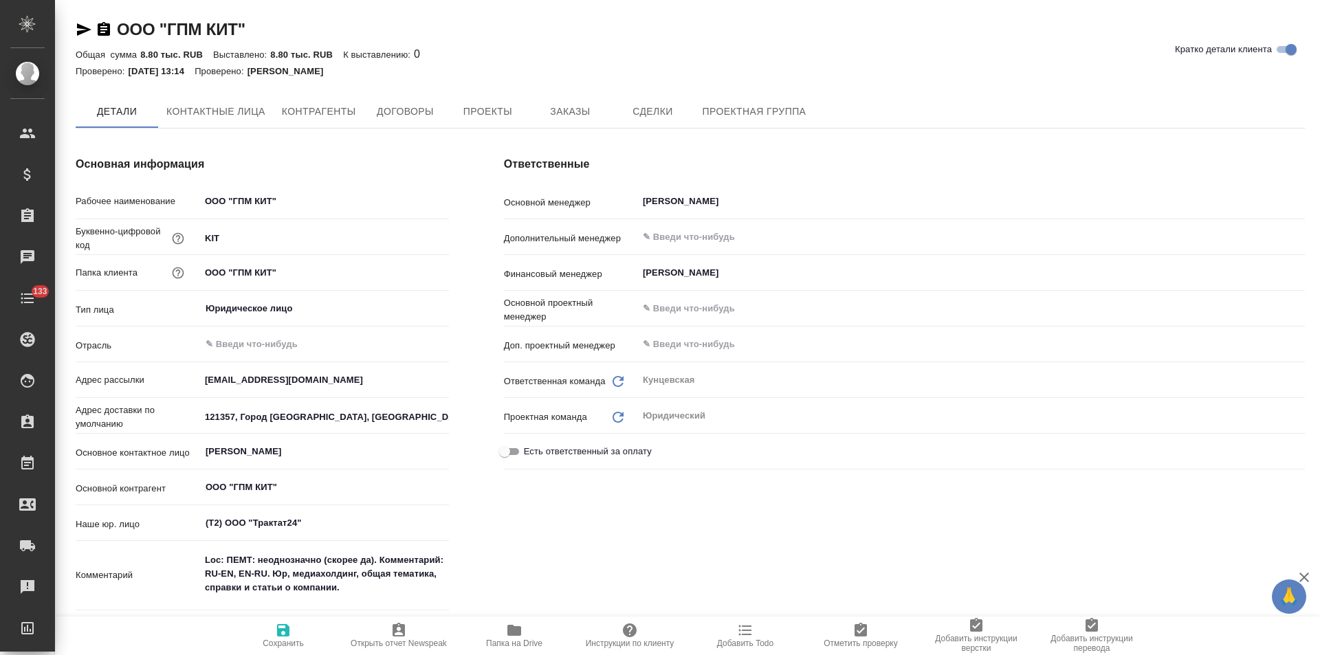
type textarea "x"
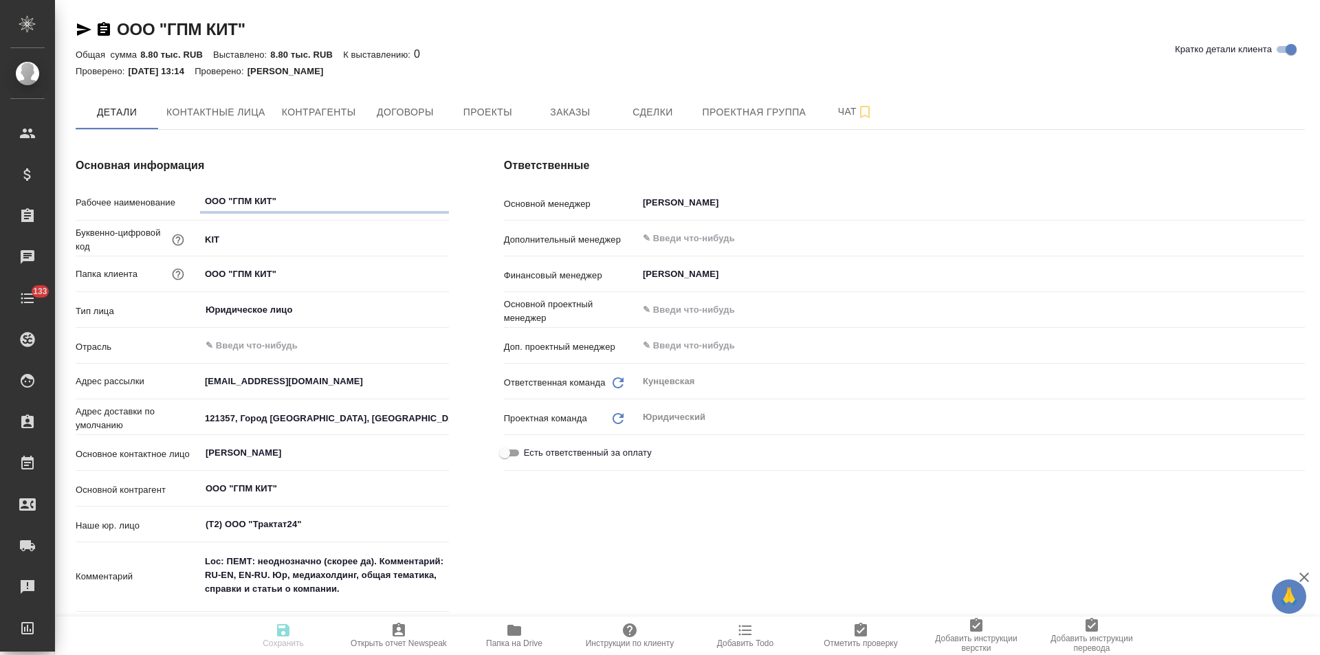
type textarea "x"
click at [553, 111] on span "Заказы" at bounding box center [570, 112] width 66 height 17
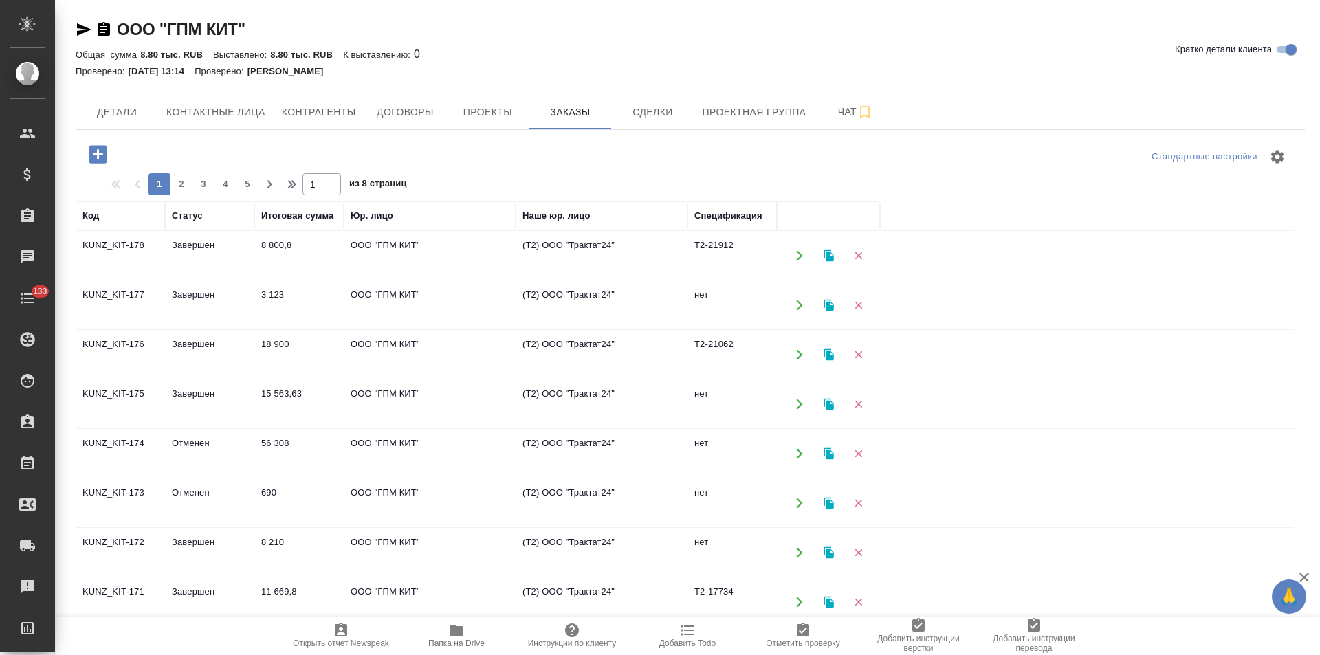
click at [572, 258] on td "(Т2) ООО "Трактат24"" at bounding box center [601, 256] width 172 height 48
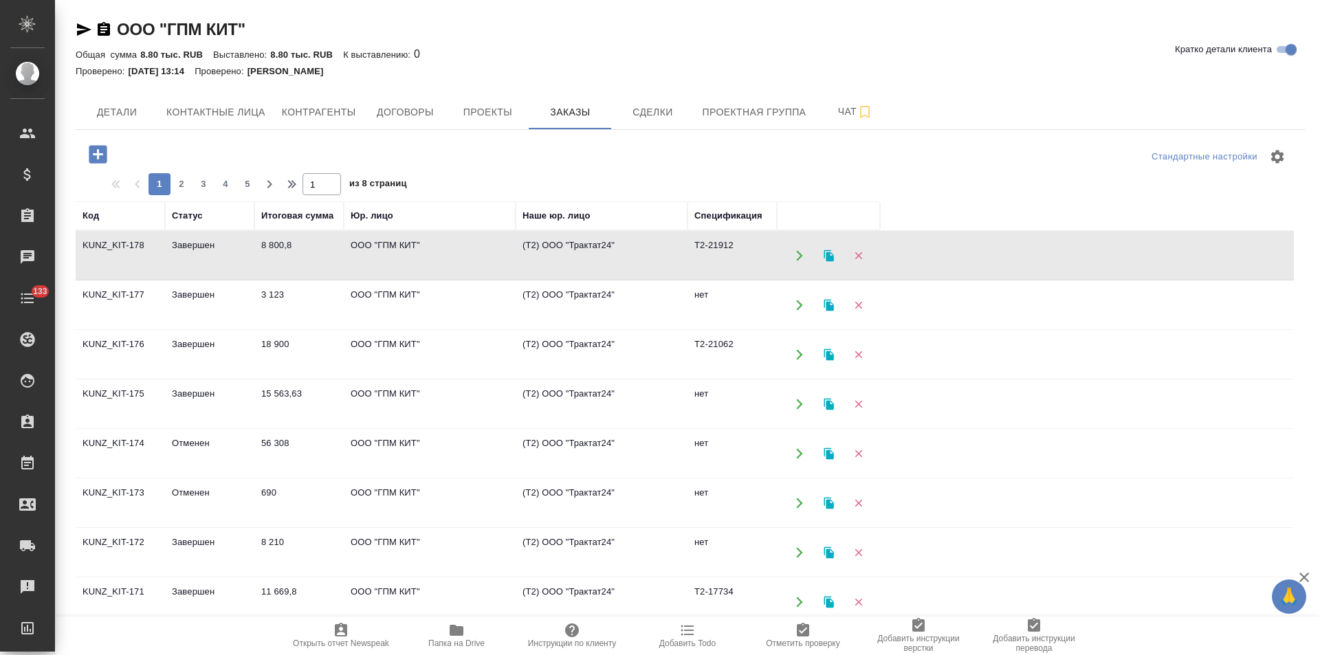
click at [572, 258] on td "(Т2) ООО "Трактат24"" at bounding box center [601, 256] width 172 height 48
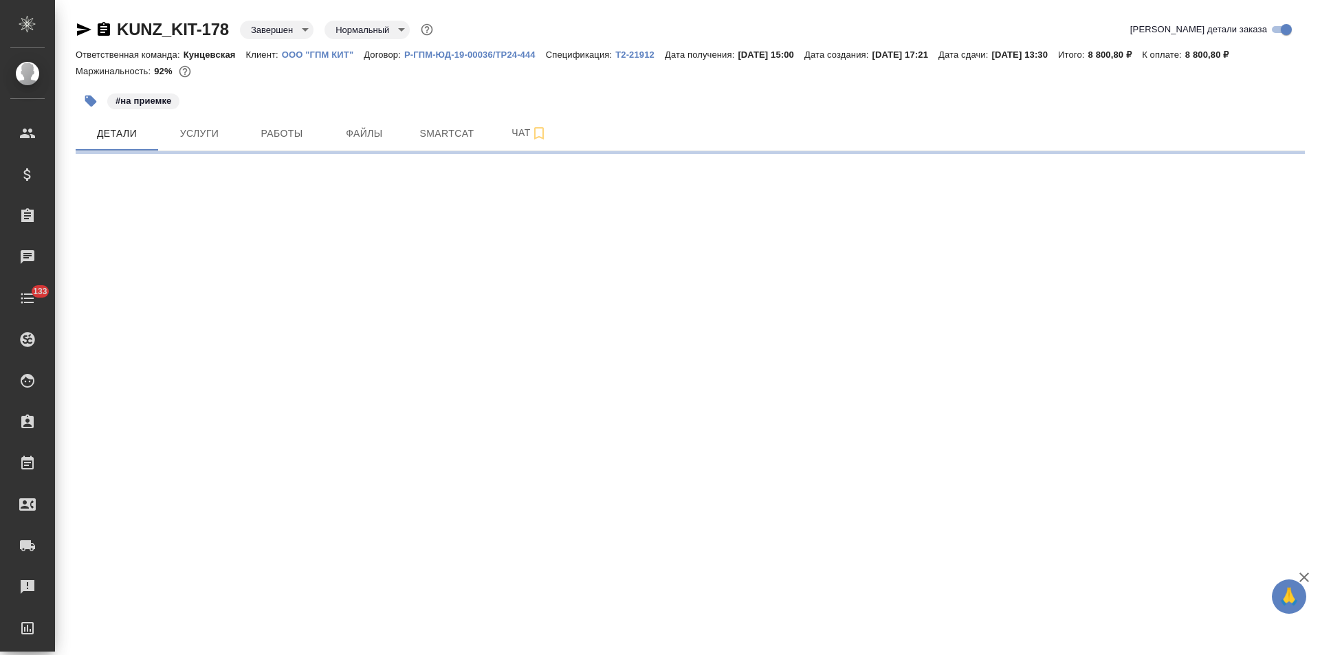
select select "RU"
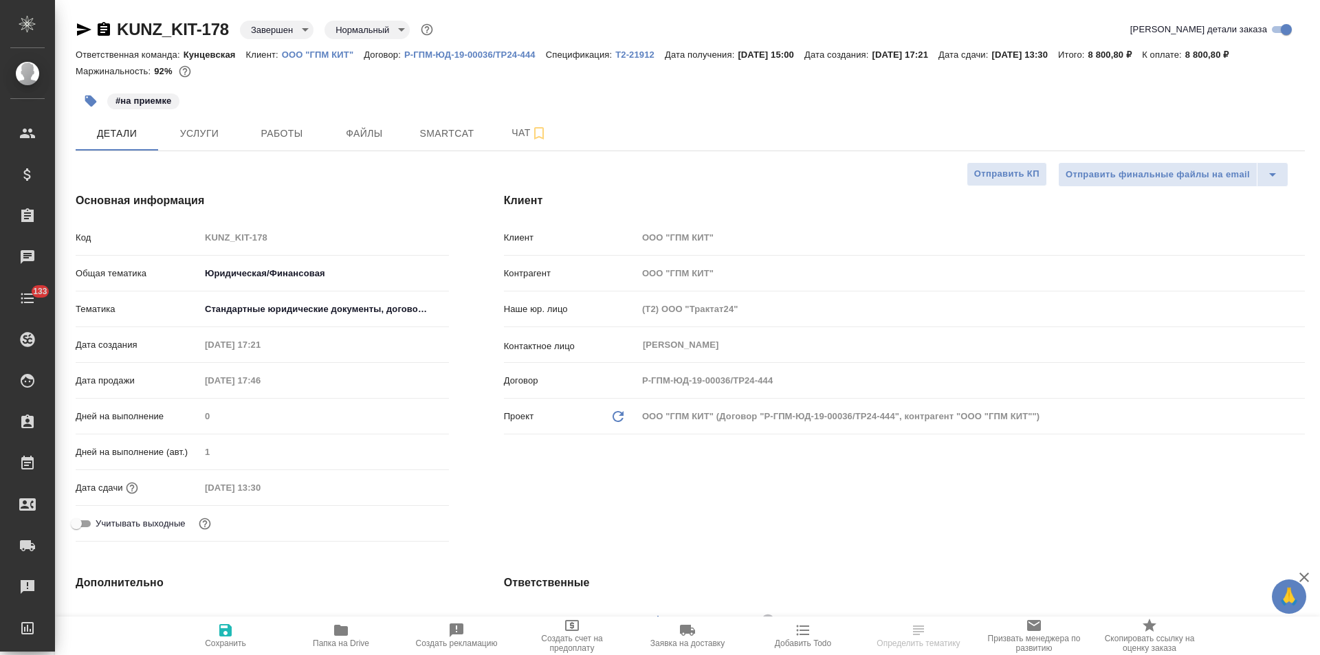
type textarea "x"
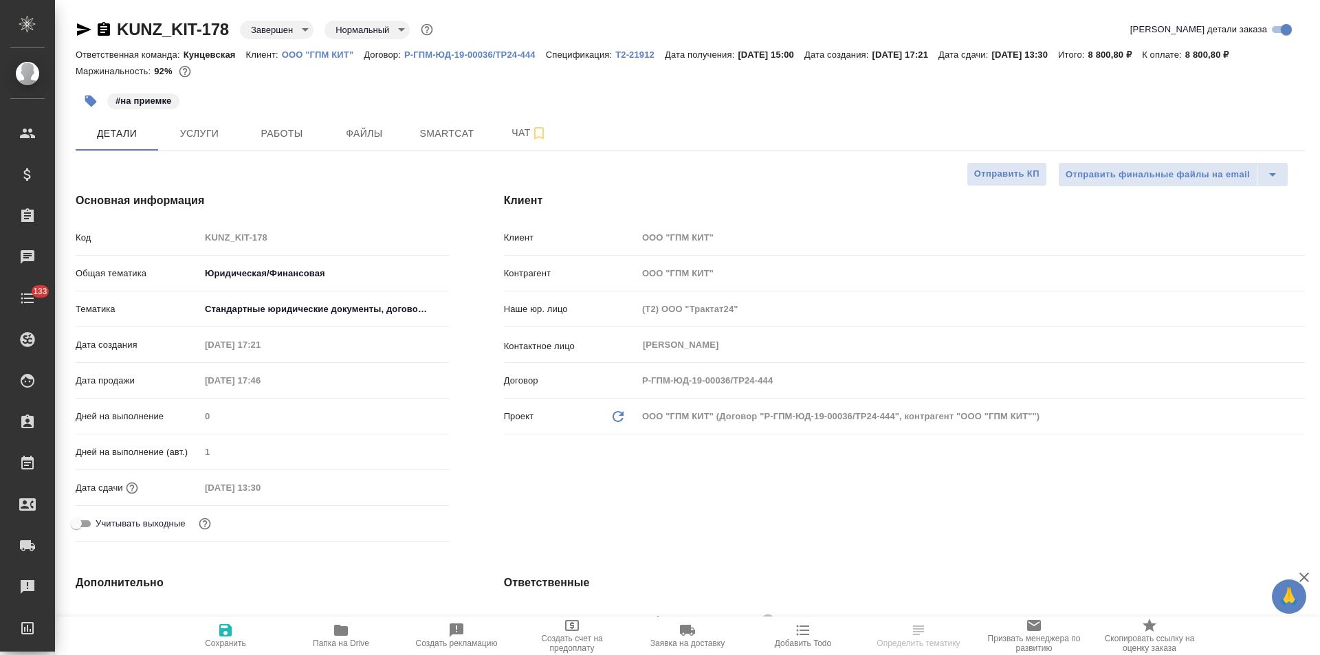
type textarea "x"
click at [644, 53] on p "Т2-21912" at bounding box center [639, 54] width 49 height 10
type textarea "x"
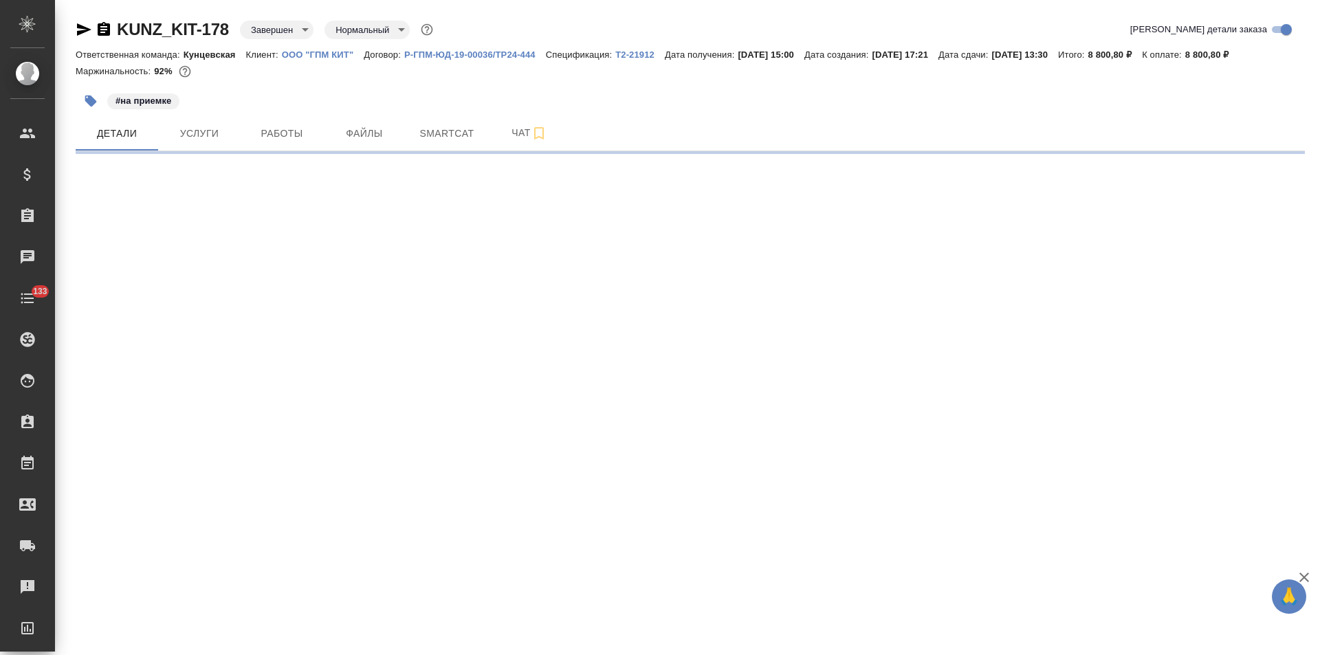
select select "RU"
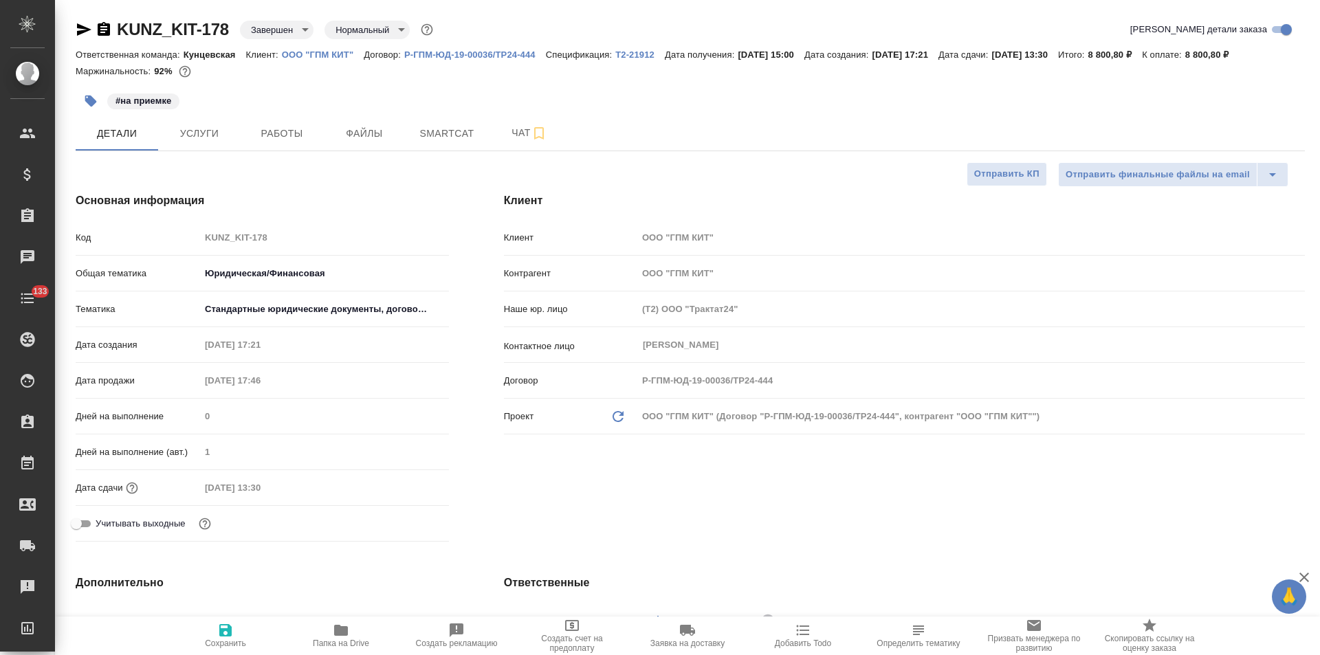
type textarea "x"
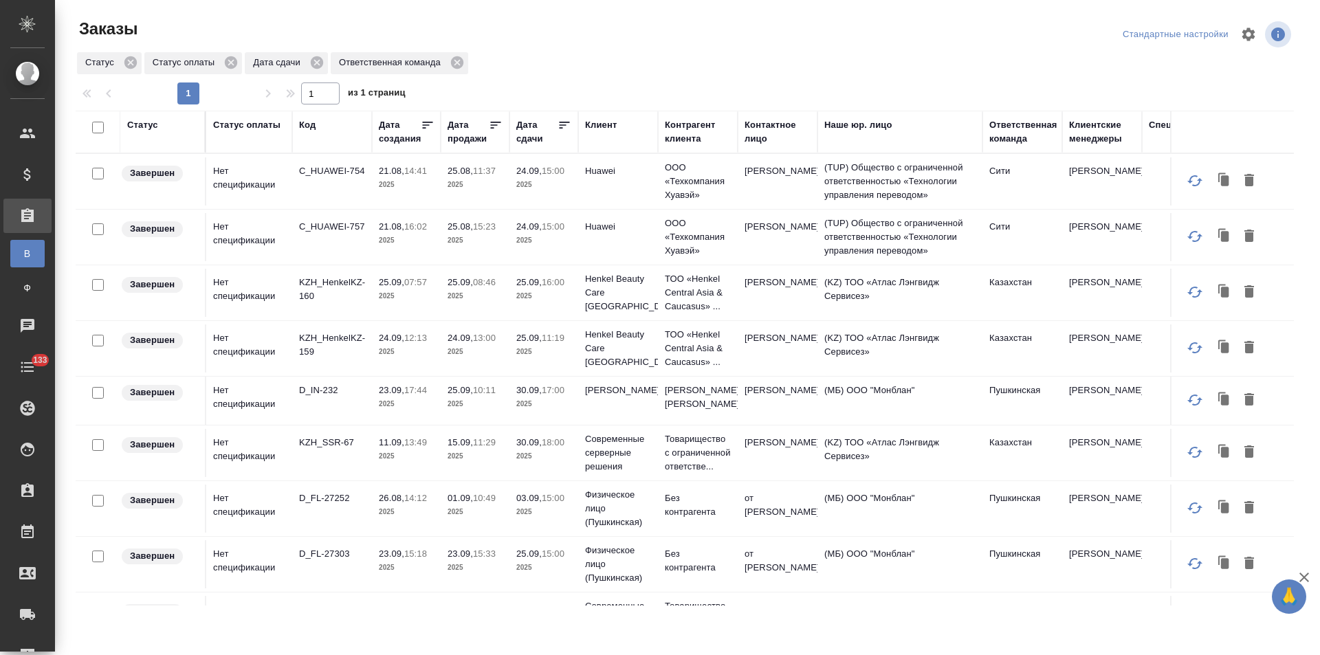
click at [436, 190] on td "21.08, 14:41 2025" at bounding box center [406, 181] width 69 height 48
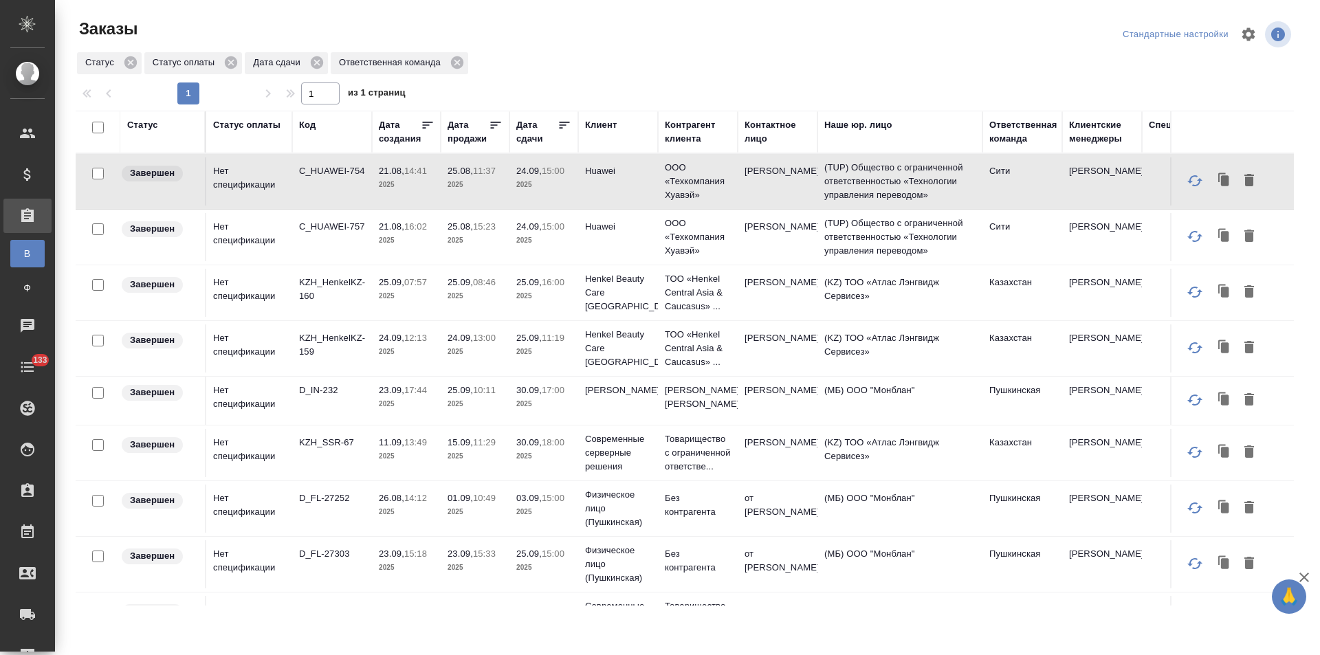
click at [542, 246] on p "2025" at bounding box center [543, 241] width 55 height 14
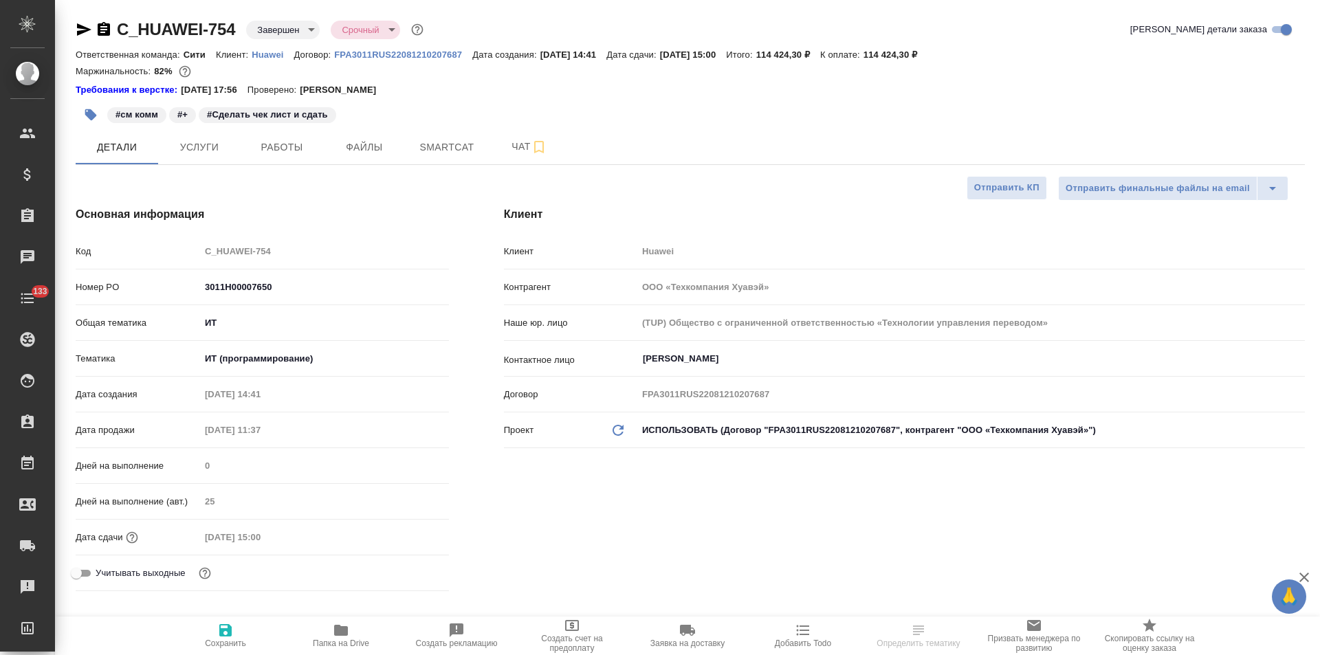
select select "RU"
click at [496, 156] on button "Чат" at bounding box center [529, 147] width 82 height 34
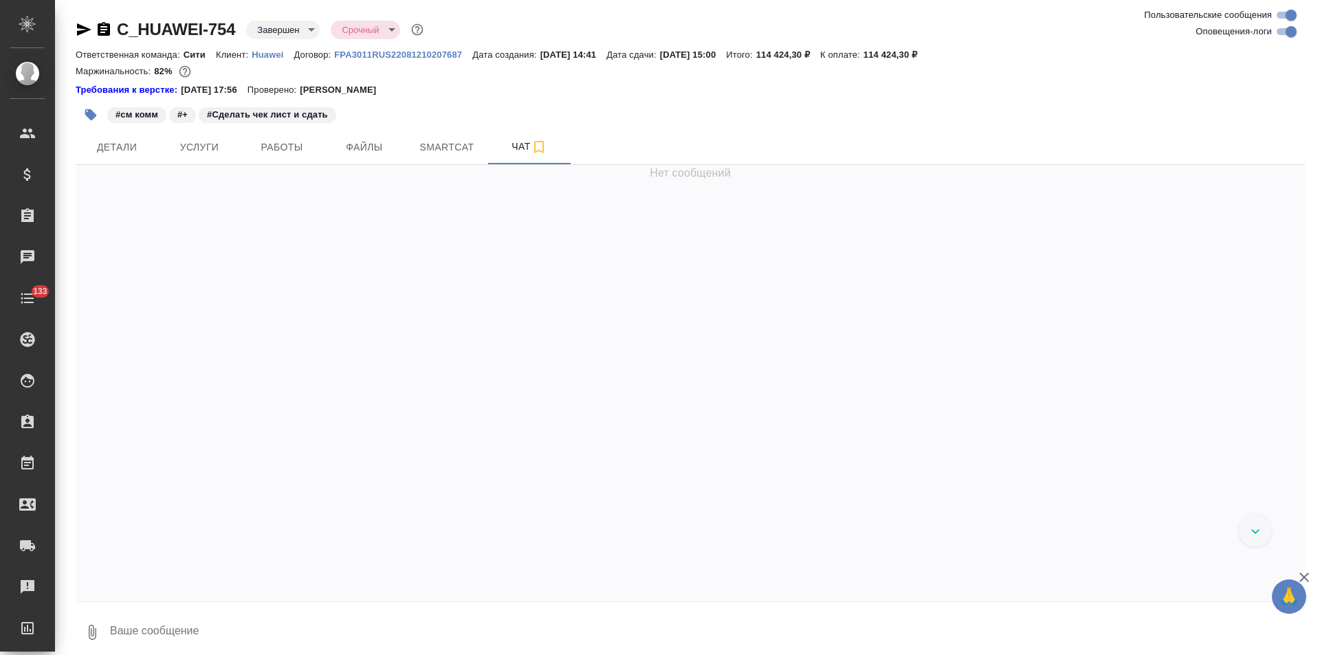
scroll to position [9975, 0]
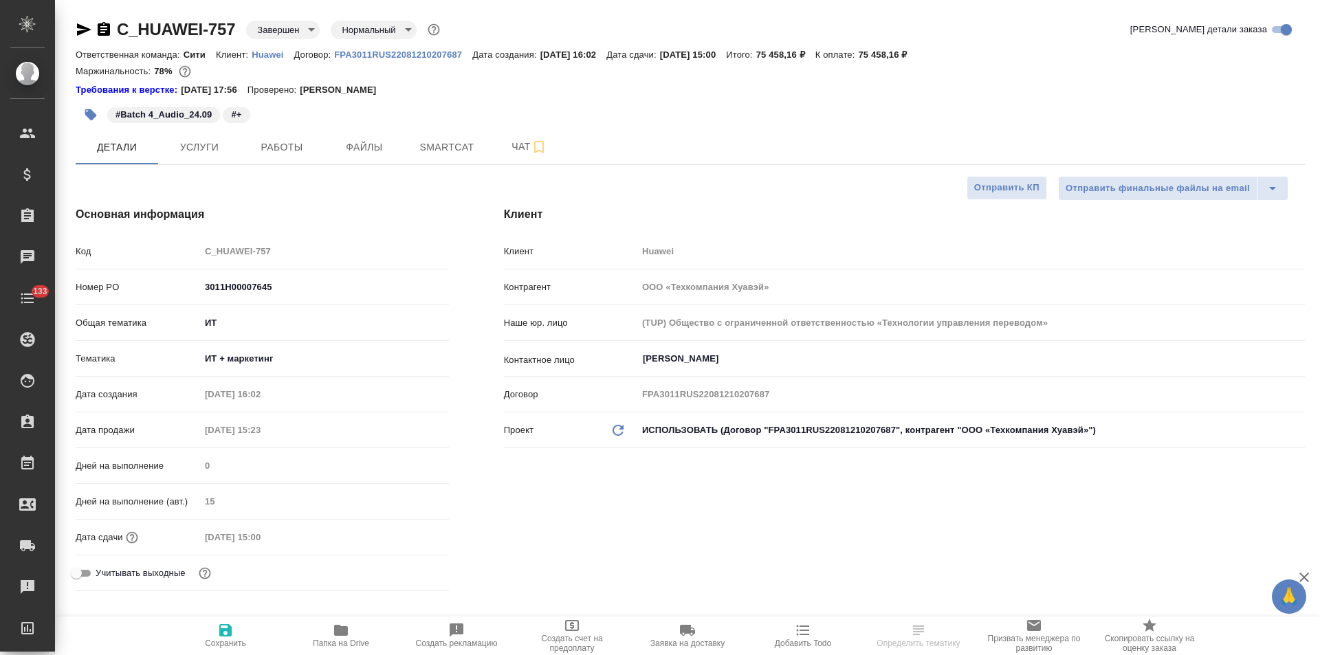
select select "RU"
type textarea "x"
click at [500, 148] on span "Чат" at bounding box center [529, 146] width 66 height 17
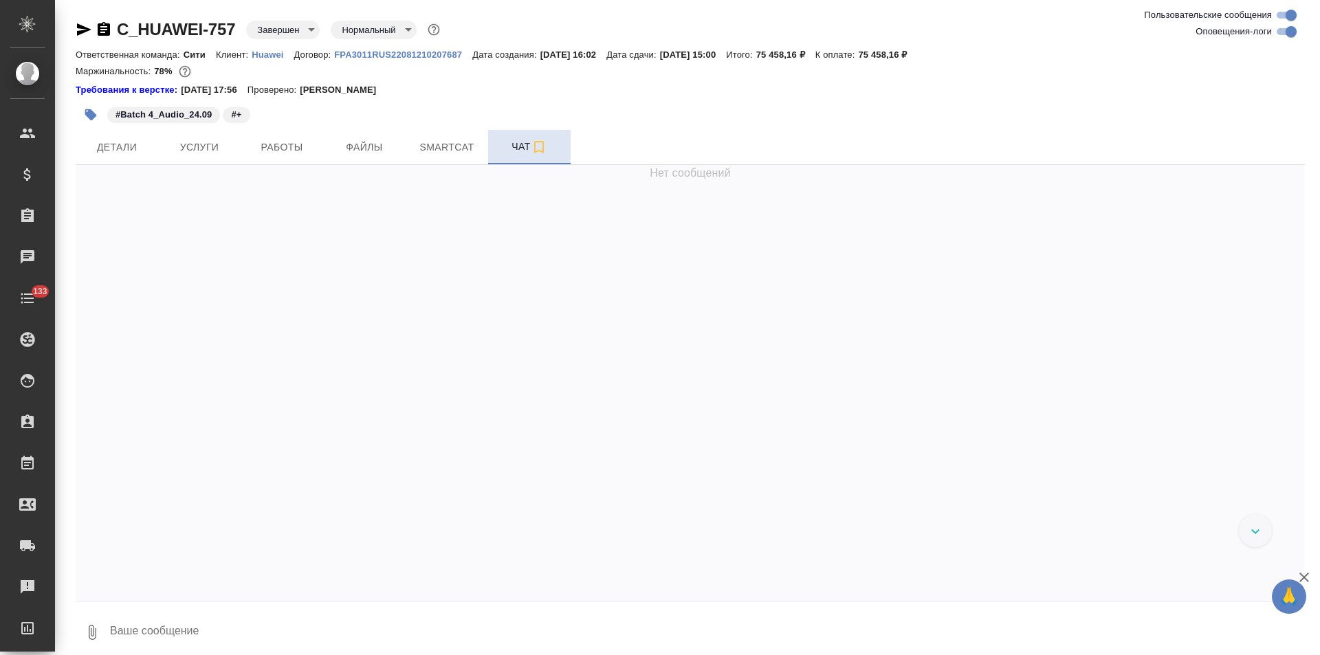
scroll to position [15335, 0]
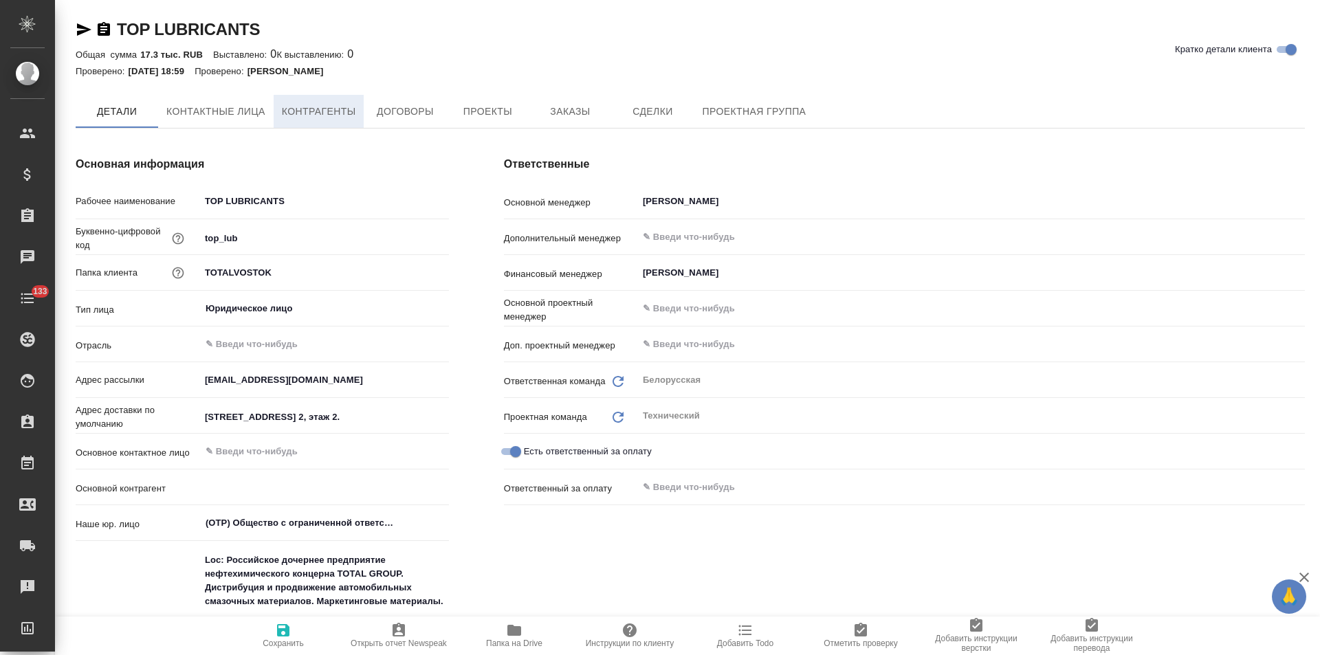
type textarea "x"
click at [324, 108] on span "Контрагенты" at bounding box center [319, 112] width 74 height 17
type textarea "x"
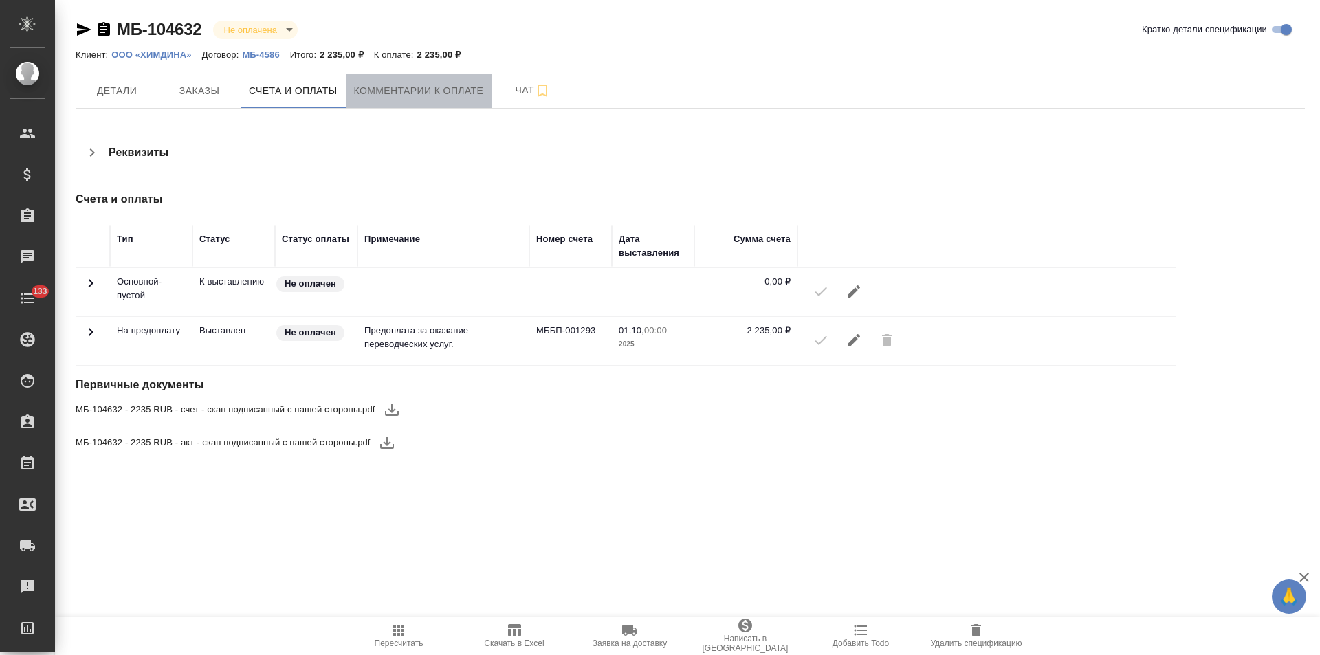
click at [386, 93] on span "Комментарии к оплате" at bounding box center [419, 90] width 130 height 17
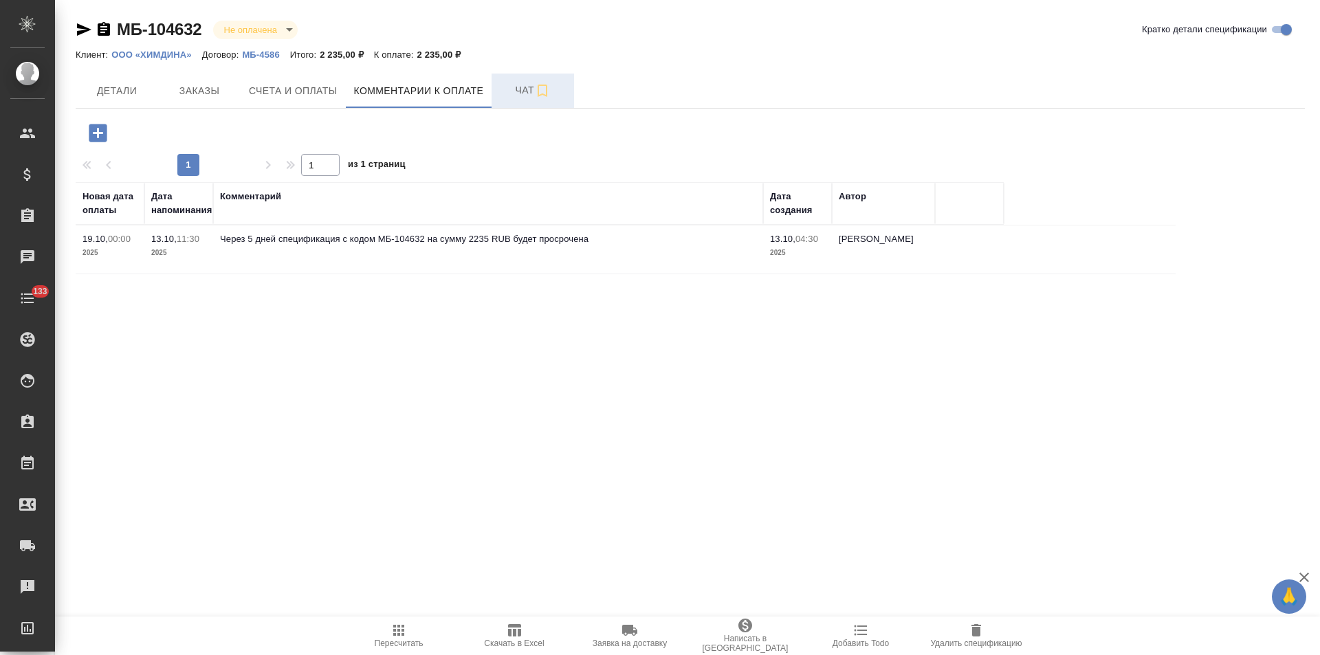
click at [498, 89] on button "Чат" at bounding box center [532, 91] width 82 height 34
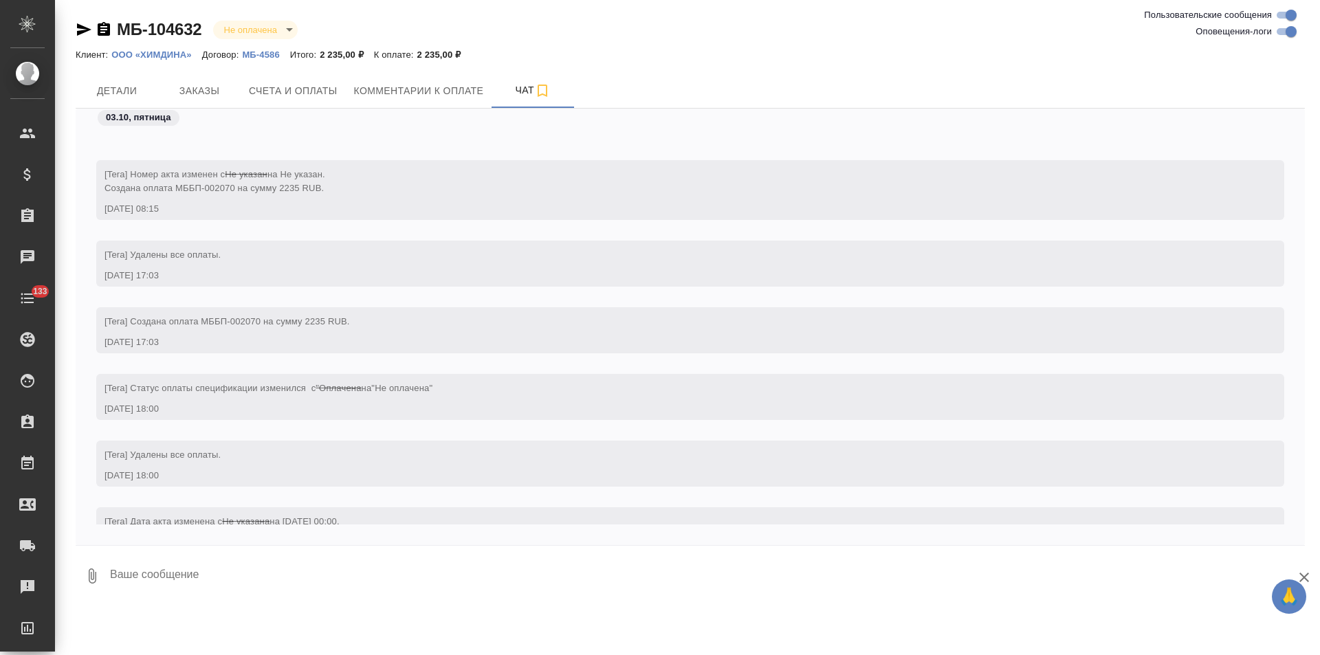
scroll to position [196, 0]
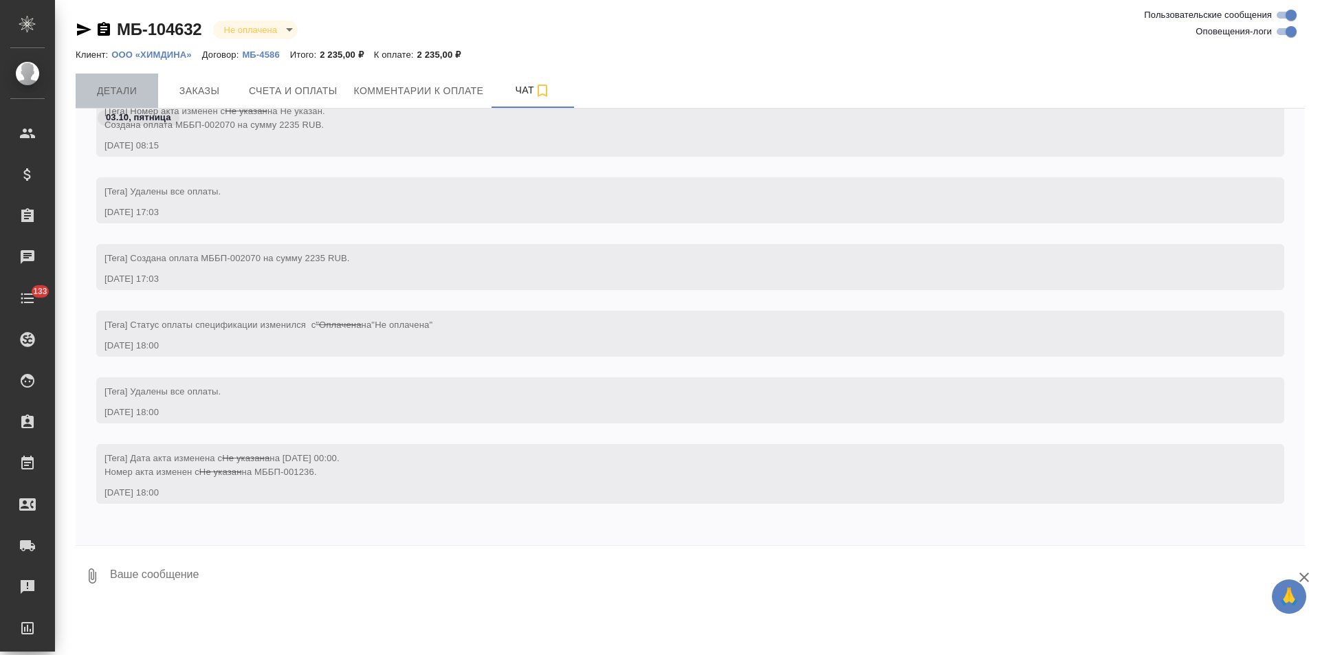
click at [115, 91] on span "Детали" at bounding box center [117, 90] width 66 height 17
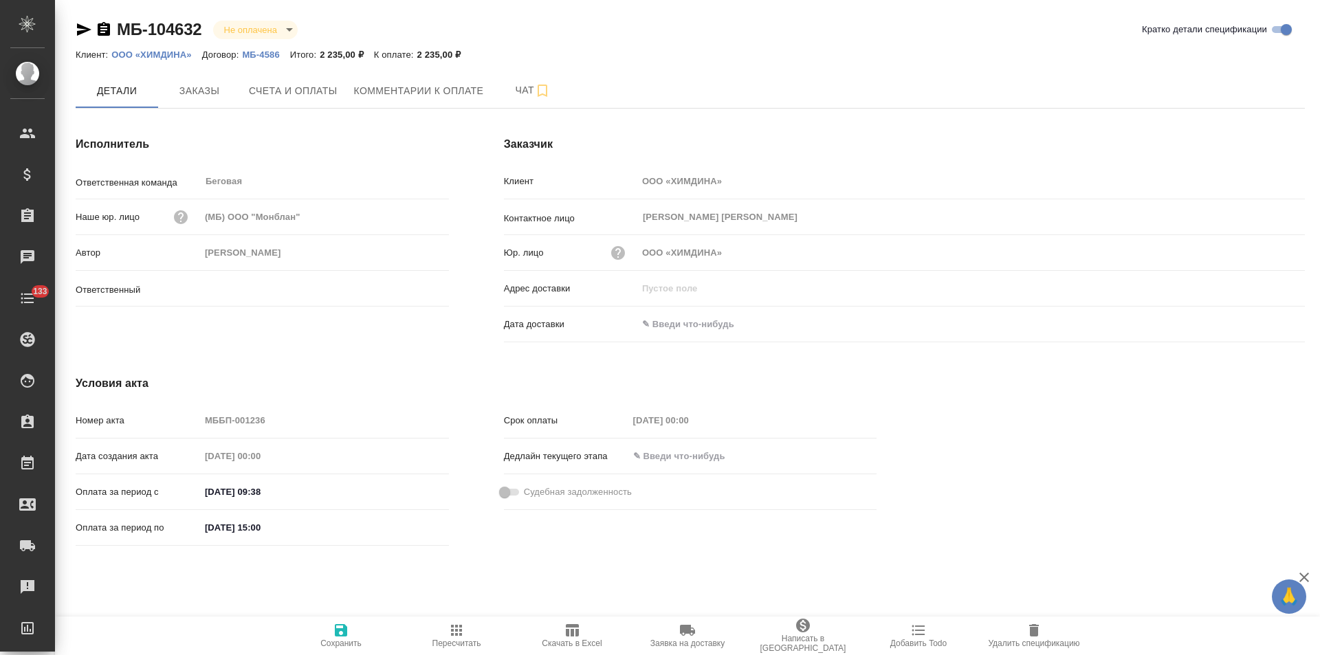
type input "Антонова Кристина"
click at [102, 30] on icon "button" at bounding box center [104, 29] width 12 height 14
click at [300, 88] on span "Счета и оплаты" at bounding box center [293, 90] width 89 height 17
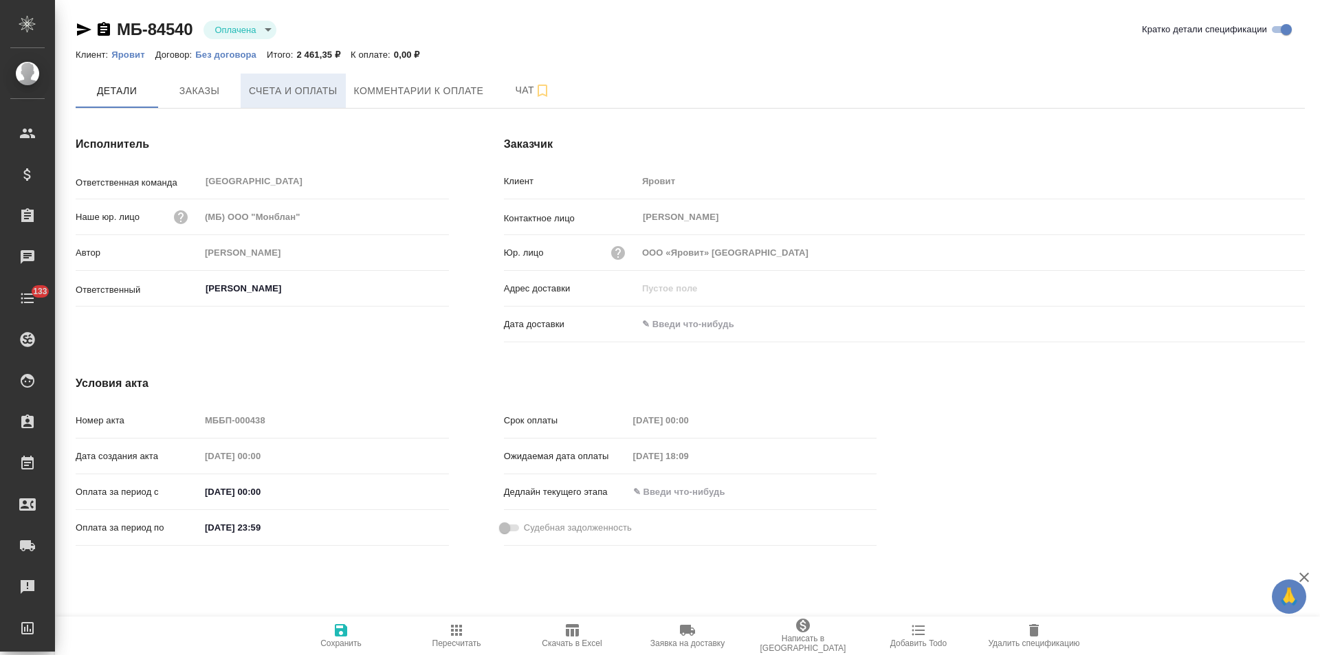
click at [290, 96] on span "Счета и оплаты" at bounding box center [293, 90] width 89 height 17
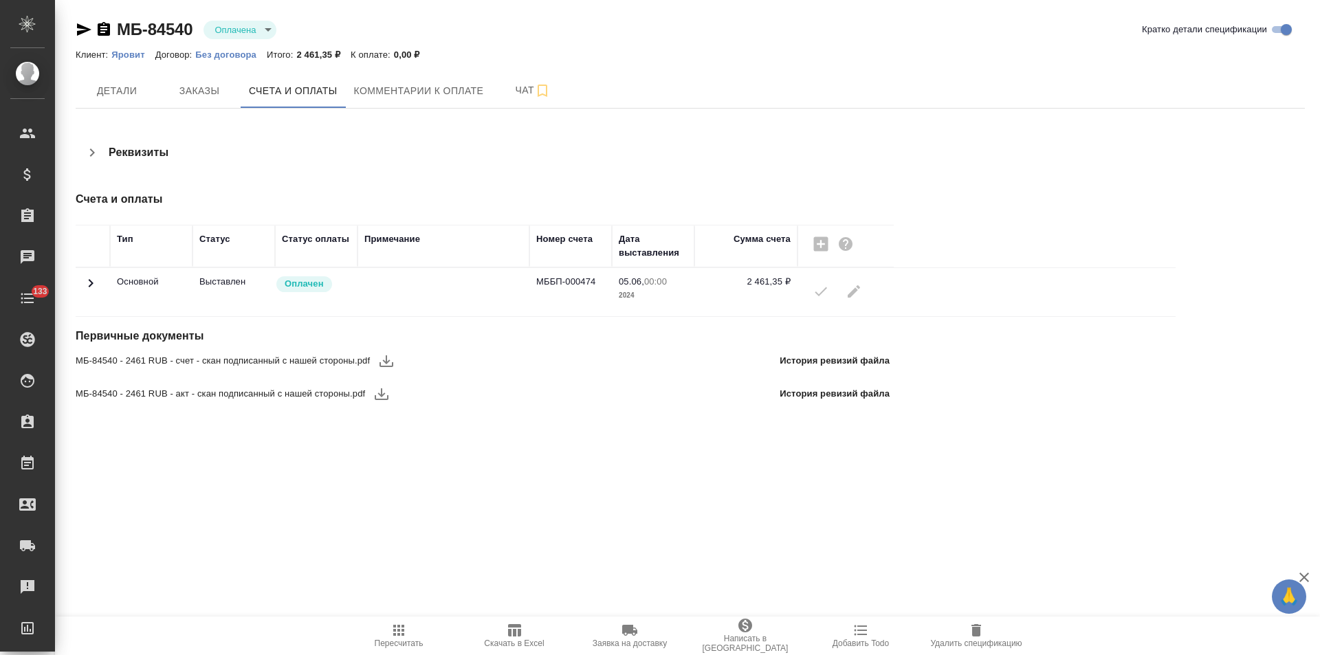
click at [92, 155] on icon "button" at bounding box center [92, 152] width 5 height 8
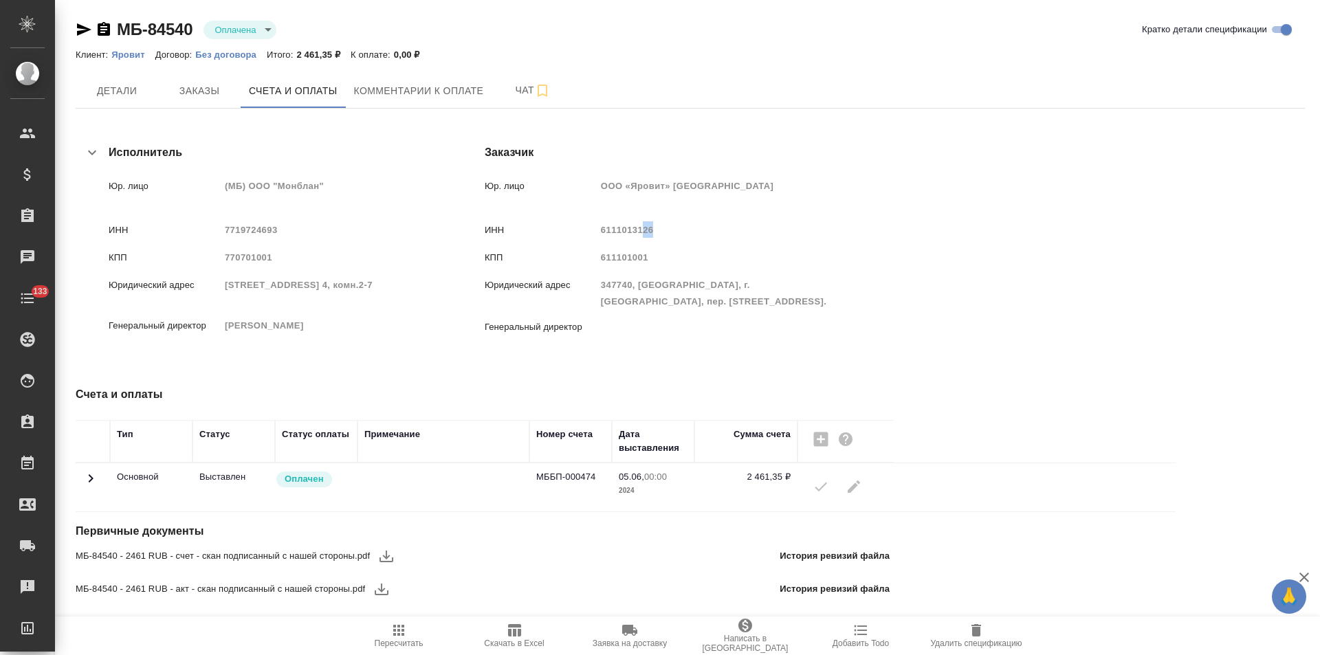
drag, startPoint x: 692, startPoint y: 230, endPoint x: 682, endPoint y: 230, distance: 10.3
click at [654, 230] on span "6111013126" at bounding box center [627, 230] width 53 height 10
click at [658, 238] on div "ИНН 6111013126" at bounding box center [658, 229] width 359 height 27
click at [103, 30] on icon "button" at bounding box center [104, 29] width 12 height 14
click at [120, 84] on span "Детали" at bounding box center [117, 90] width 66 height 17
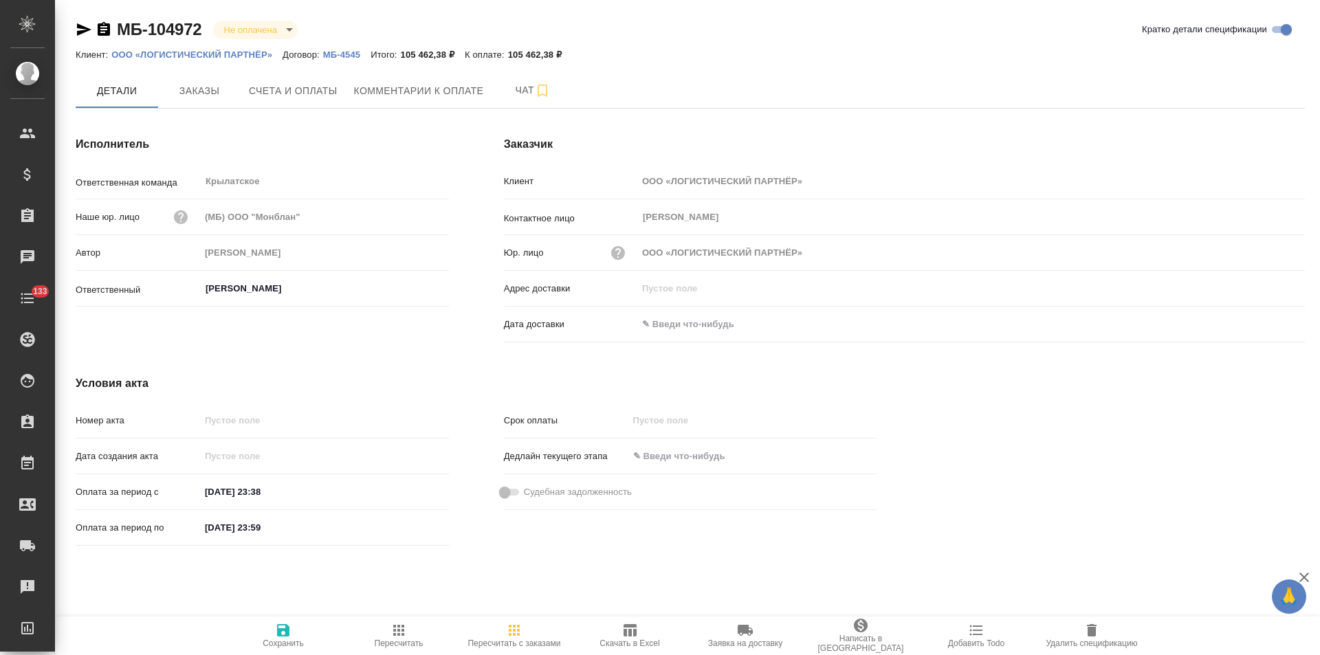
click at [344, 56] on p "МБ-4545" at bounding box center [346, 54] width 47 height 10
click at [104, 31] on icon "button" at bounding box center [104, 29] width 12 height 14
click at [278, 87] on span "Счета и оплаты" at bounding box center [293, 90] width 89 height 17
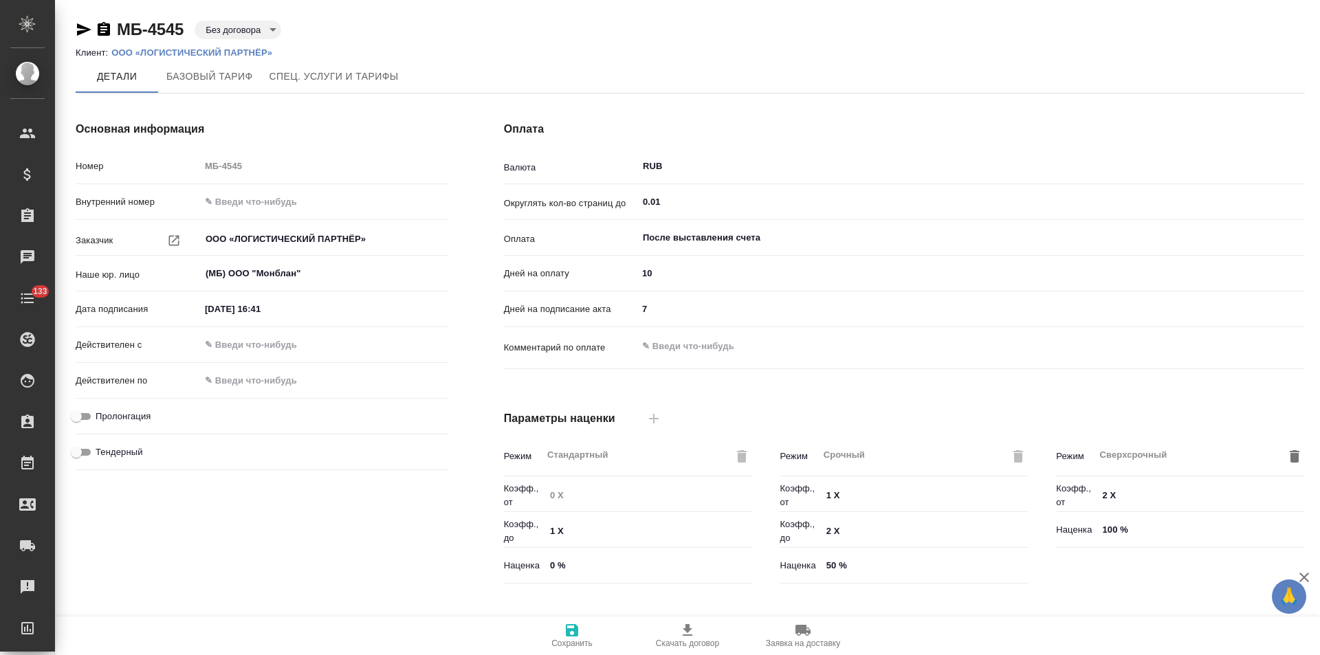
type input "Прайс_2025_филиалы"
